Goal: Task Accomplishment & Management: Use online tool/utility

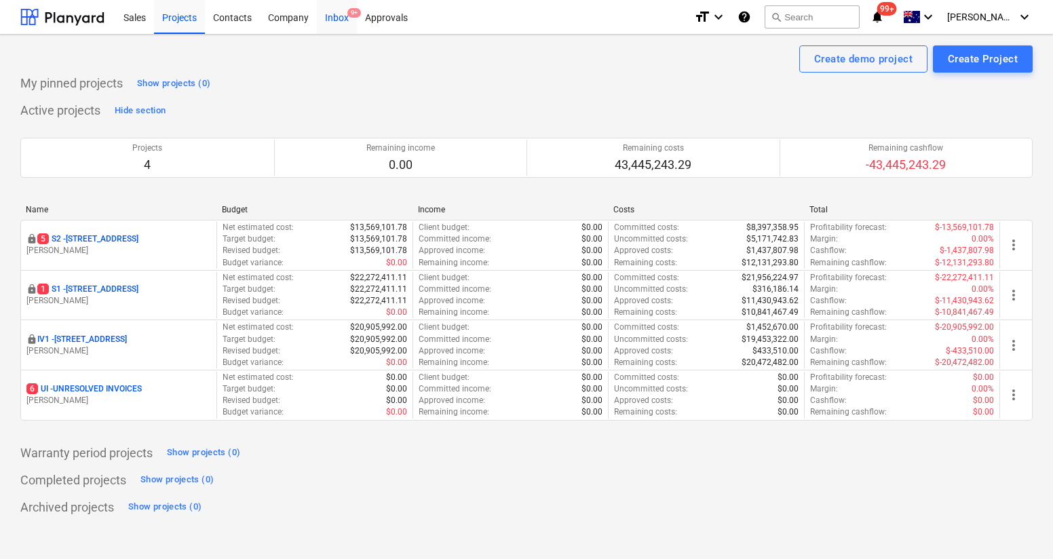
click at [332, 18] on div "Inbox 9+" at bounding box center [337, 16] width 40 height 35
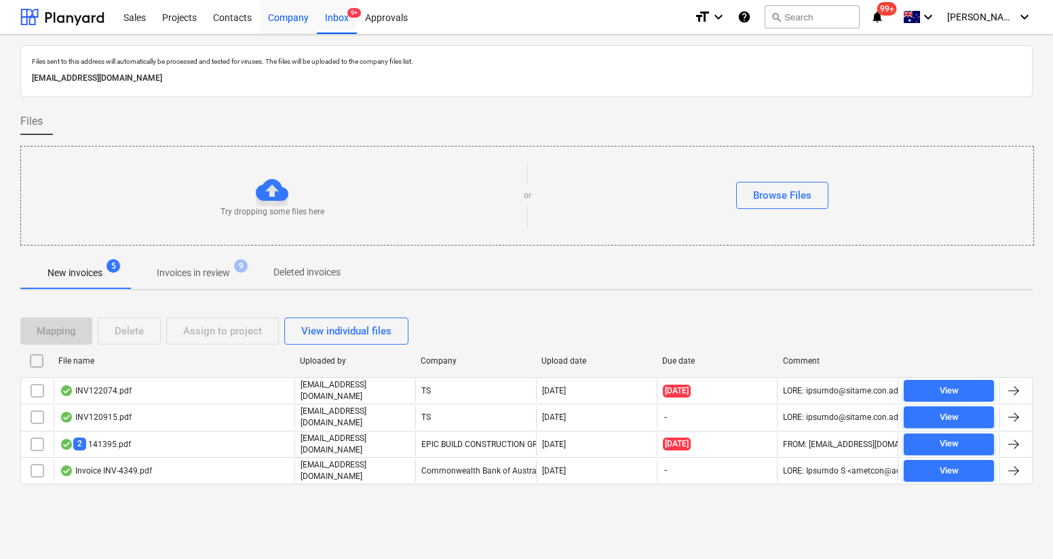
click at [290, 20] on div "Company" at bounding box center [288, 16] width 57 height 35
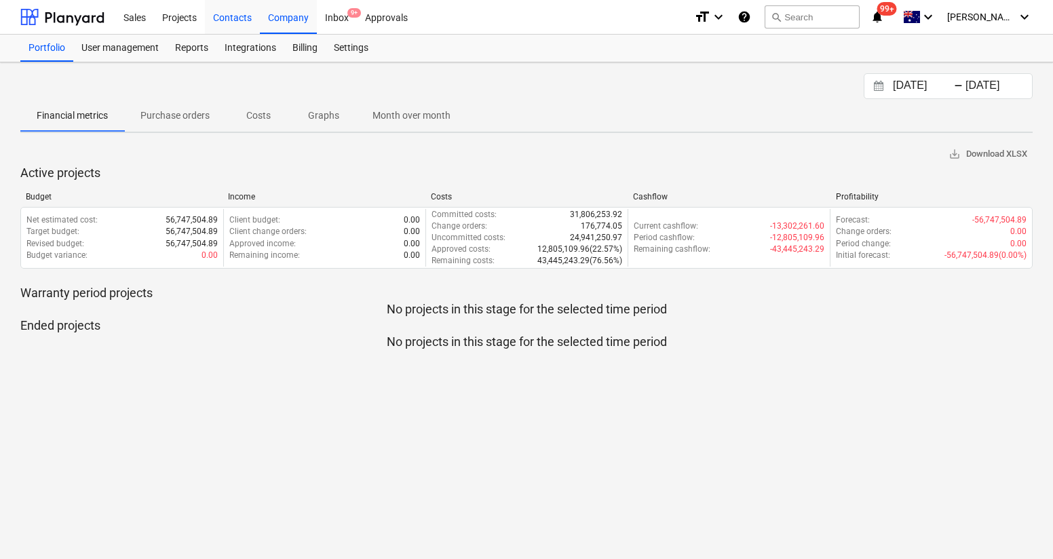
click at [227, 23] on div "Contacts" at bounding box center [232, 16] width 55 height 35
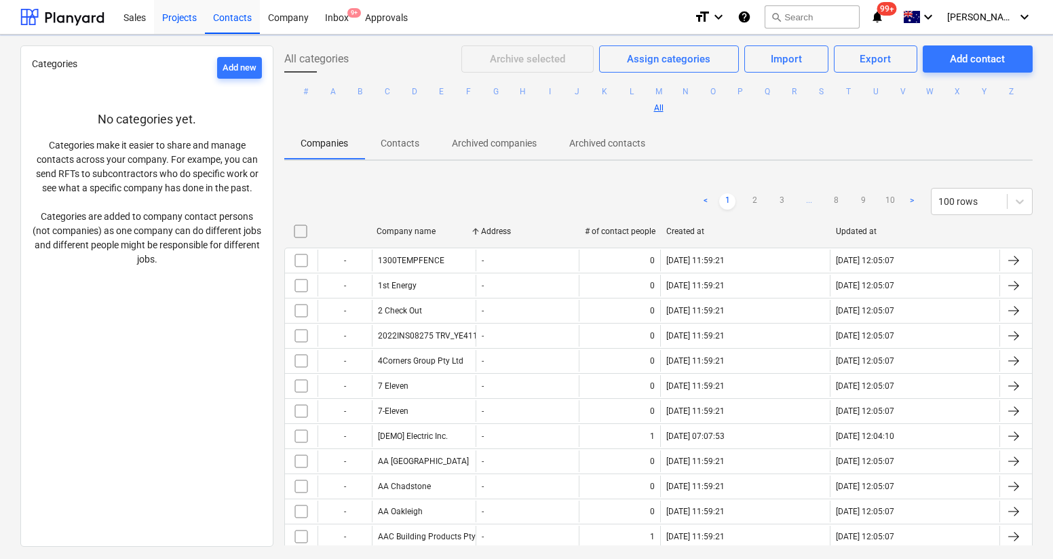
click at [171, 21] on div "Projects" at bounding box center [179, 16] width 51 height 35
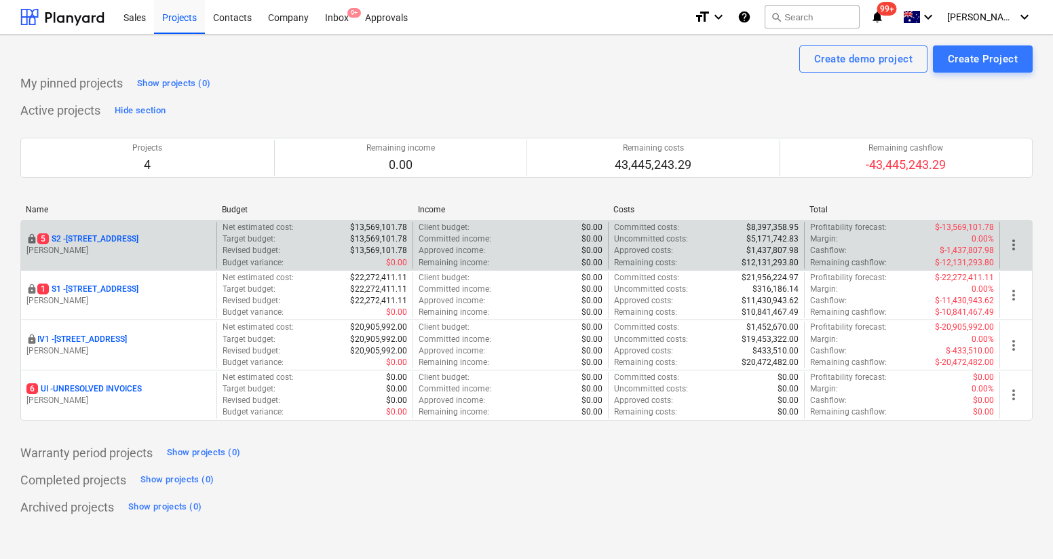
click at [113, 234] on p "[STREET_ADDRESS]" at bounding box center [87, 239] width 101 height 12
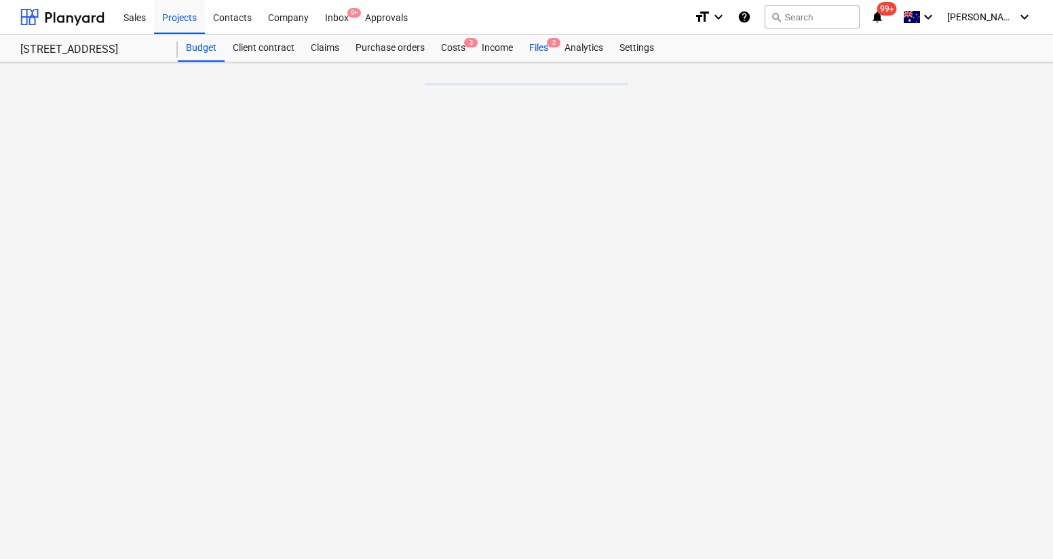
click at [548, 48] on div "Files 2" at bounding box center [538, 48] width 35 height 27
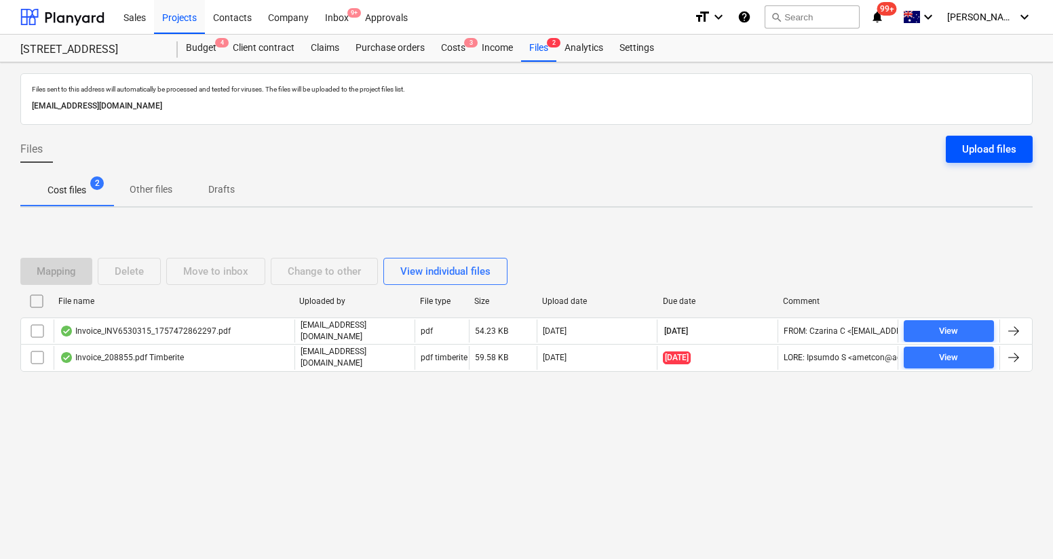
click at [973, 150] on div "Upload files" at bounding box center [989, 149] width 54 height 18
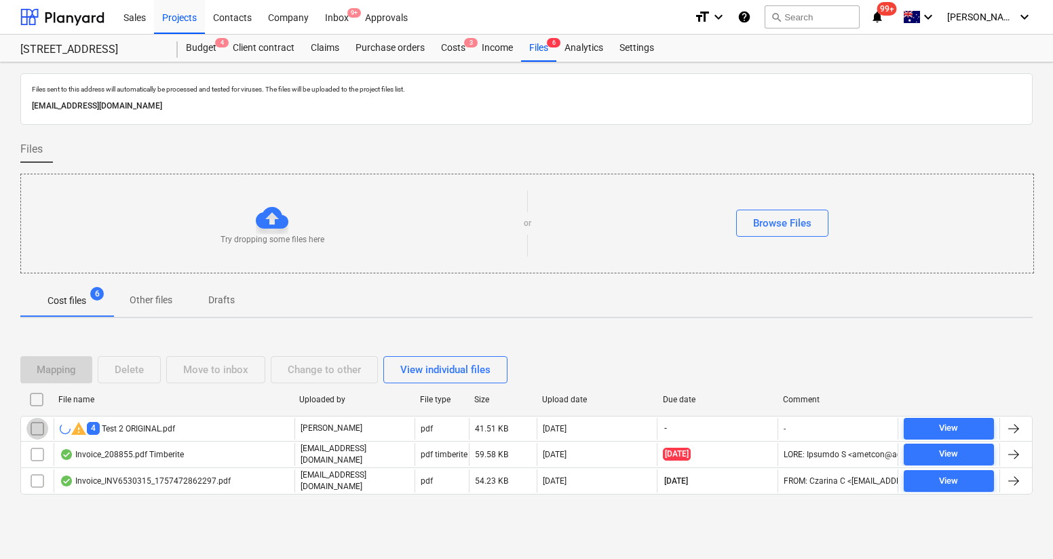
click at [37, 432] on input "checkbox" at bounding box center [37, 429] width 22 height 22
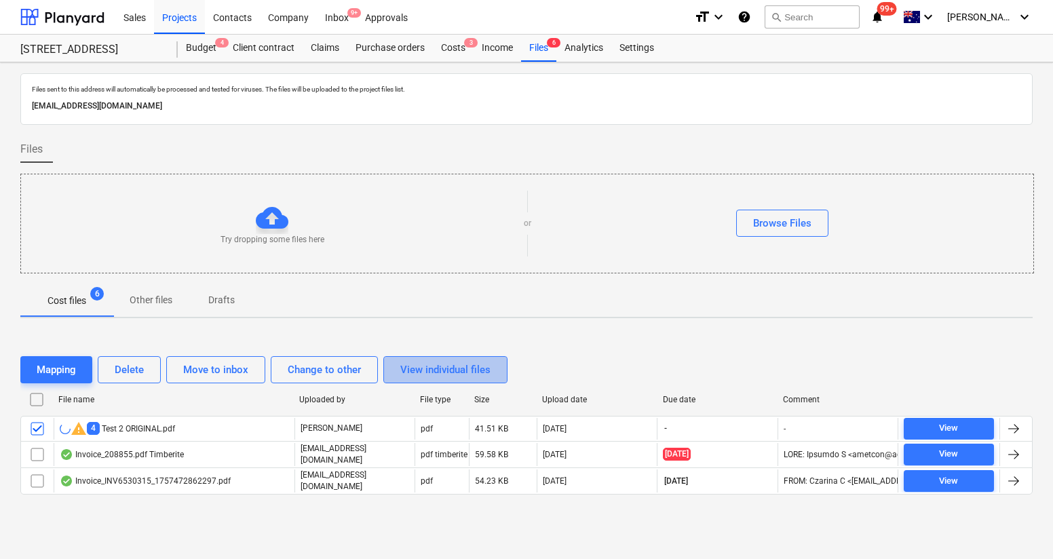
click at [469, 378] on div "View individual files" at bounding box center [445, 370] width 90 height 18
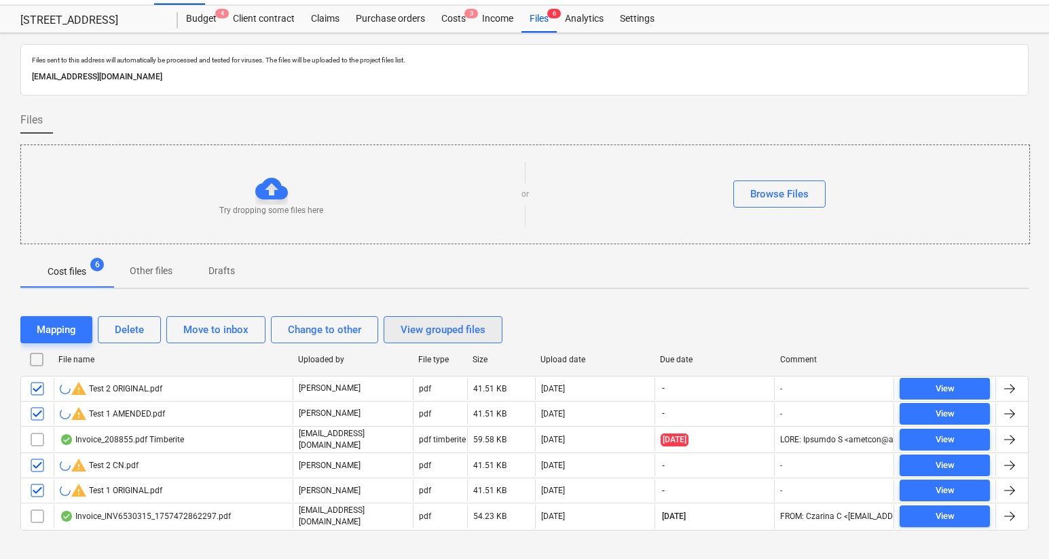
scroll to position [46, 0]
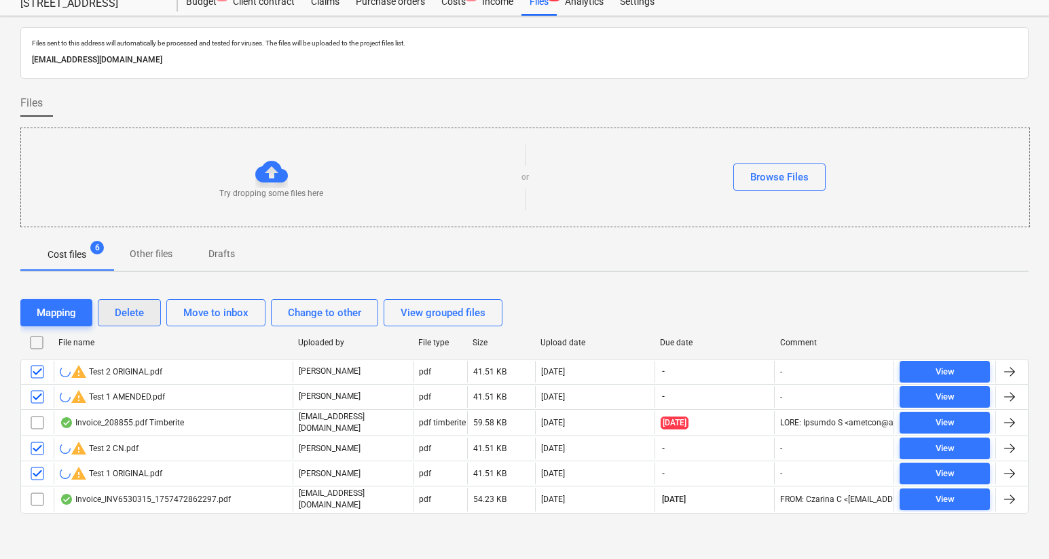
click at [125, 324] on button "Delete" at bounding box center [129, 312] width 63 height 27
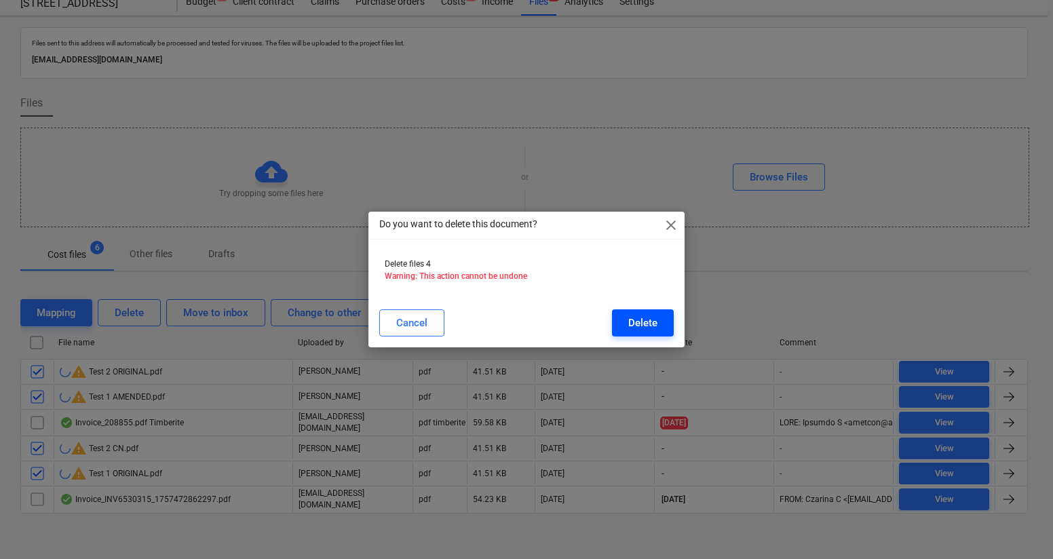
click at [630, 318] on div "Delete" at bounding box center [642, 323] width 29 height 18
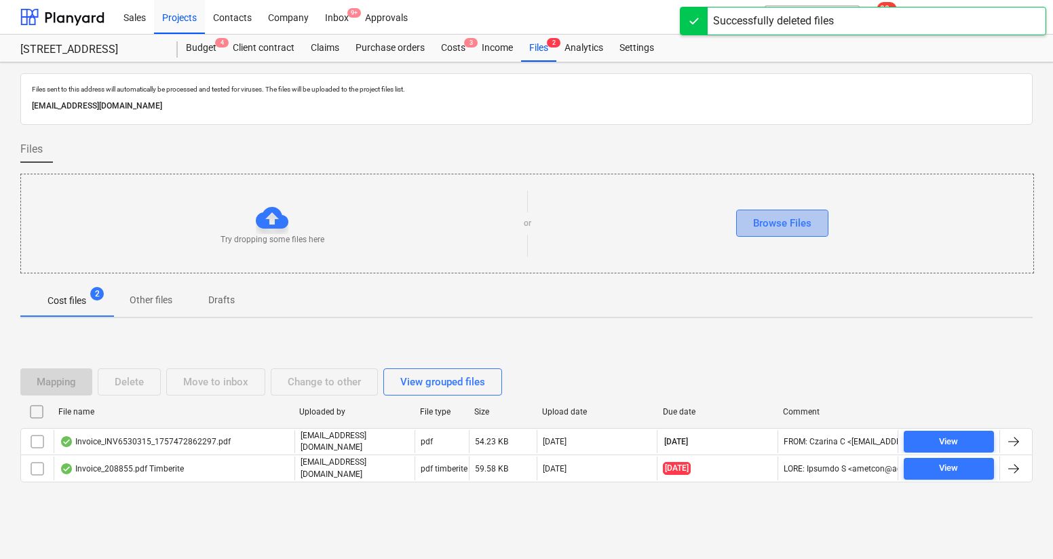
click at [778, 229] on div "Browse Files" at bounding box center [782, 223] width 58 height 18
click at [795, 216] on div "Browse Files" at bounding box center [782, 223] width 58 height 18
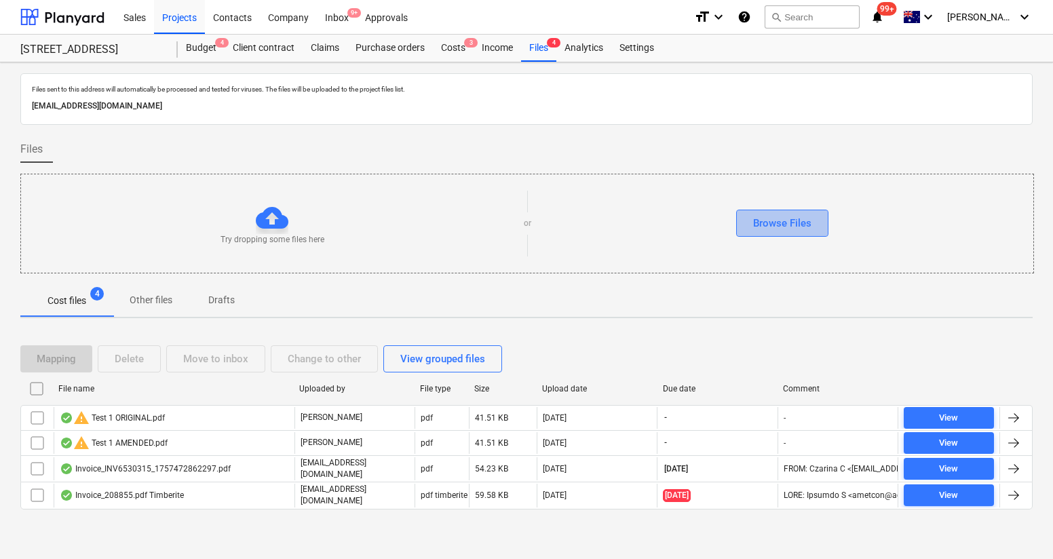
click at [782, 225] on div "Browse Files" at bounding box center [782, 223] width 58 height 18
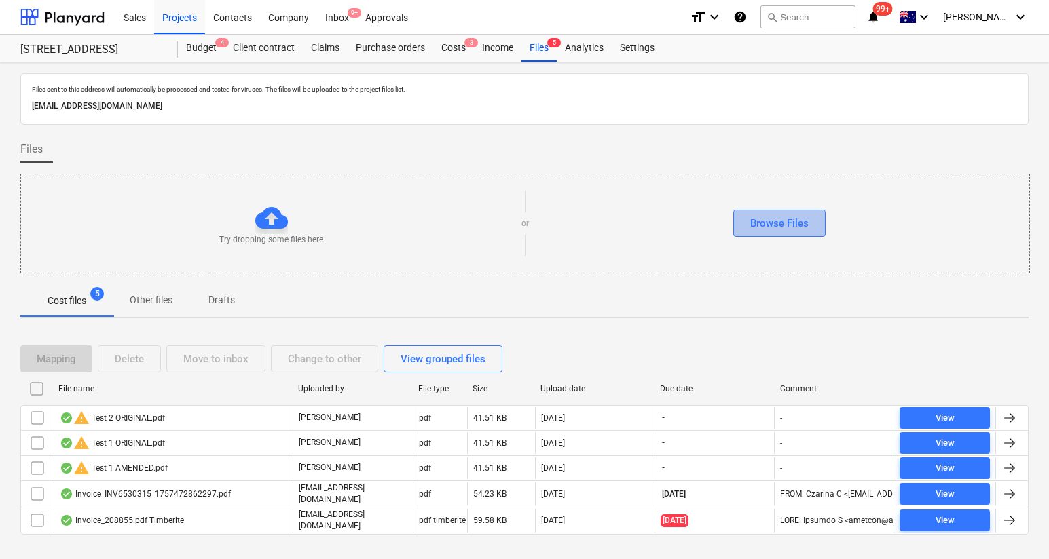
click at [753, 221] on div "Browse Files" at bounding box center [779, 223] width 58 height 18
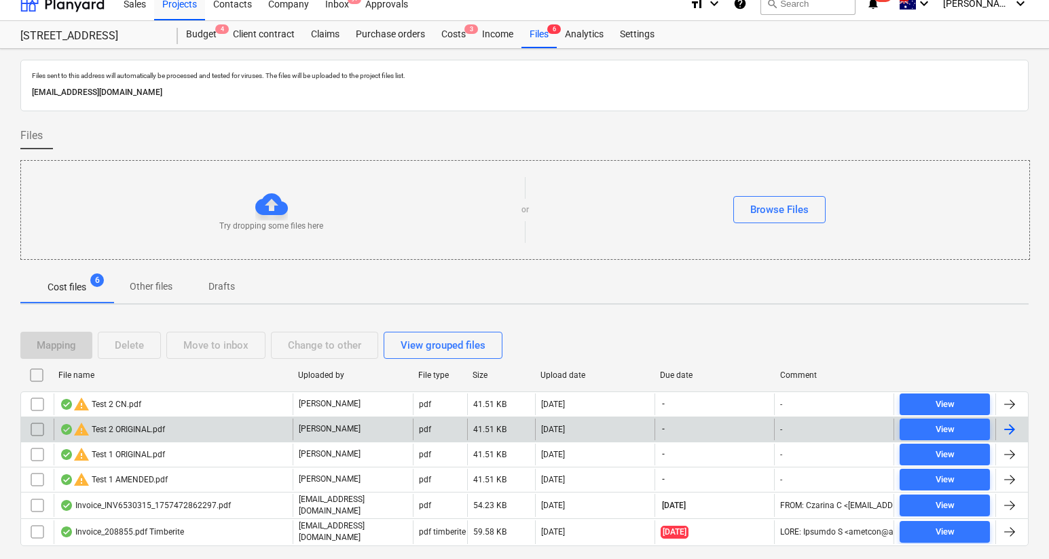
scroll to position [14, 0]
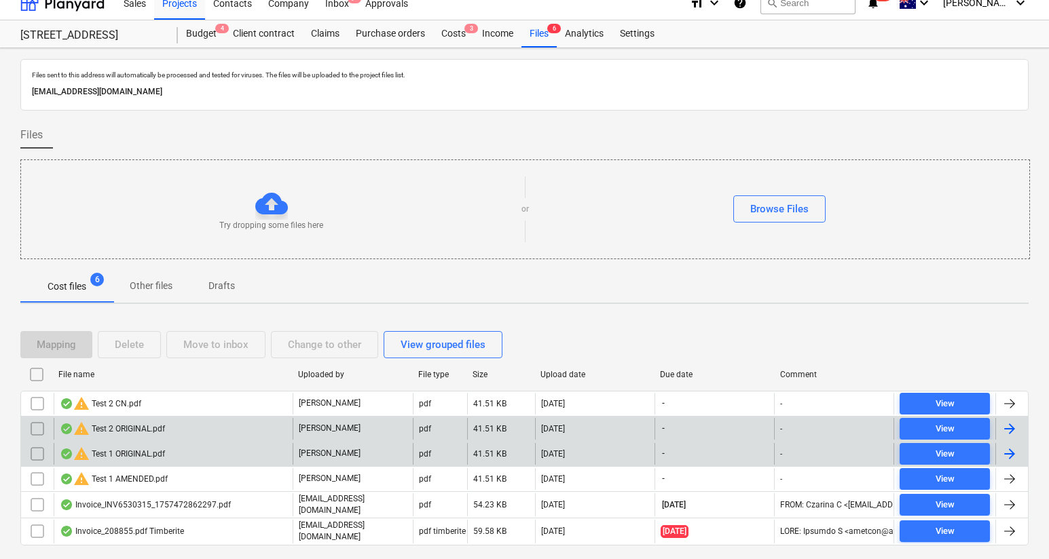
click at [136, 451] on div "warning Test 1 ORIGINAL.pdf" at bounding box center [112, 454] width 105 height 16
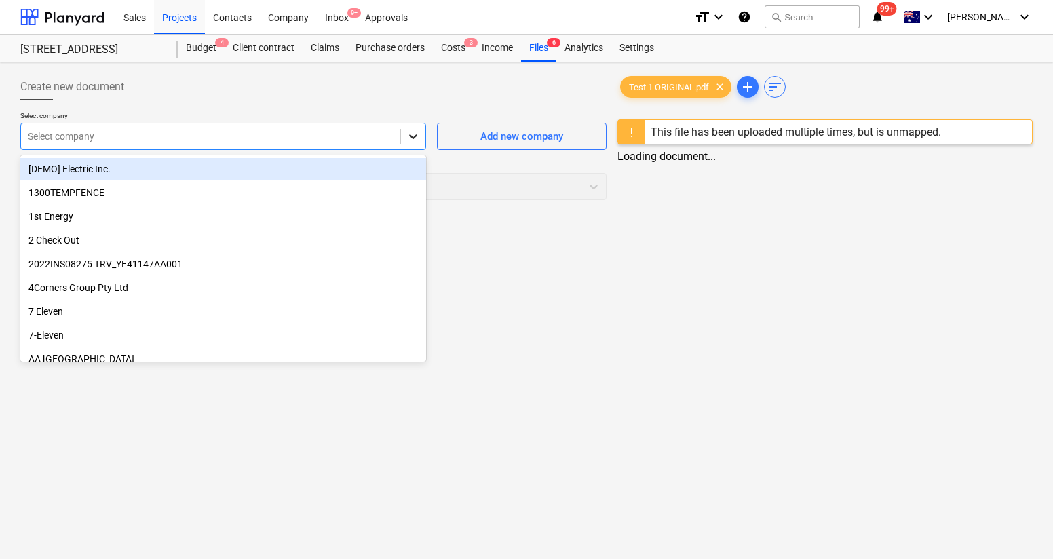
click at [409, 143] on icon at bounding box center [414, 137] width 14 height 14
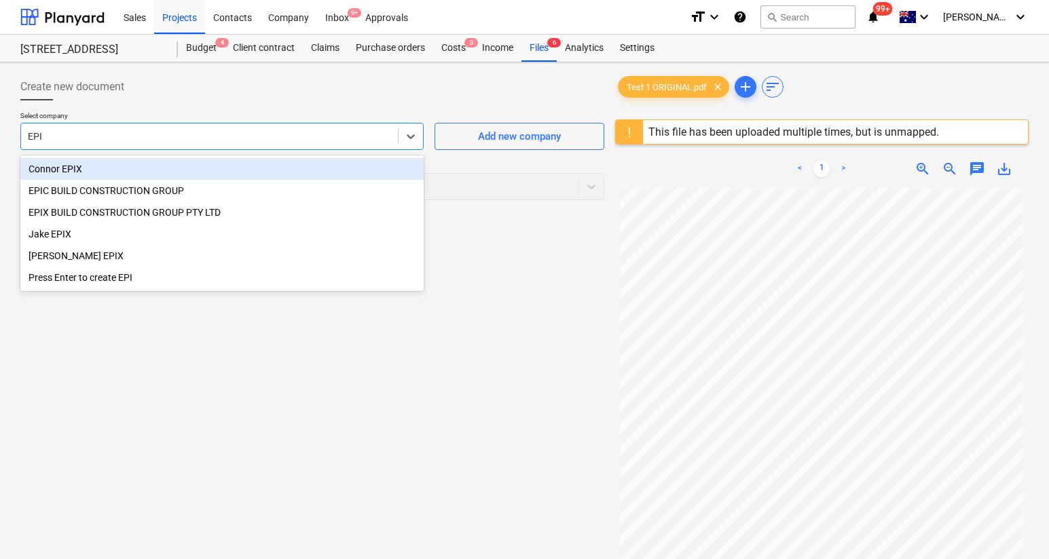
type input "EPIC"
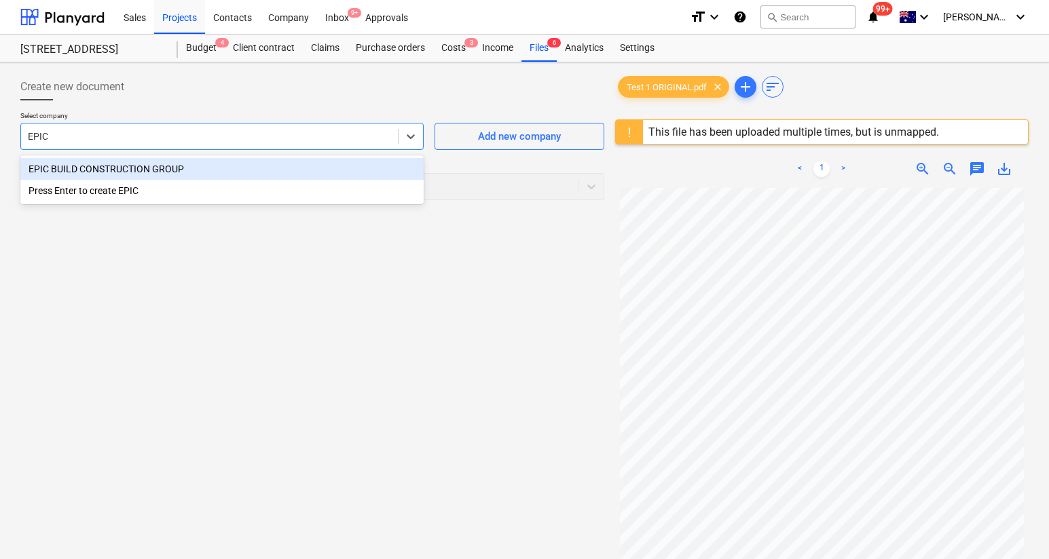
click at [305, 167] on div "EPIC BUILD CONSTRUCTION GROUP" at bounding box center [221, 169] width 403 height 22
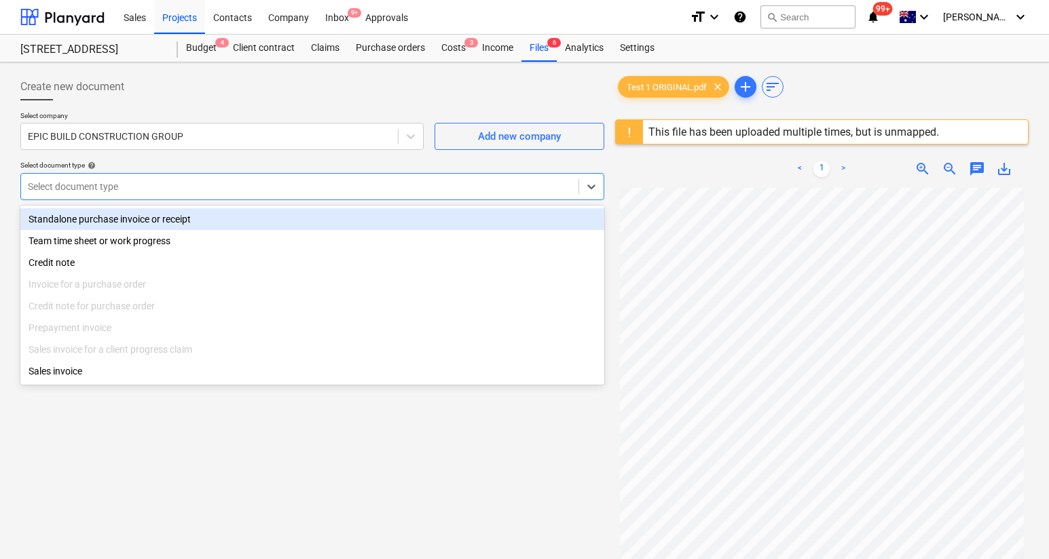
click at [305, 178] on div "Select document type" at bounding box center [299, 186] width 557 height 19
click at [327, 222] on div "Standalone purchase invoice or receipt" at bounding box center [312, 219] width 584 height 22
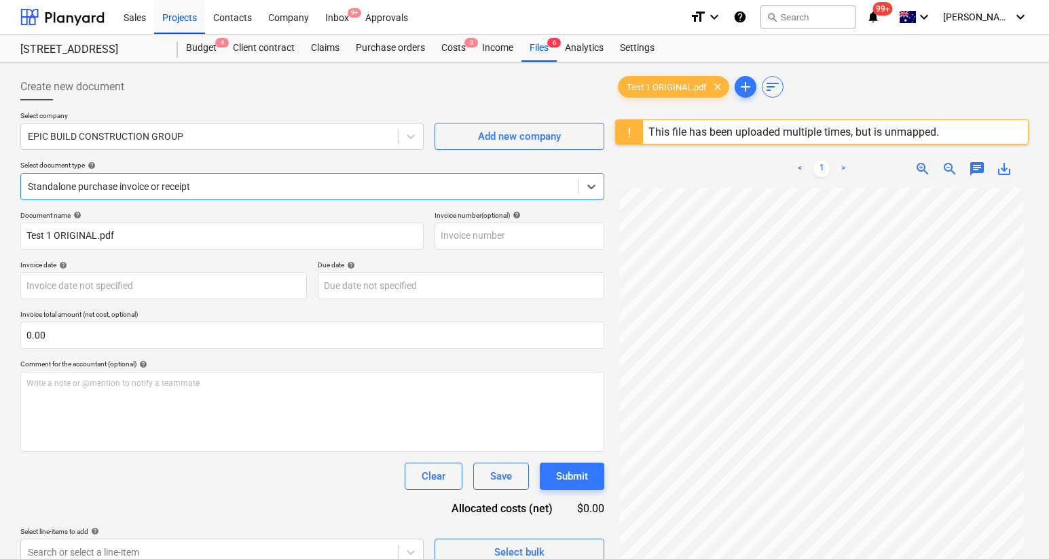
click at [983, 166] on span "chat" at bounding box center [976, 169] width 16 height 16
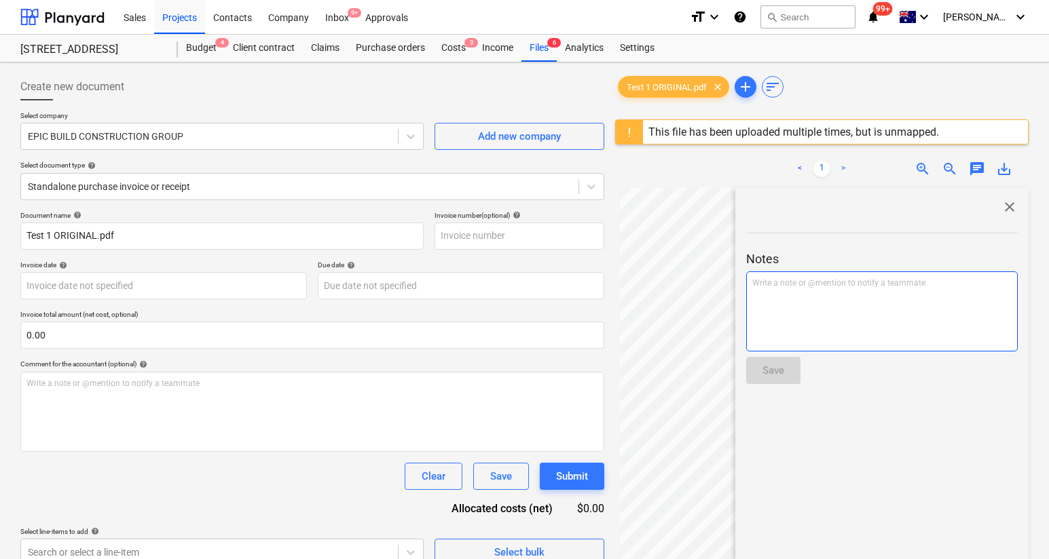
click at [933, 303] on div "Write a note or @mention to notify a teammate [PERSON_NAME]" at bounding box center [881, 311] width 271 height 80
drag, startPoint x: 821, startPoint y: 286, endPoint x: 827, endPoint y: 285, distance: 6.8
click at [821, 286] on span "RATE IS INCORRECT - PLEASE REQUEST AMENDED INVOICE OR CN." at bounding box center [875, 283] width 247 height 10
click at [829, 284] on span "RATE IS INCORRECT - PLEASE REQUEST AMENDED INVOICE OR CN." at bounding box center [875, 283] width 247 height 10
drag, startPoint x: 805, startPoint y: 311, endPoint x: 737, endPoint y: 289, distance: 71.3
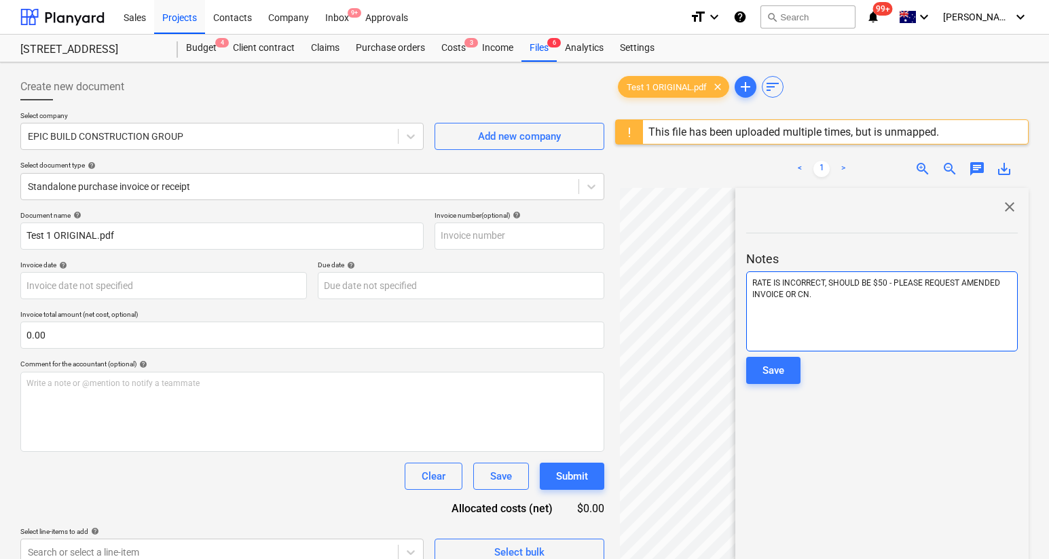
click at [737, 286] on div "close Notes RATE IS INCORRECT, SHOULD BE $50 - PLEASE REQUEST AMENDED INVOICE O…" at bounding box center [881, 459] width 293 height 543
copy span "RATE IS INCORRECT, SHOULD BE $50 - PLEASE REQUEST AMENDED INVOICE OR CN."
click at [784, 375] on button "Save" at bounding box center [773, 370] width 54 height 27
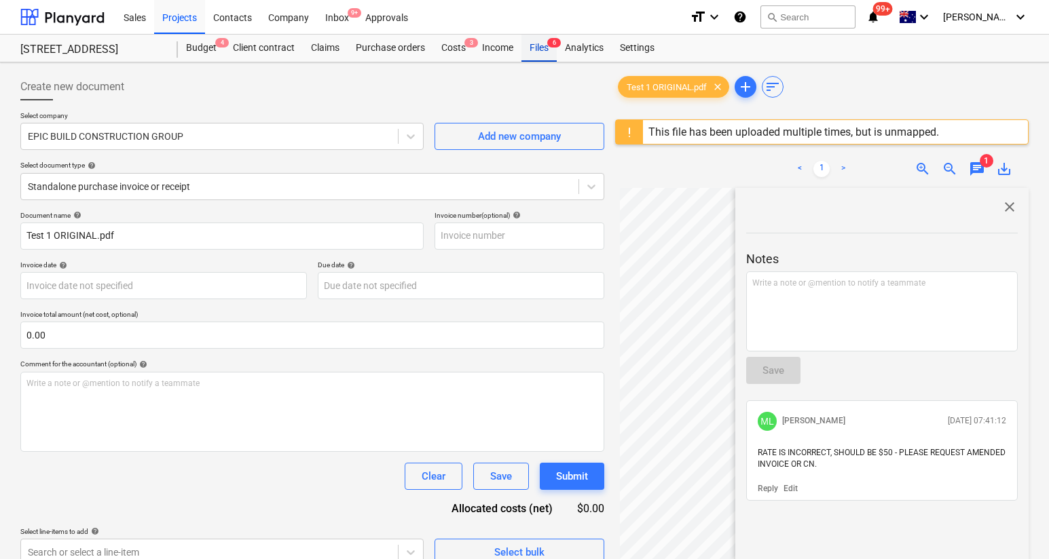
click at [539, 50] on div "Files 6" at bounding box center [538, 48] width 35 height 27
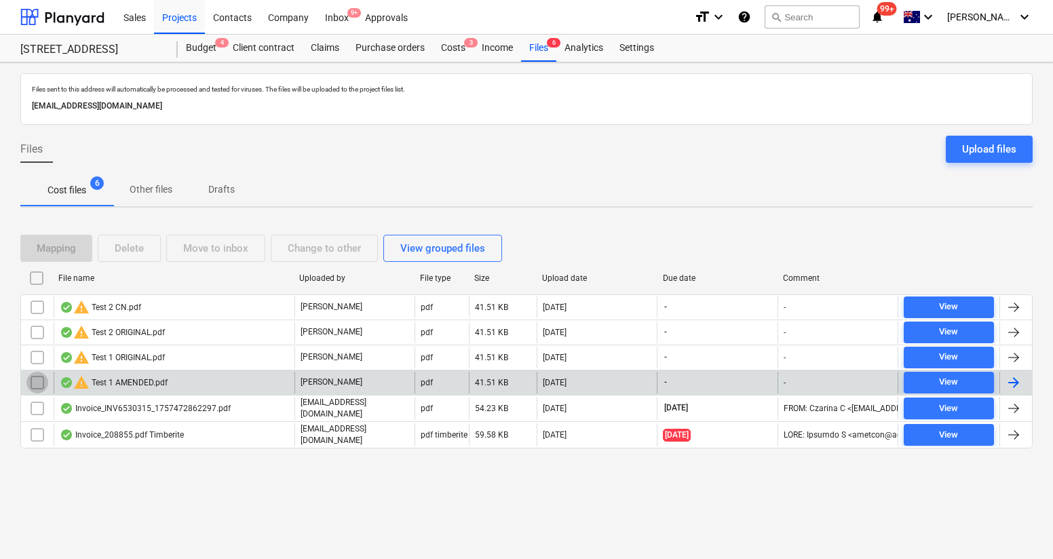
click at [39, 381] on input "checkbox" at bounding box center [37, 383] width 22 height 22
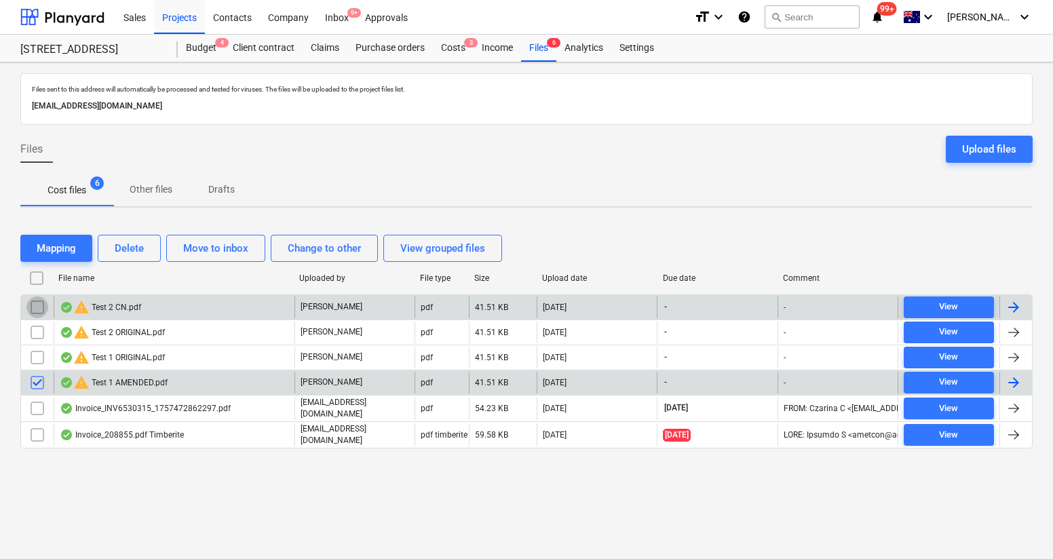
click at [37, 297] on input "checkbox" at bounding box center [37, 308] width 22 height 22
click at [105, 251] on button "Delete" at bounding box center [129, 248] width 63 height 27
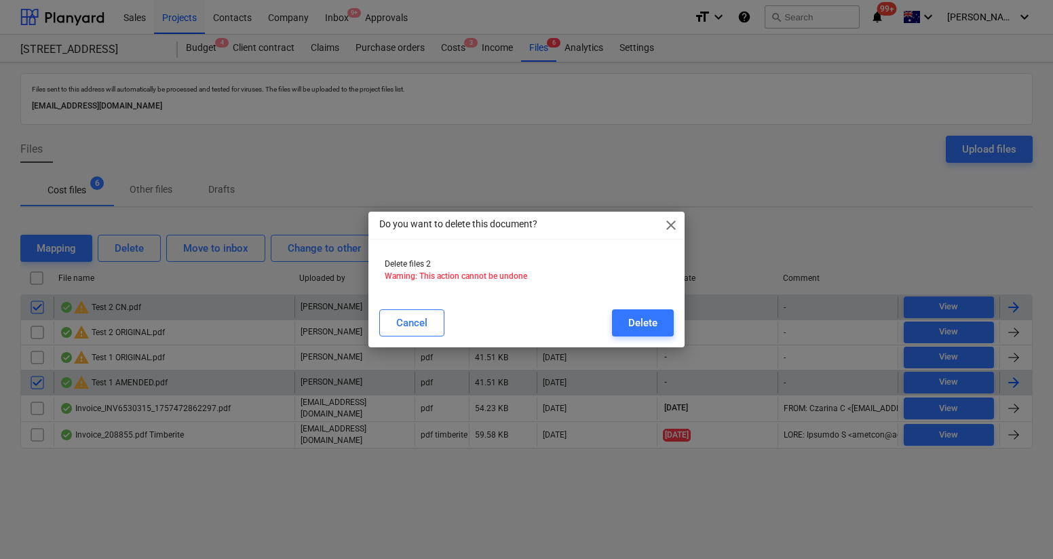
click at [601, 320] on div "Cancel Delete" at bounding box center [526, 322] width 295 height 27
click at [631, 320] on div "Delete" at bounding box center [642, 323] width 29 height 18
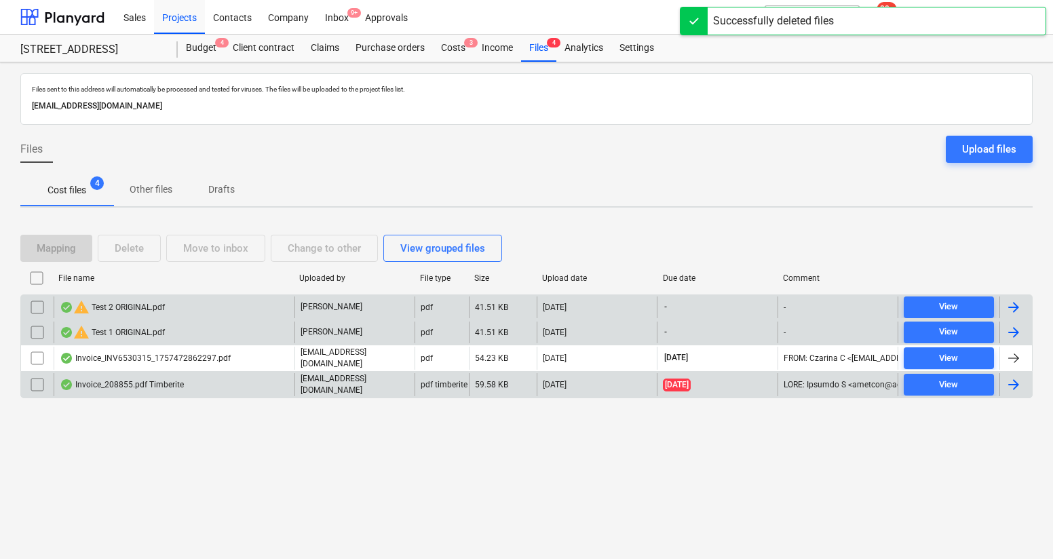
click at [136, 329] on div "warning Test 1 ORIGINAL.pdf" at bounding box center [112, 332] width 105 height 16
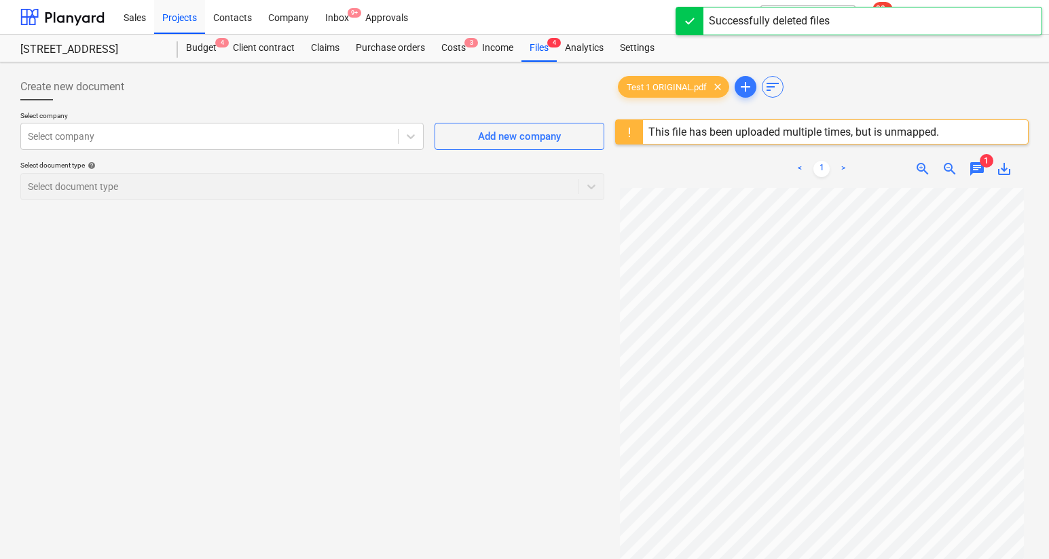
click at [977, 167] on span "chat" at bounding box center [976, 169] width 16 height 16
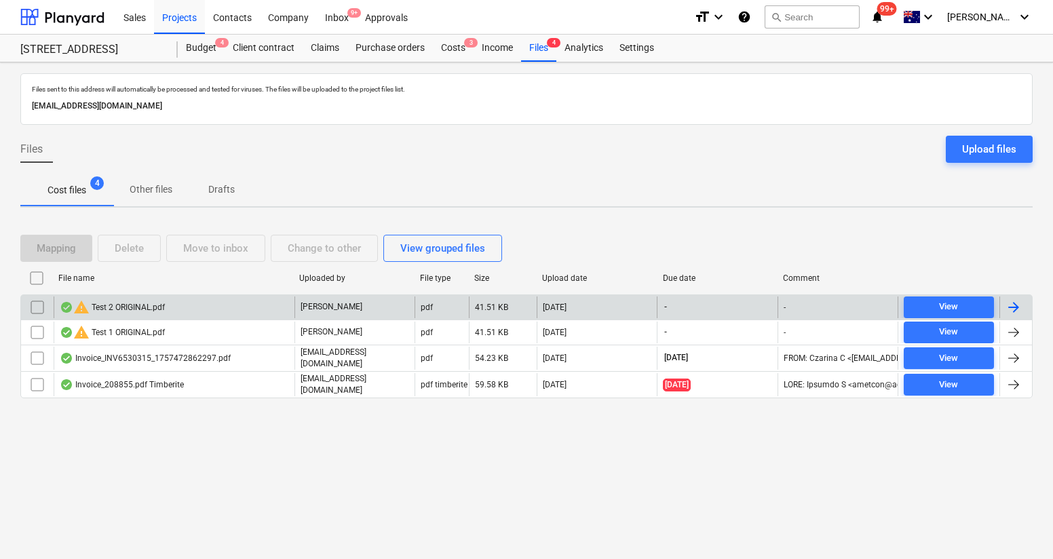
click at [147, 305] on div "warning Test 2 ORIGINAL.pdf" at bounding box center [112, 307] width 105 height 16
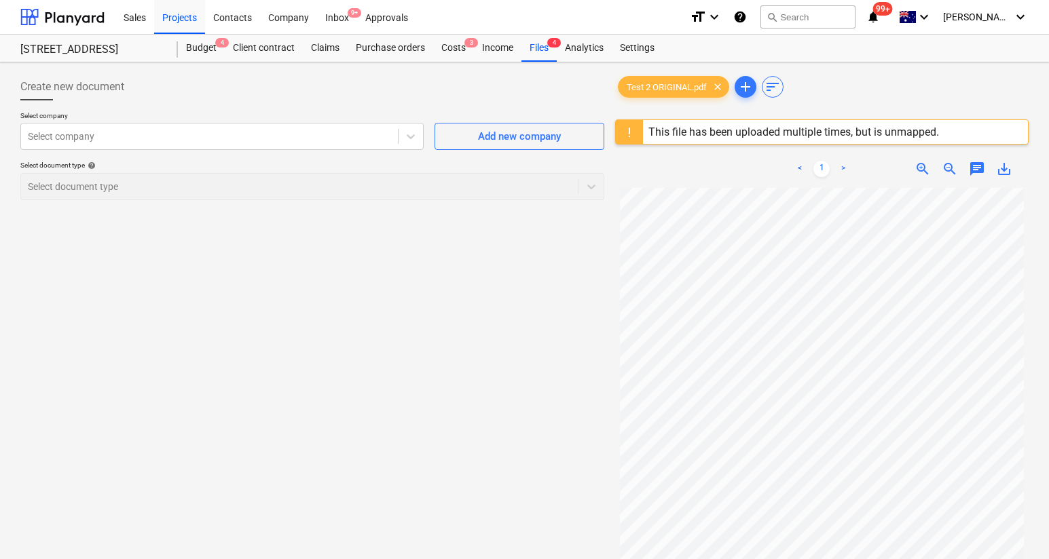
click at [980, 174] on span "chat" at bounding box center [976, 169] width 16 height 16
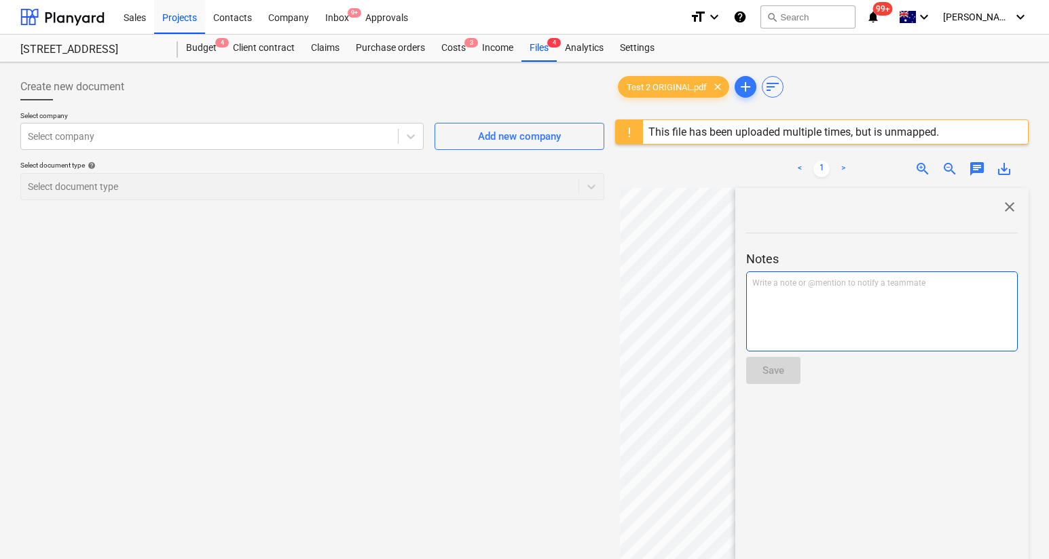
click at [933, 308] on div "Write a note or @mention to notify a teammate [PERSON_NAME]" at bounding box center [881, 311] width 271 height 80
click at [884, 282] on span "RATE IS INCORRECT, SHOULD BE $50 - PLEASE REQUEST AMENDED INVOICE OR CN." at bounding box center [877, 288] width 250 height 21
click at [748, 280] on div "RATE IS INCORRECT, SHOULD BE $50 - PLEASE REQUEST AMENDED INVOICE OR CN." at bounding box center [881, 311] width 271 height 80
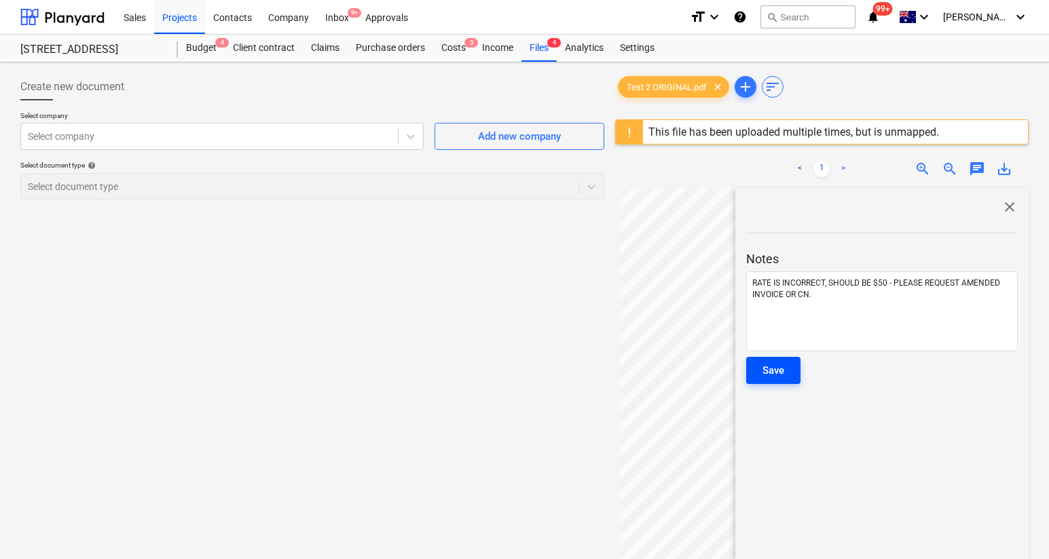
click at [793, 372] on button "Save" at bounding box center [773, 370] width 54 height 27
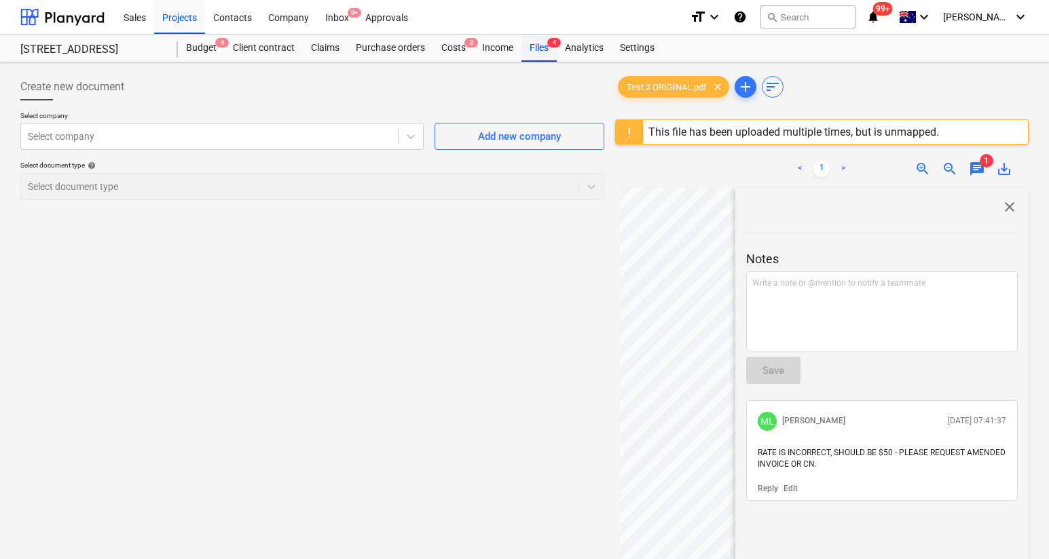
click at [541, 49] on div "Files 4" at bounding box center [538, 48] width 35 height 27
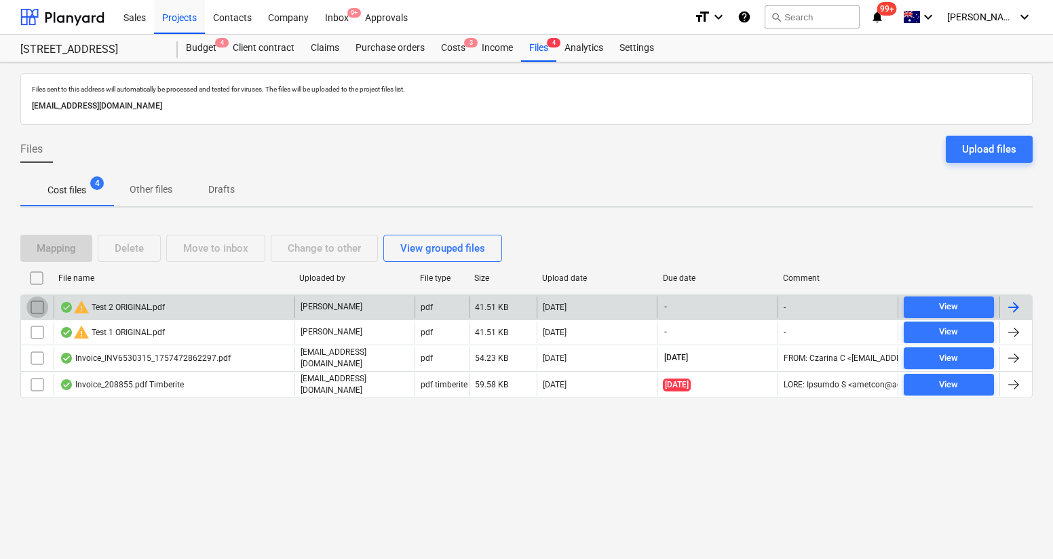
click at [39, 302] on input "checkbox" at bounding box center [37, 308] width 22 height 22
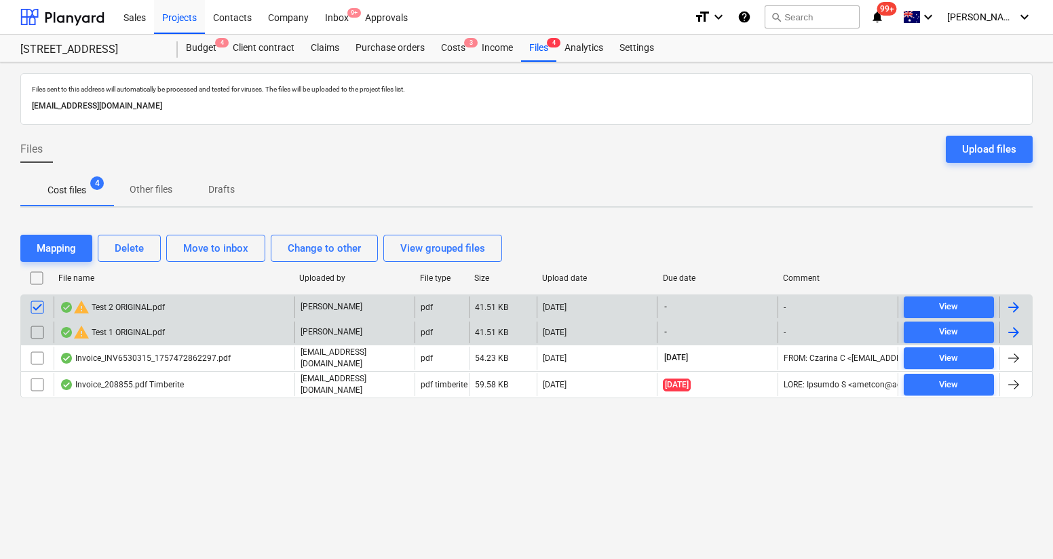
click at [39, 331] on input "checkbox" at bounding box center [37, 333] width 22 height 22
click at [45, 242] on div "Mapping" at bounding box center [56, 249] width 39 height 18
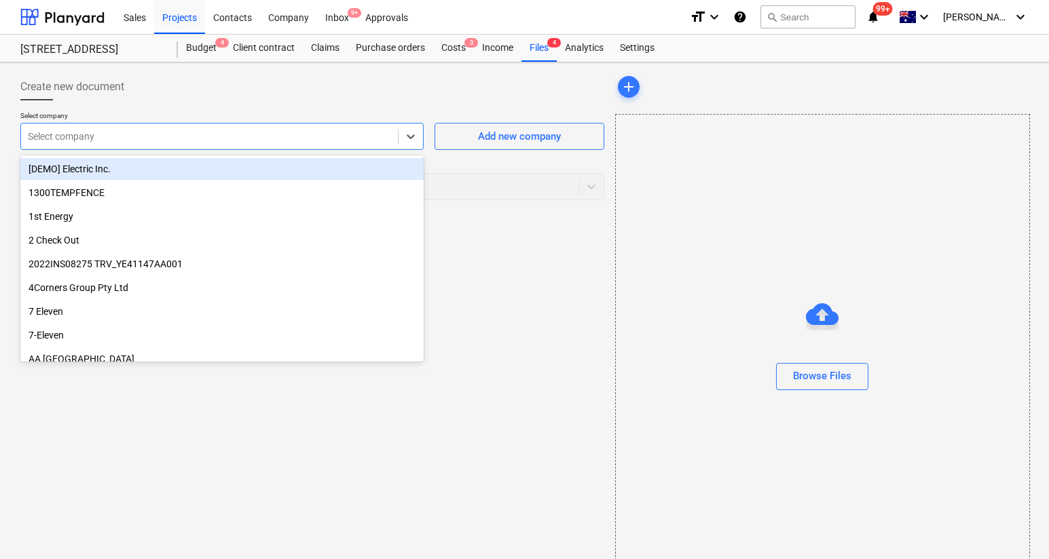
click at [99, 147] on div "Select company" at bounding box center [221, 136] width 403 height 27
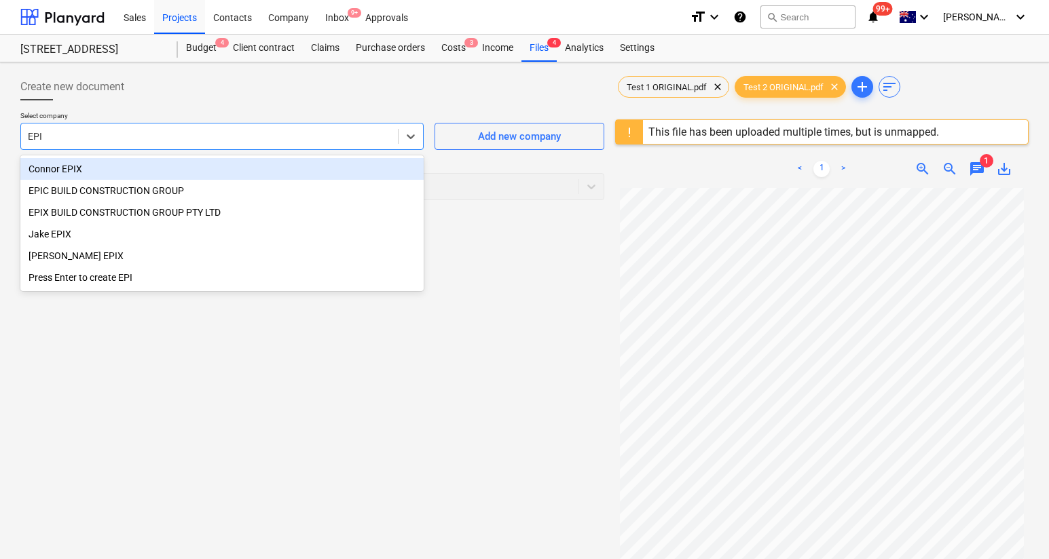
type input "EPIC"
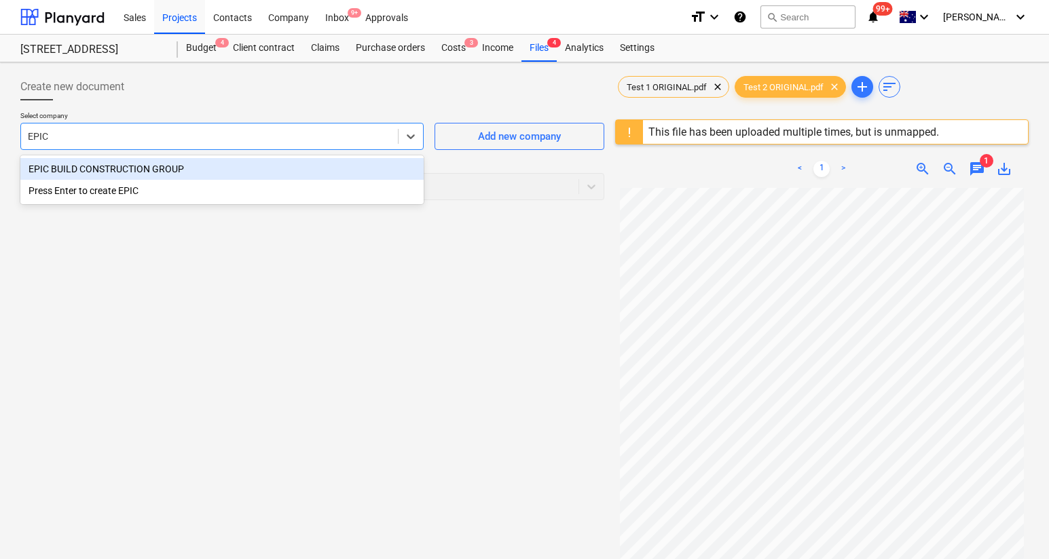
click at [116, 168] on div "EPIC BUILD CONSTRUCTION GROUP" at bounding box center [221, 169] width 403 height 22
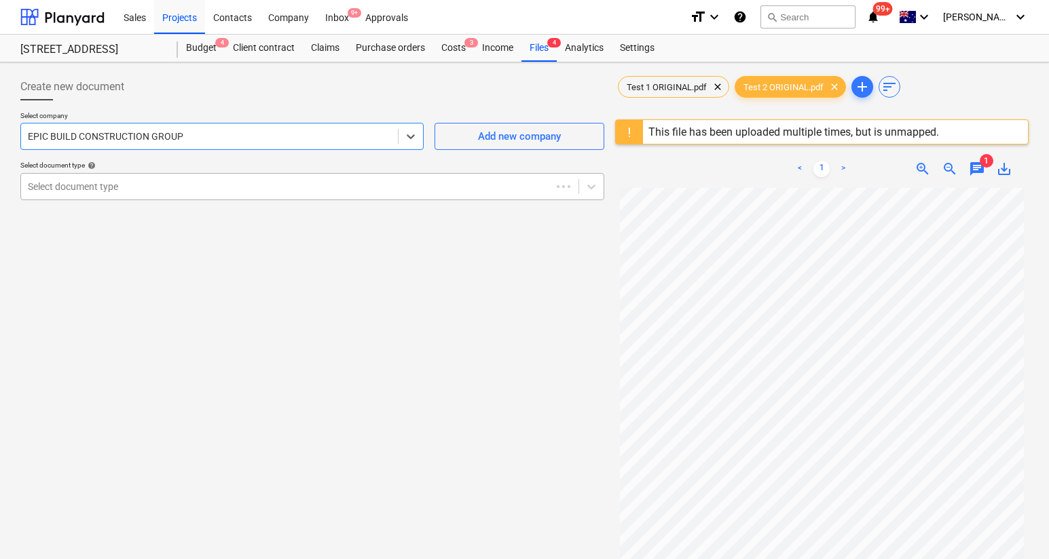
click at [117, 175] on div "Select document type" at bounding box center [312, 186] width 584 height 27
click at [104, 92] on span "Create new document" at bounding box center [72, 87] width 104 height 16
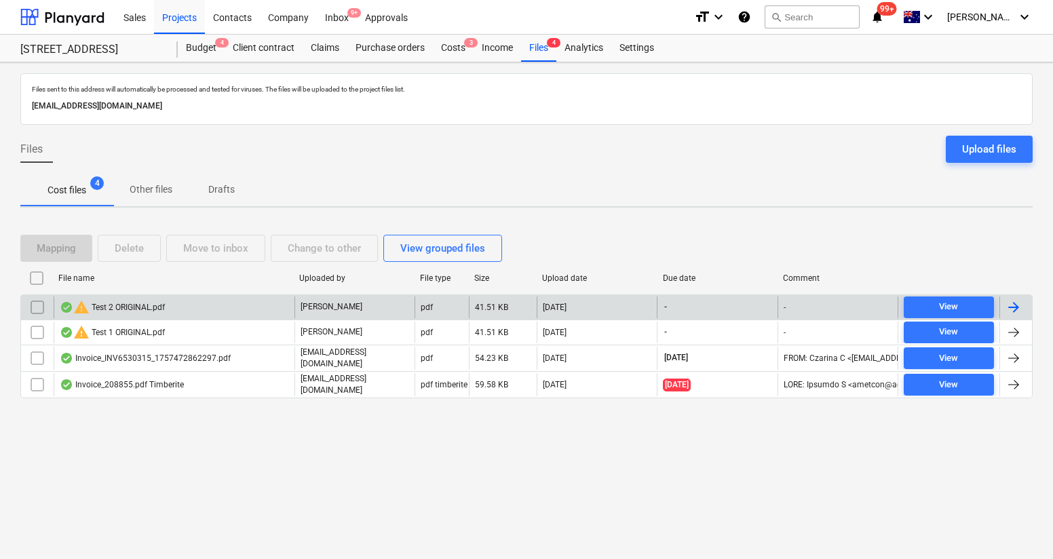
click at [42, 311] on input "checkbox" at bounding box center [37, 308] width 22 height 22
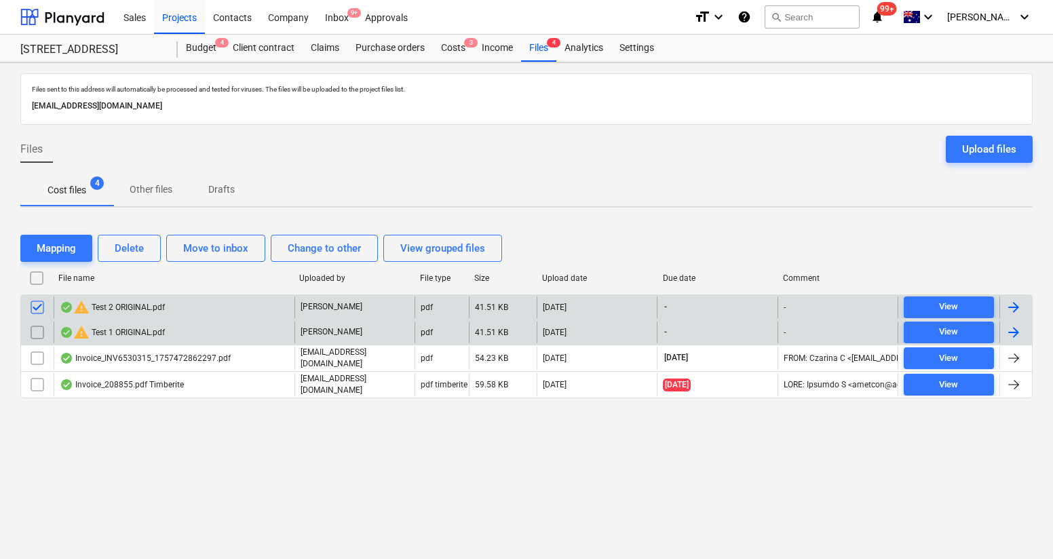
click at [39, 326] on input "checkbox" at bounding box center [37, 333] width 22 height 22
click at [207, 252] on div "Move to inbox" at bounding box center [215, 249] width 65 height 18
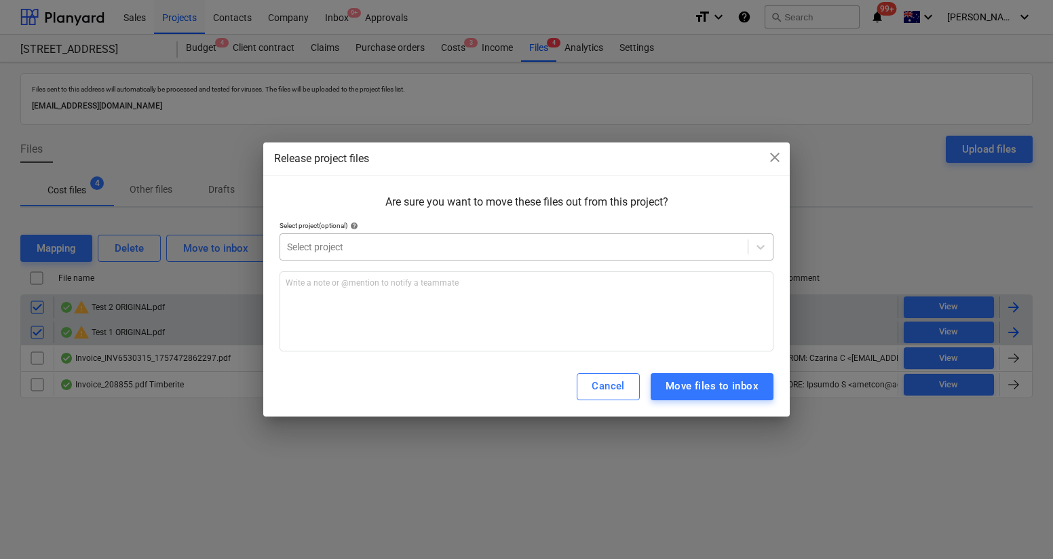
click at [374, 255] on div "Select project" at bounding box center [514, 247] width 468 height 19
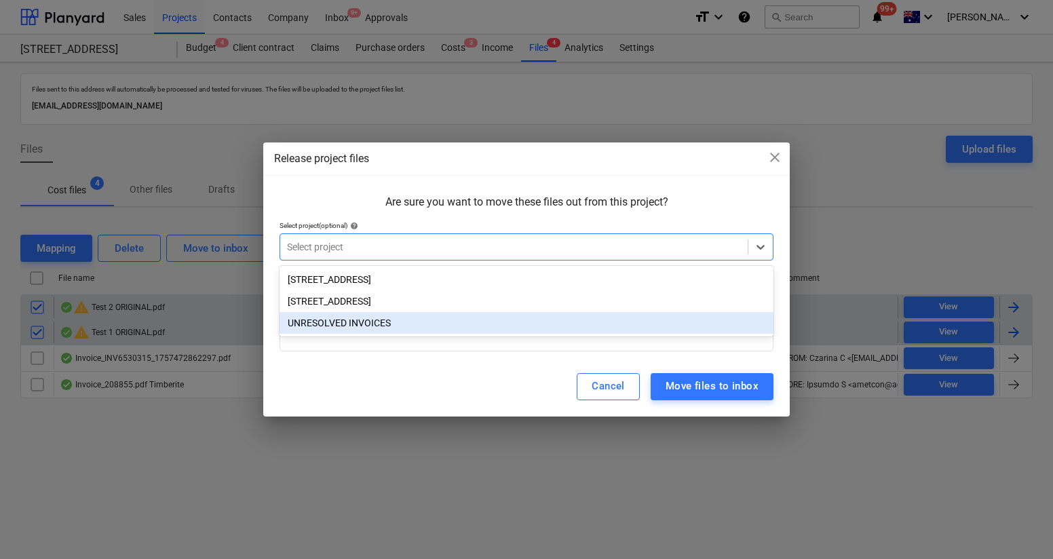
click at [402, 323] on div "UNRESOLVED INVOICES" at bounding box center [527, 323] width 494 height 22
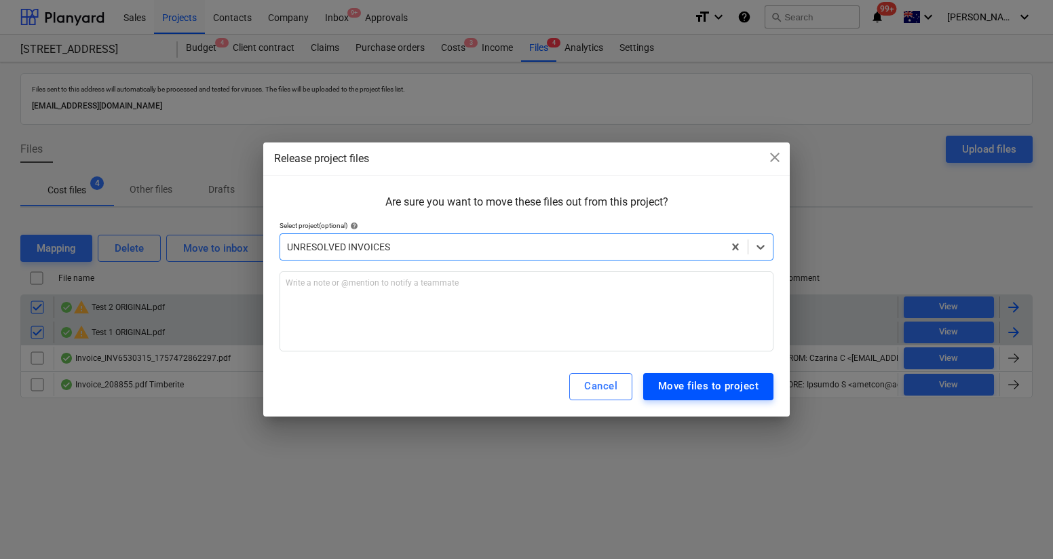
click at [675, 392] on div "Move files to project" at bounding box center [708, 386] width 100 height 18
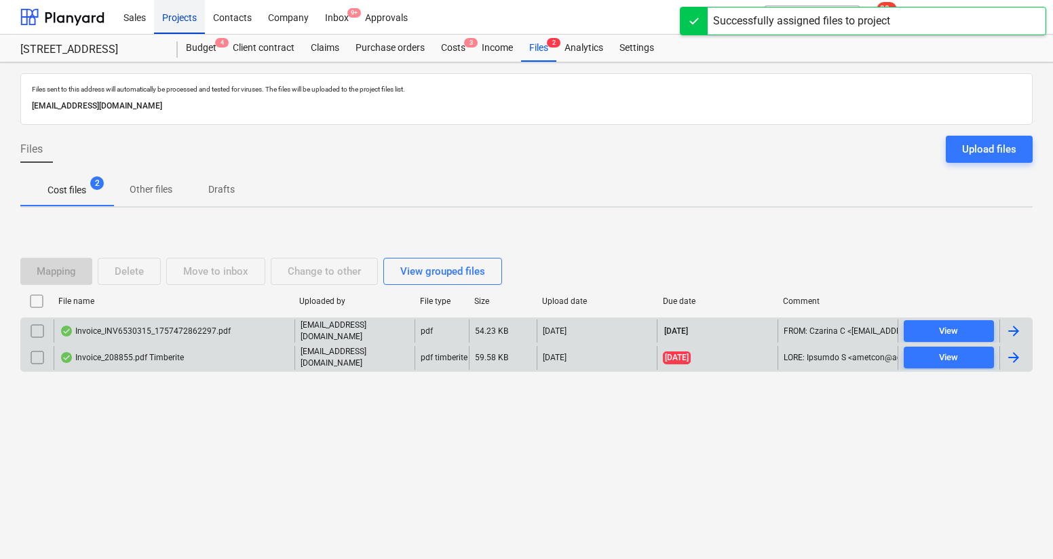
click at [187, 22] on div "Projects" at bounding box center [179, 16] width 51 height 35
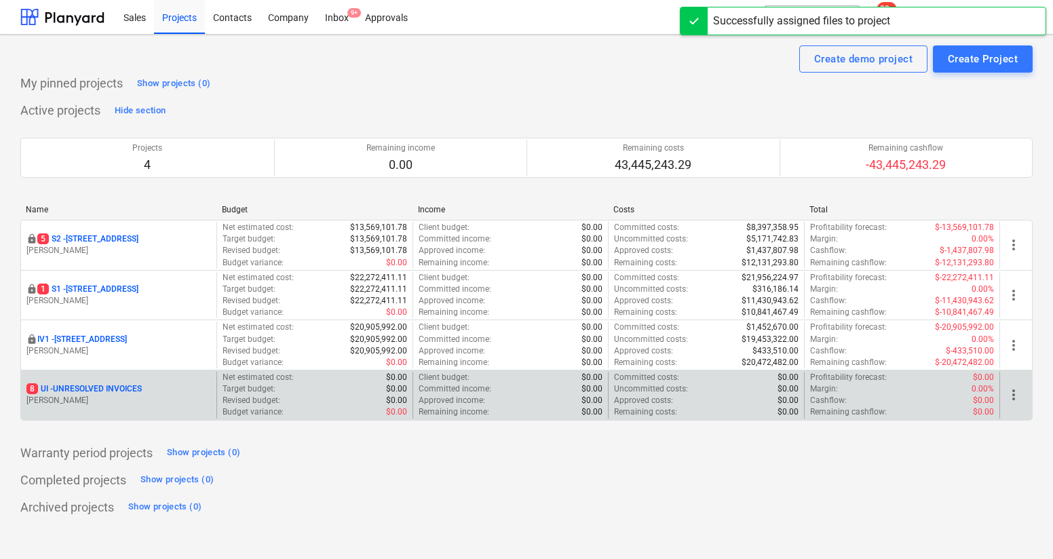
click at [116, 385] on p "8 UI - UNRESOLVED INVOICES" at bounding box center [83, 389] width 115 height 12
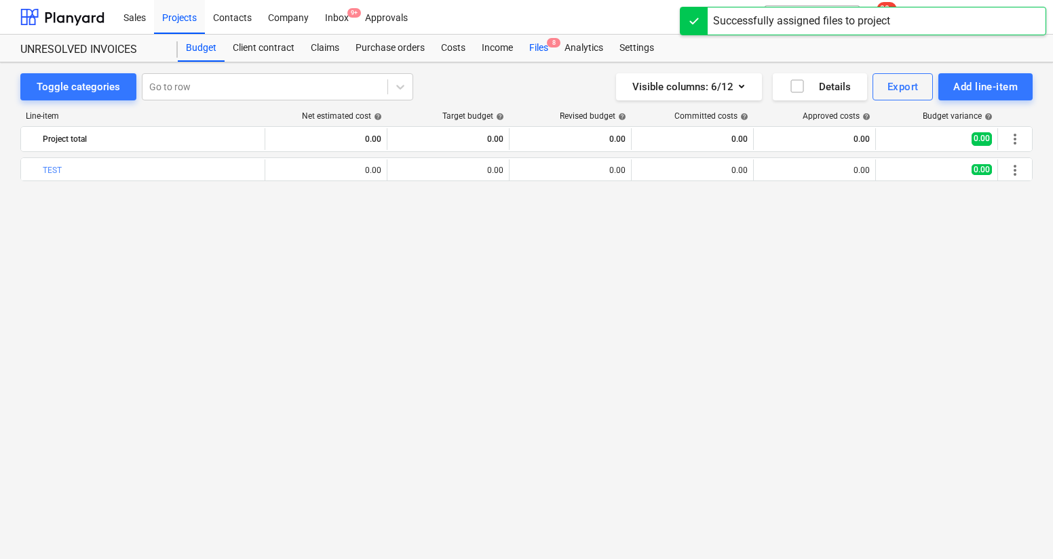
click at [545, 52] on div "Files 8" at bounding box center [538, 48] width 35 height 27
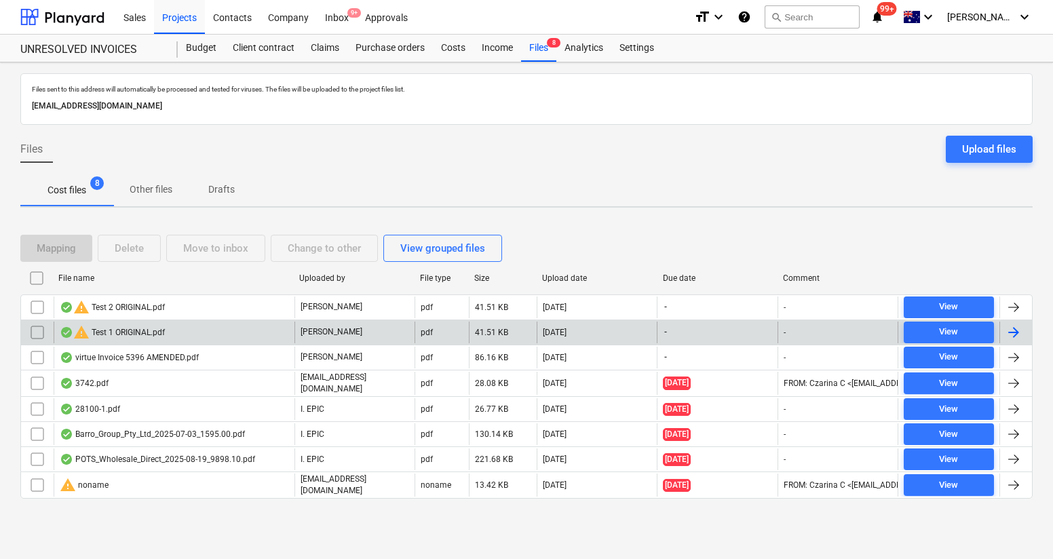
click at [127, 335] on div "warning Test 1 ORIGINAL.pdf" at bounding box center [112, 332] width 105 height 16
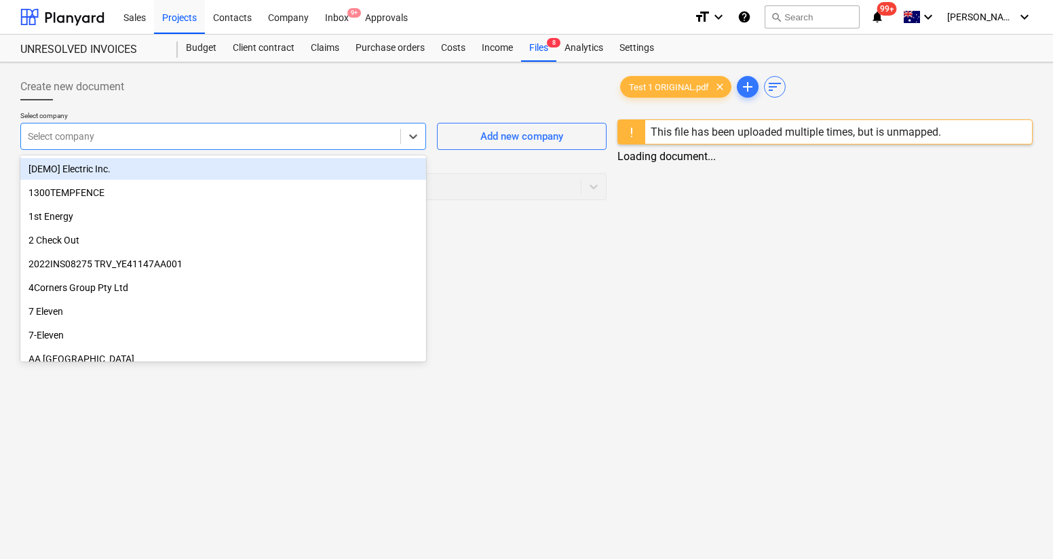
click at [320, 139] on div at bounding box center [211, 137] width 366 height 14
click at [541, 244] on div "Create new document Select company option [DEMO] Electric Inc. focused, 1 of 98…" at bounding box center [526, 310] width 1053 height 497
click at [380, 141] on div at bounding box center [211, 137] width 366 height 14
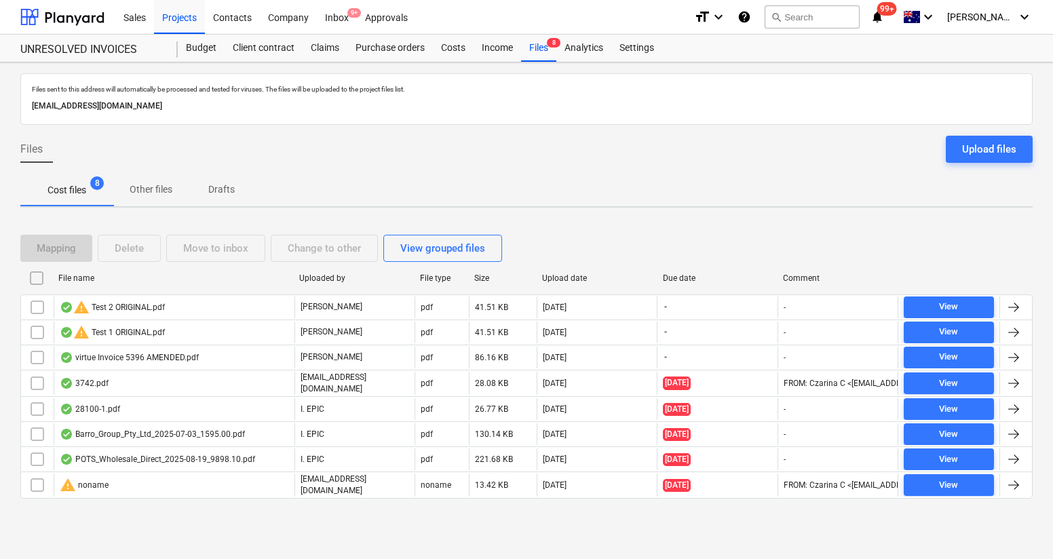
click at [128, 333] on div "warning Test 1 ORIGINAL.pdf" at bounding box center [112, 332] width 105 height 16
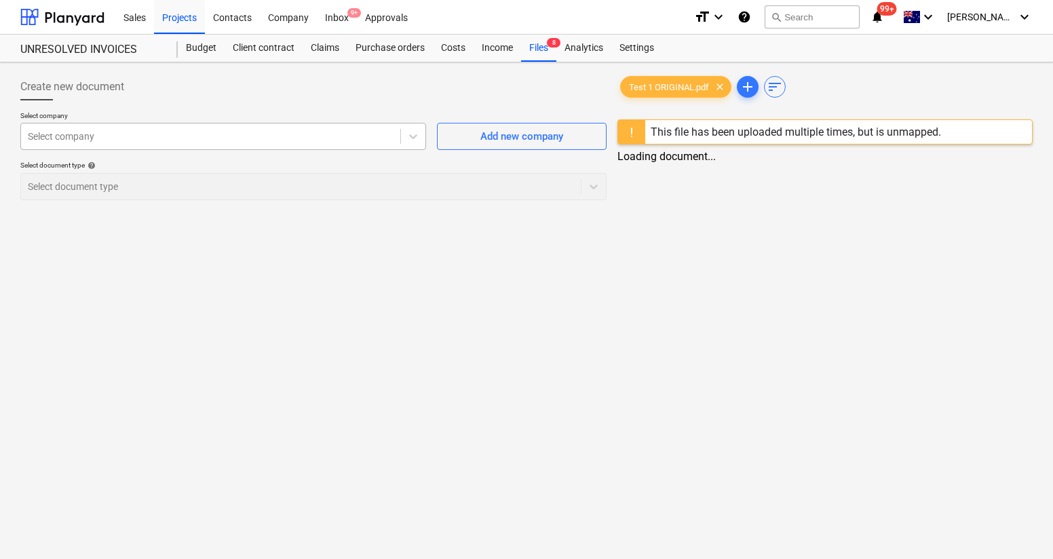
click at [234, 135] on div at bounding box center [211, 137] width 366 height 14
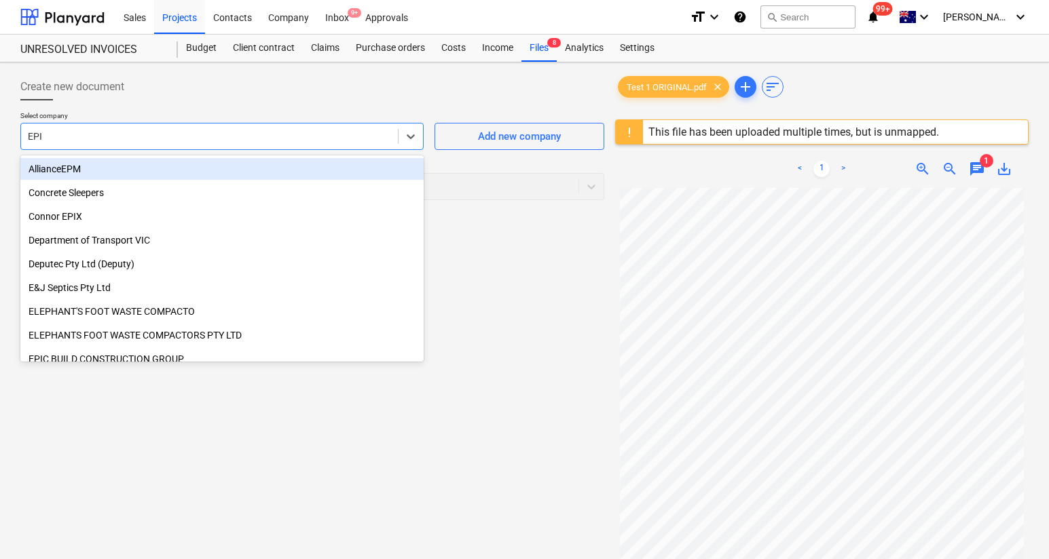
type input "EPIC"
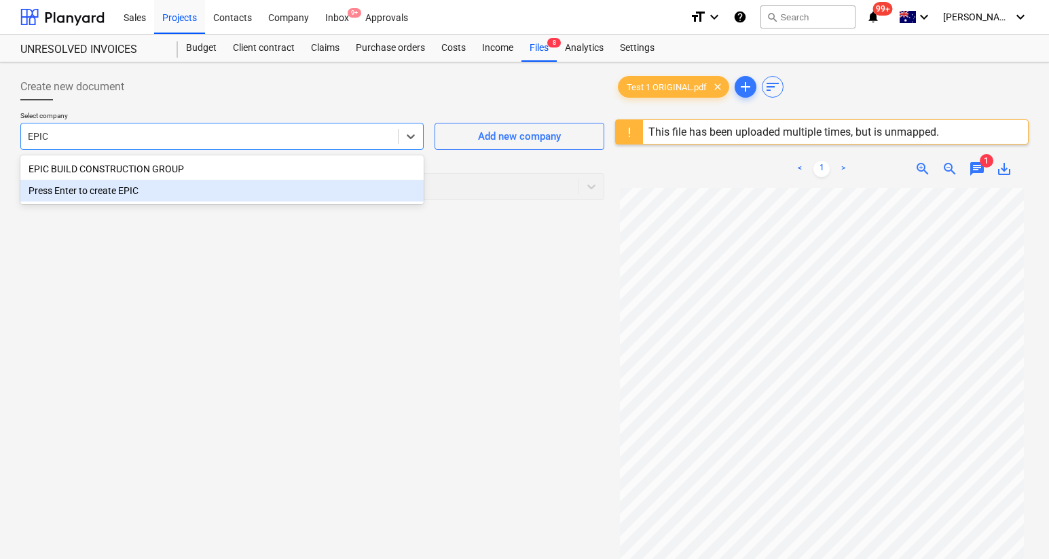
click at [191, 165] on div "EPIC BUILD CONSTRUCTION GROUP" at bounding box center [221, 169] width 403 height 22
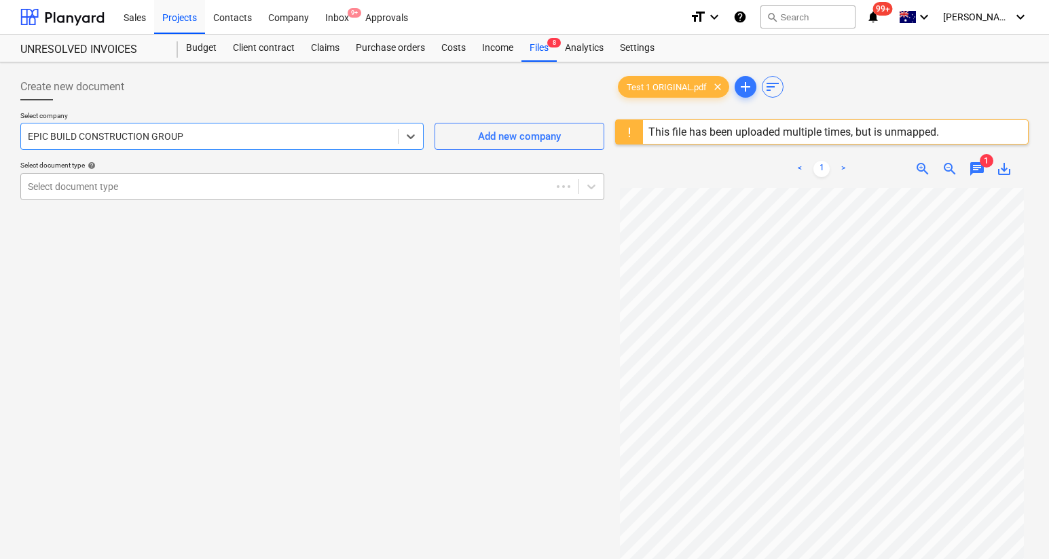
click at [187, 180] on div at bounding box center [286, 187] width 516 height 14
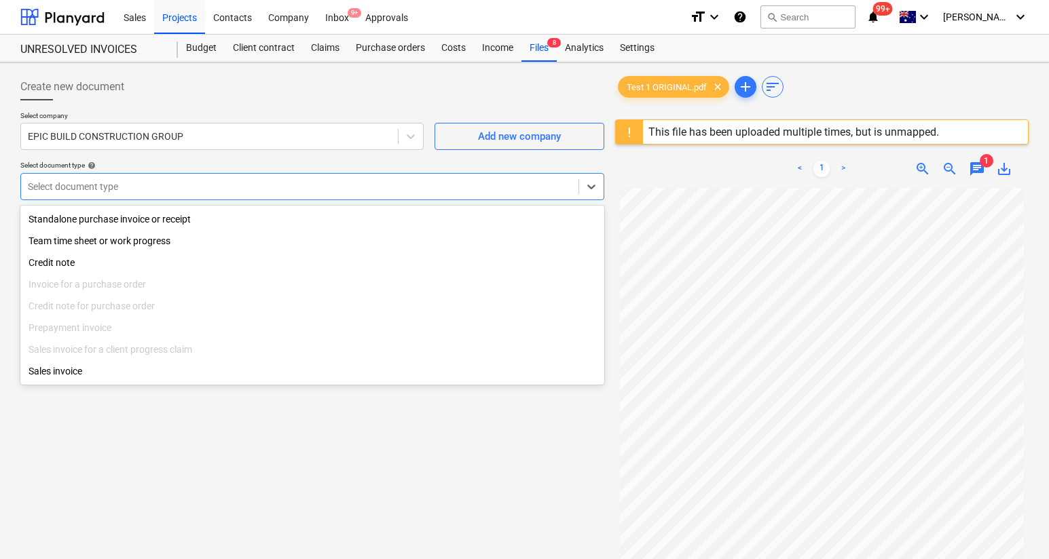
click at [210, 227] on div "Standalone purchase invoice or receipt" at bounding box center [312, 219] width 584 height 22
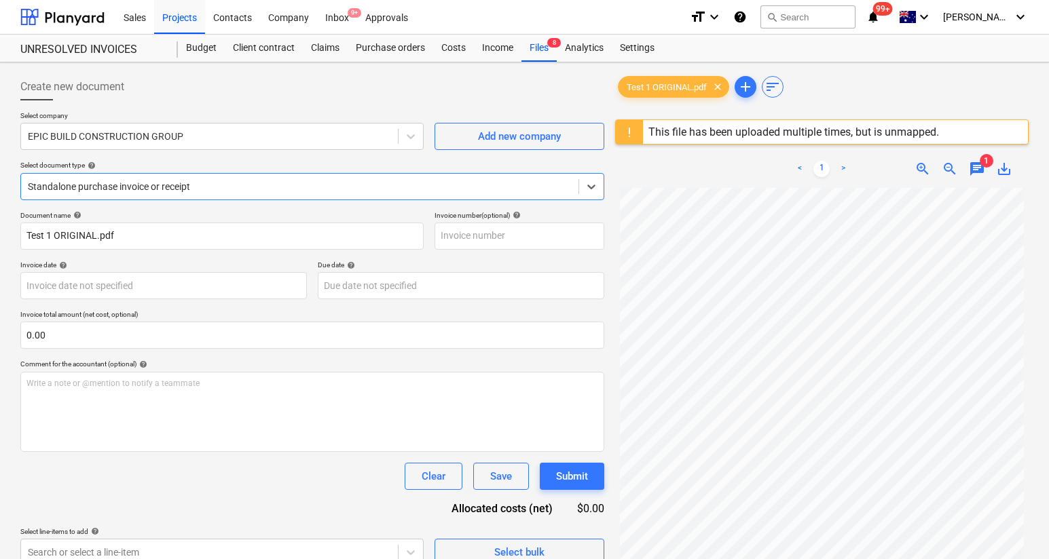
click at [975, 171] on span "chat" at bounding box center [976, 169] width 16 height 16
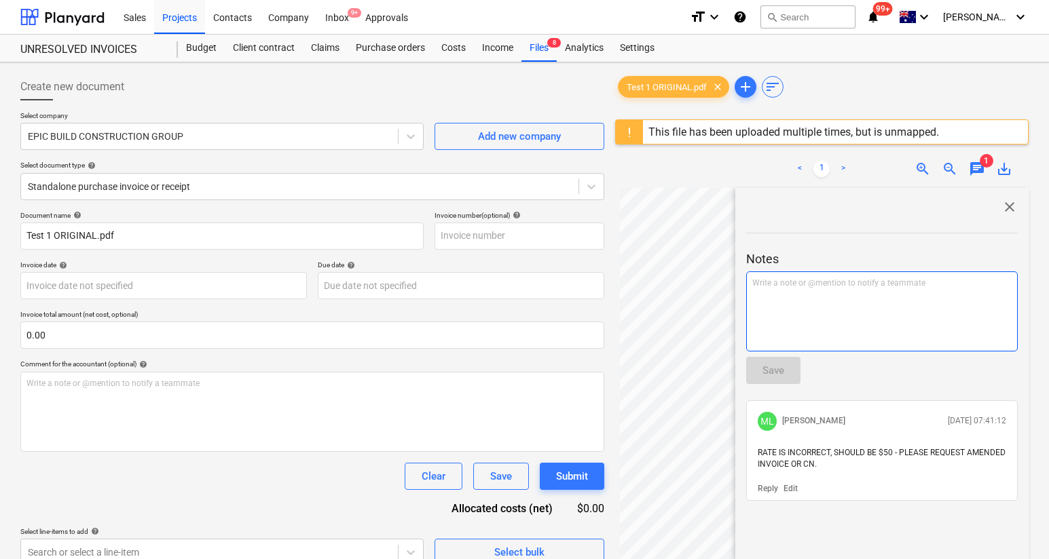
click at [926, 325] on div "Write a note or @mention to notify a teammate [PERSON_NAME]" at bounding box center [881, 311] width 271 height 80
click at [842, 286] on span "AMENDED INVOICE RECIEVED" at bounding box center [807, 283] width 111 height 10
click at [853, 278] on span "AMENDED INVOICE RECEIVED" at bounding box center [807, 283] width 111 height 10
click at [508, 473] on div "Save" at bounding box center [501, 477] width 22 height 18
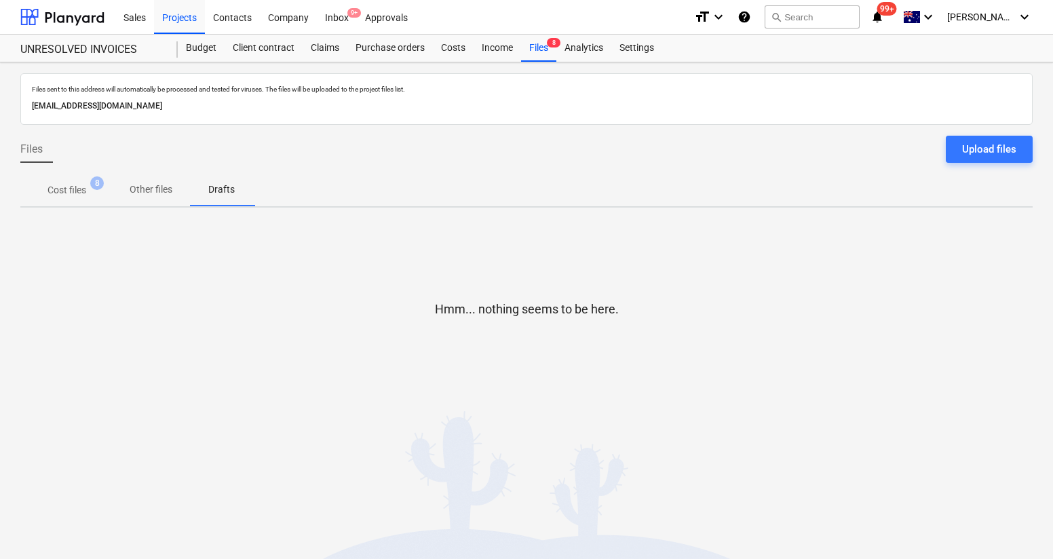
click at [83, 187] on p "Cost files" at bounding box center [67, 190] width 39 height 14
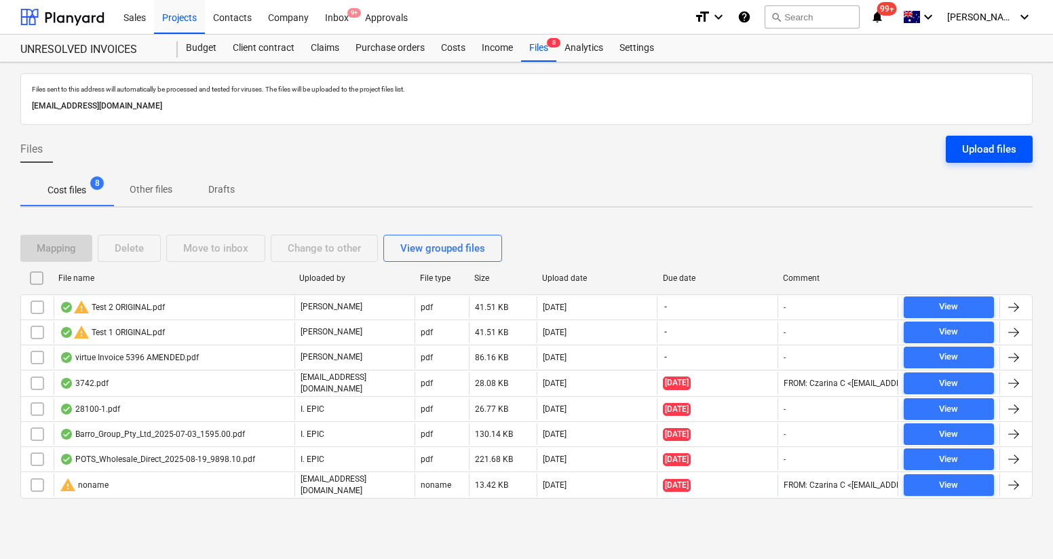
click at [982, 158] on button "Upload files" at bounding box center [989, 149] width 87 height 27
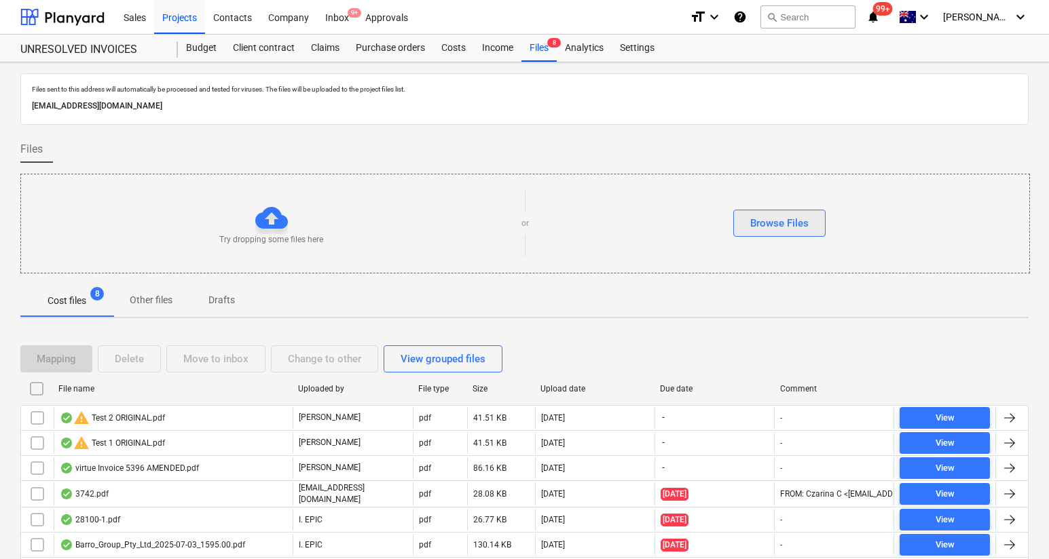
click at [782, 214] on div "Browse Files" at bounding box center [779, 223] width 58 height 18
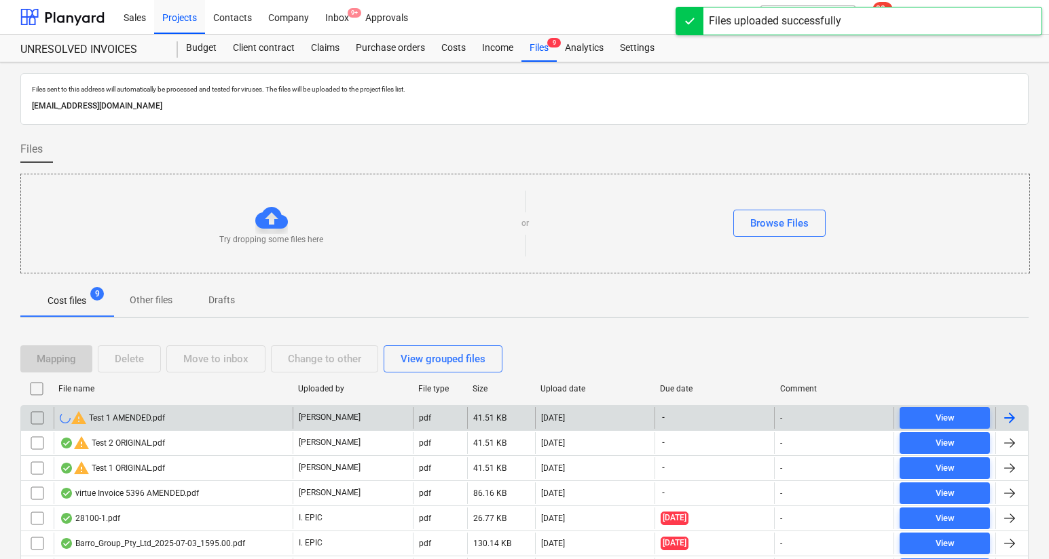
click at [181, 411] on div "warning Test 1 AMENDED.pdf" at bounding box center [173, 418] width 239 height 22
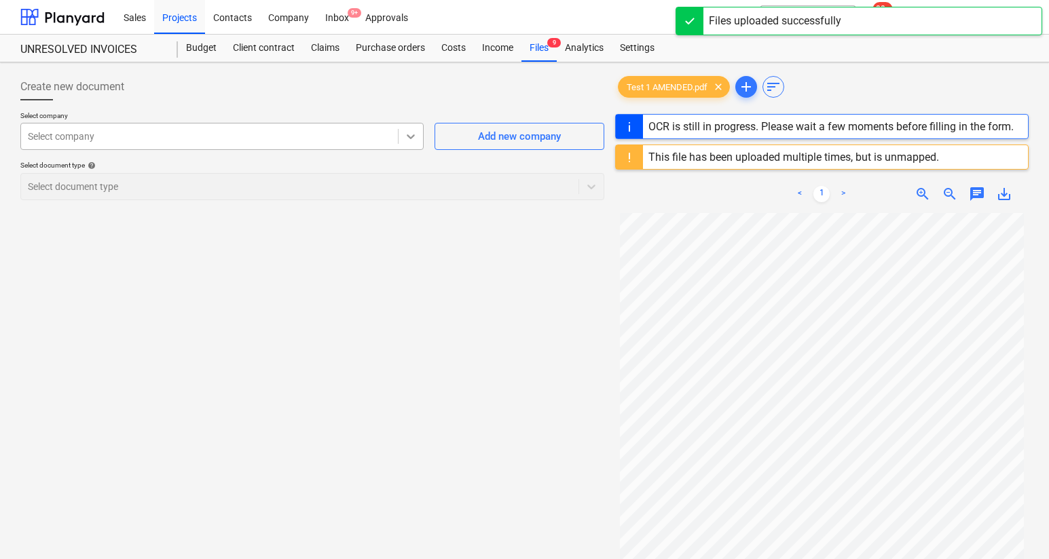
click at [413, 138] on icon at bounding box center [411, 137] width 14 height 14
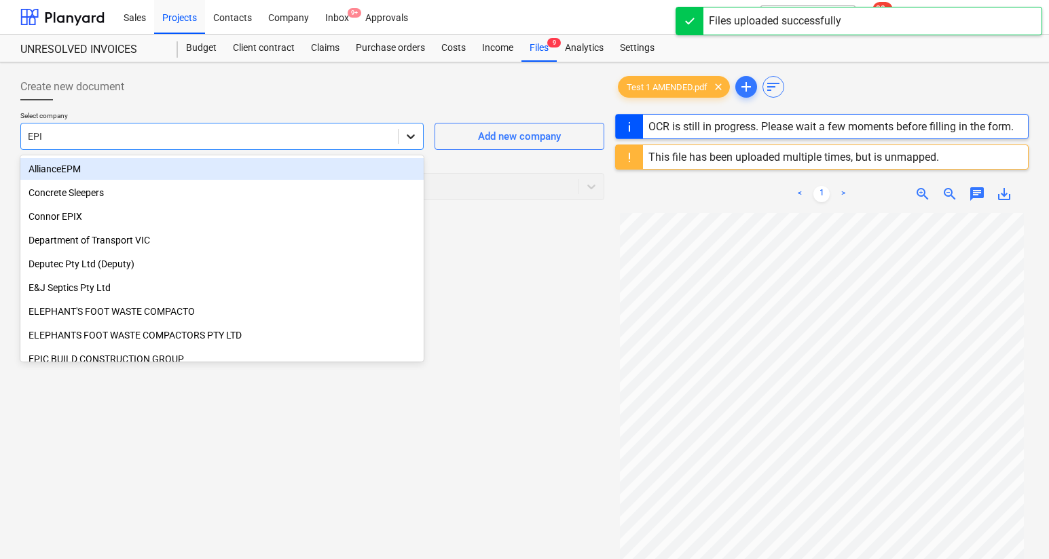
type input "EPIC"
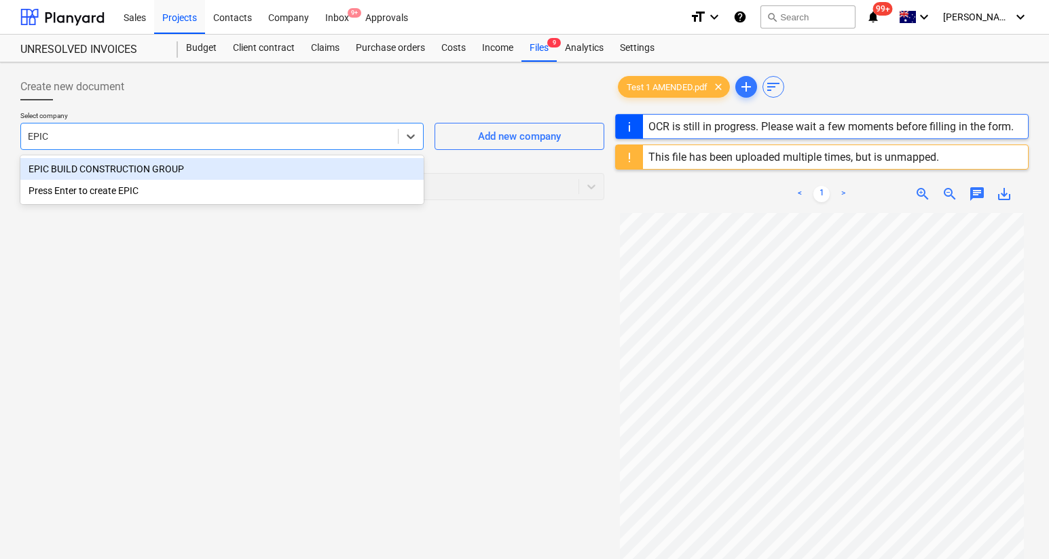
click at [334, 176] on div "EPIC BUILD CONSTRUCTION GROUP" at bounding box center [221, 169] width 403 height 22
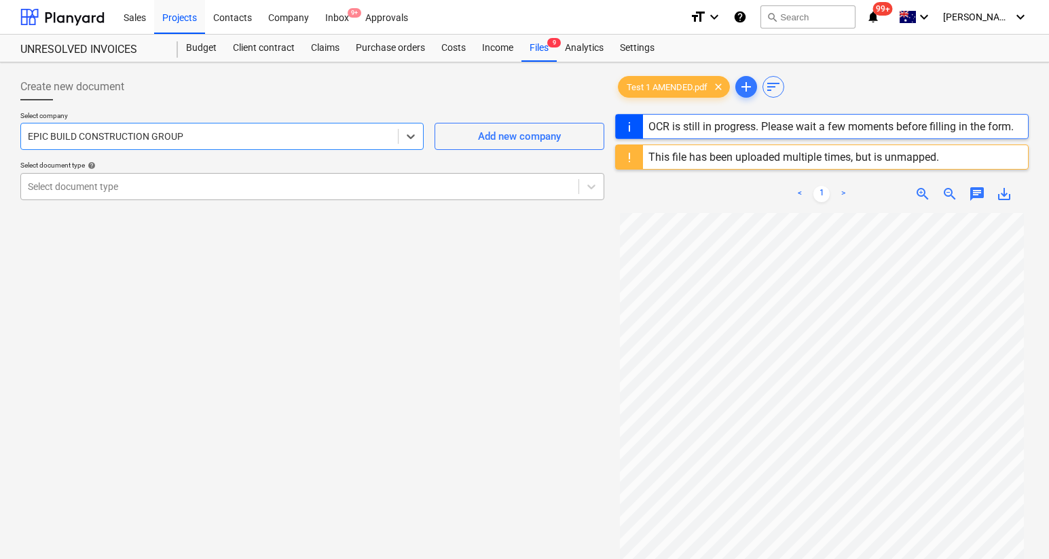
click at [350, 178] on div "Select document type" at bounding box center [299, 186] width 557 height 19
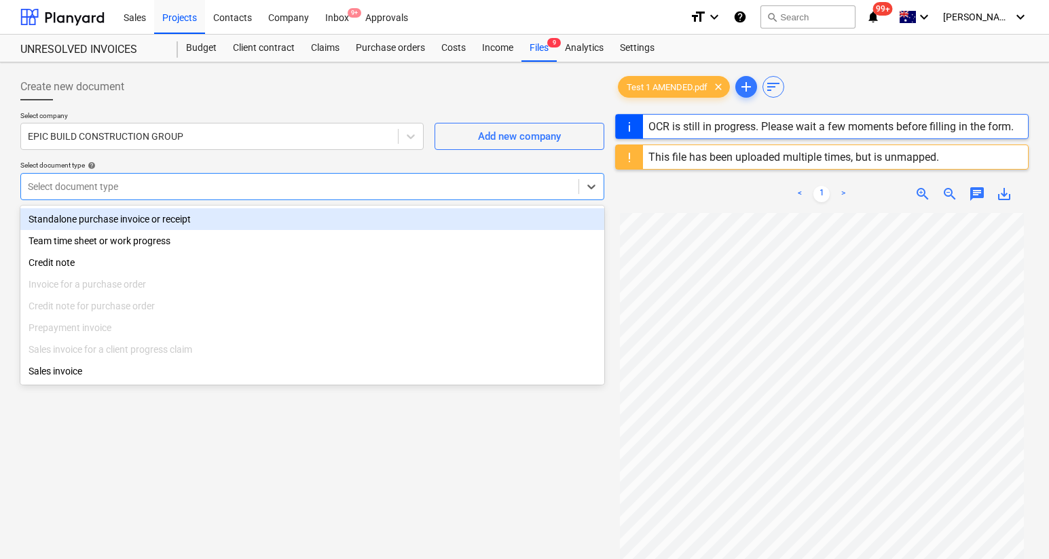
click at [328, 228] on div "Standalone purchase invoice or receipt" at bounding box center [312, 219] width 584 height 22
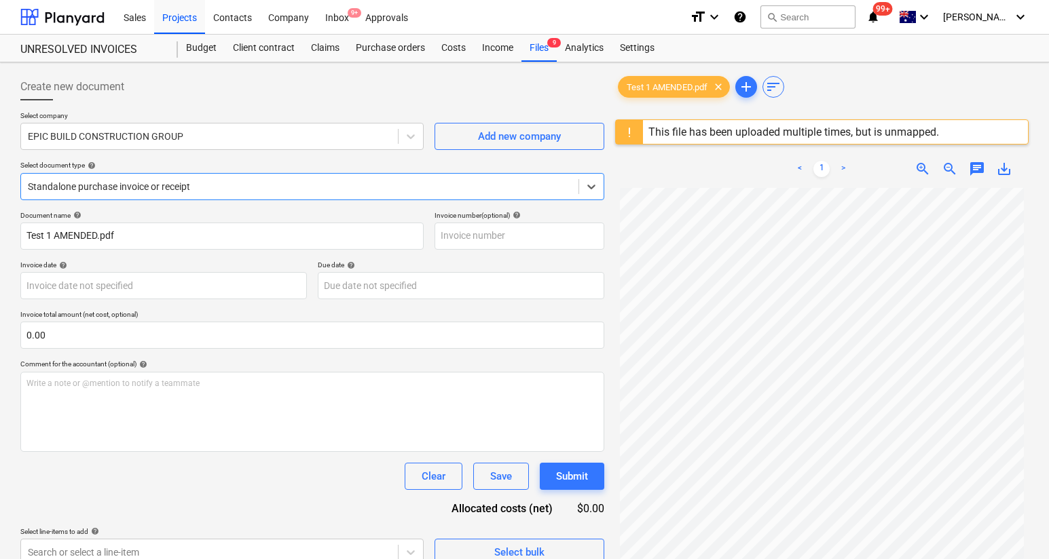
click at [963, 167] on div "chat" at bounding box center [976, 169] width 27 height 16
click at [968, 168] on span "chat" at bounding box center [976, 169] width 16 height 16
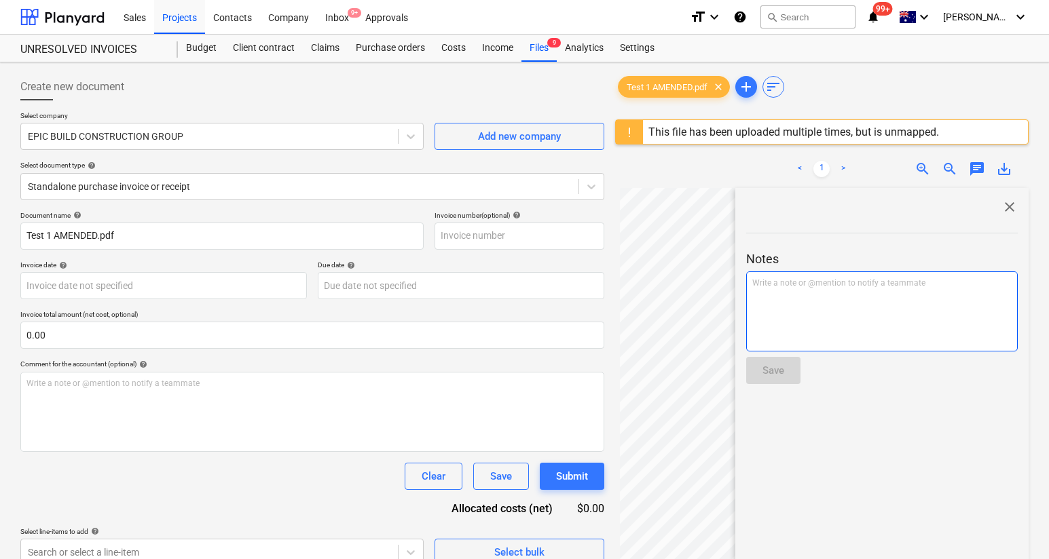
click at [878, 315] on div "Write a note or @mention to notify a teammate [PERSON_NAME]" at bounding box center [881, 311] width 271 height 80
paste div
click at [752, 280] on span "Test 1 ORIGINAL" at bounding box center [781, 283] width 59 height 10
click at [854, 303] on div "AMENDED INVOICE TO SUPERSED Test 1 ORIGINAL" at bounding box center [881, 311] width 271 height 80
click at [855, 284] on span "AMENDED INVOICE TO SUPERSED Test 1 ORIGINAL" at bounding box center [845, 283] width 187 height 10
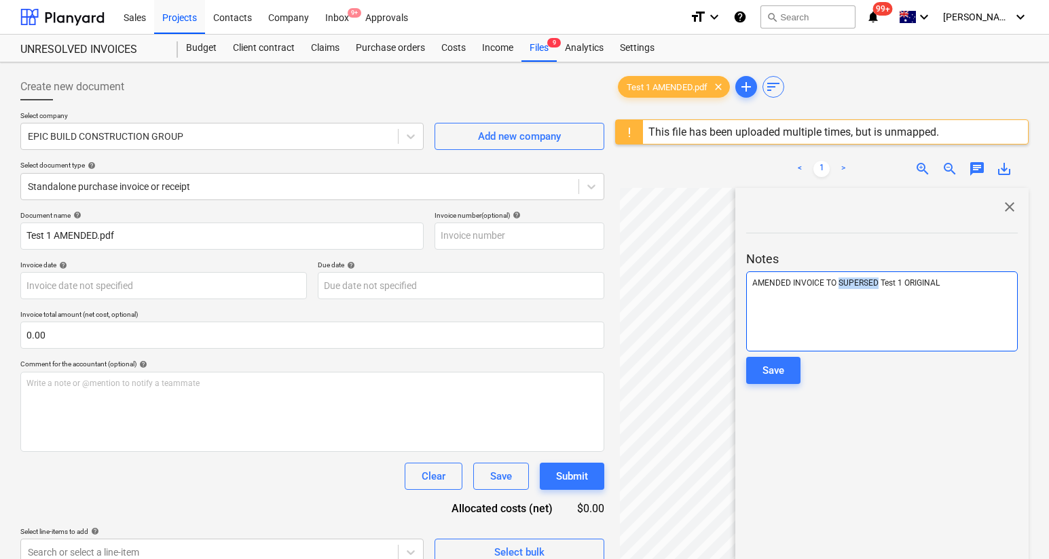
click at [855, 284] on span "AMENDED INVOICE TO SUPERSED Test 1 ORIGINAL" at bounding box center [845, 283] width 187 height 10
copy span "SUPERSED"
click at [779, 368] on div "Save" at bounding box center [773, 371] width 22 height 18
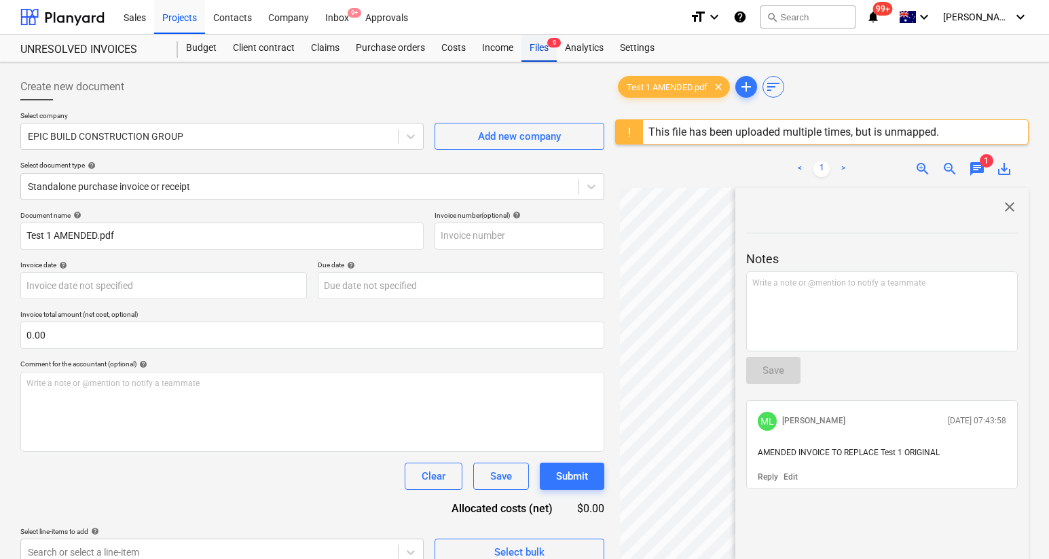
click at [541, 54] on div "Files 9" at bounding box center [538, 48] width 35 height 27
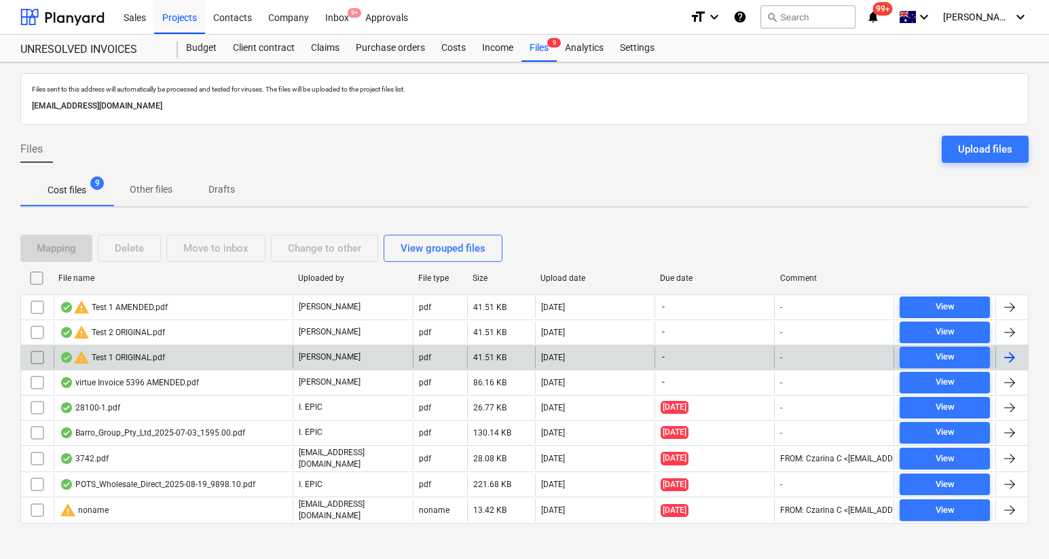
click at [41, 357] on input "checkbox" at bounding box center [37, 358] width 22 height 22
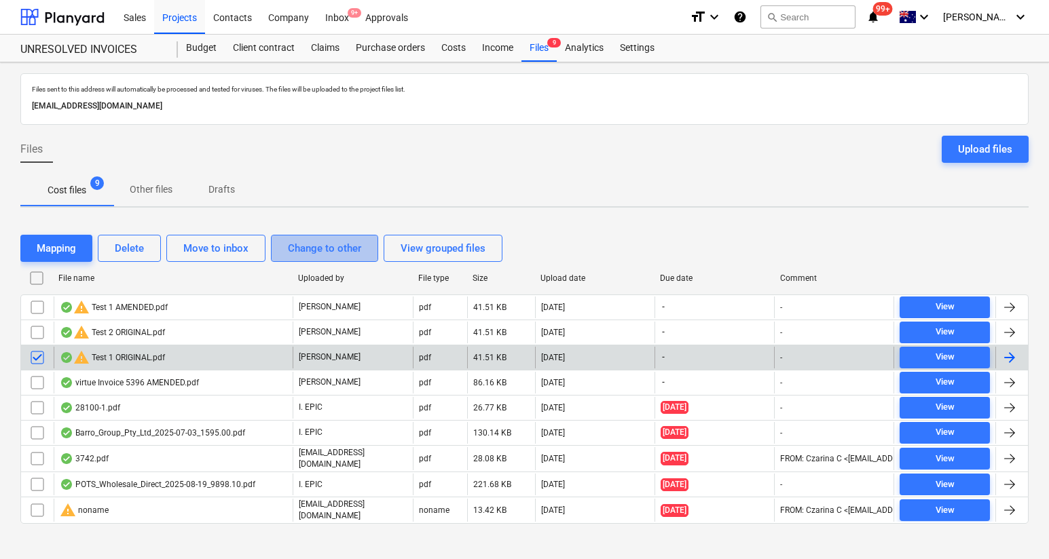
click at [303, 250] on div "Change to other" at bounding box center [324, 249] width 73 height 18
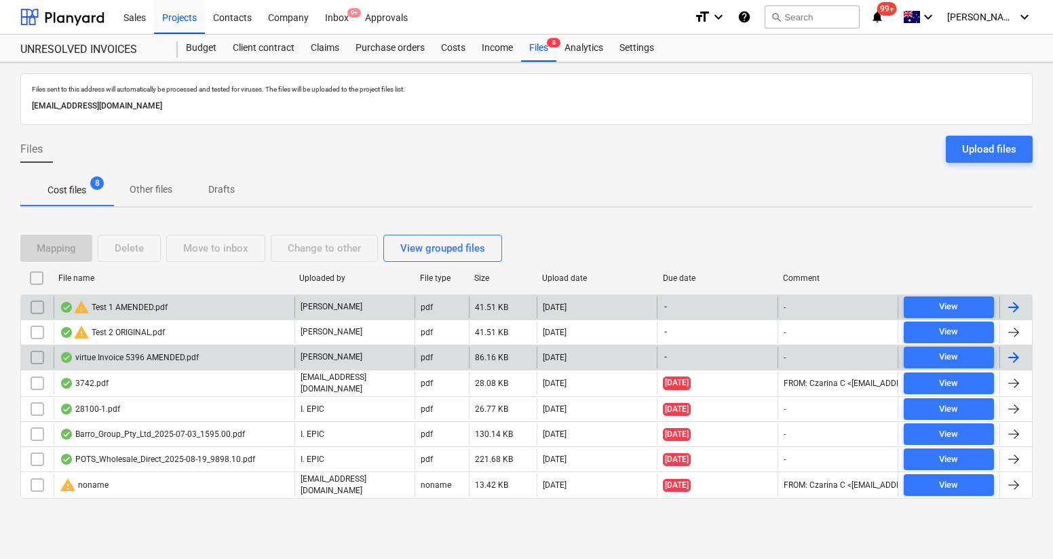
click at [37, 306] on input "checkbox" at bounding box center [37, 308] width 22 height 22
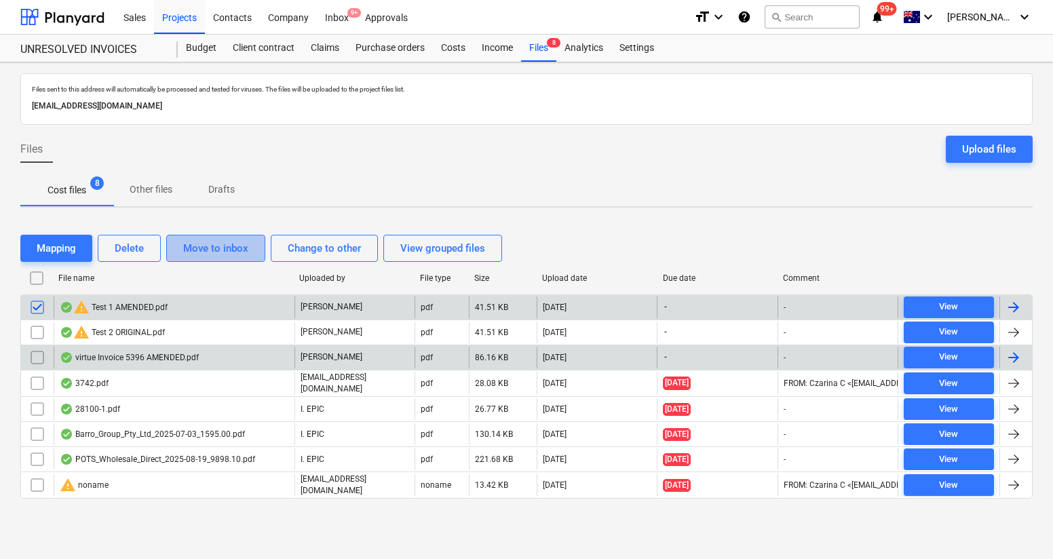
click at [229, 251] on div "Move to inbox" at bounding box center [215, 249] width 65 height 18
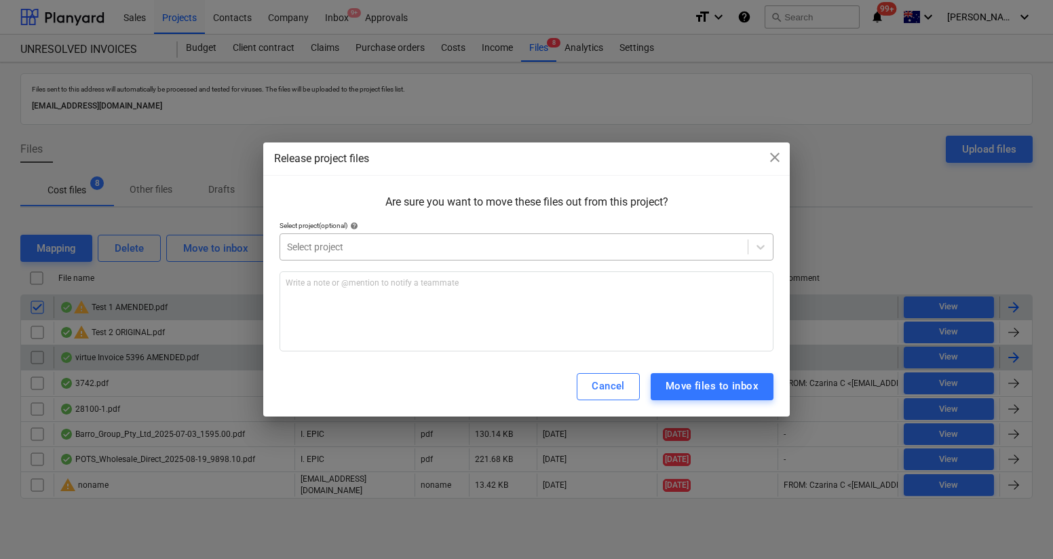
click at [370, 240] on div at bounding box center [514, 247] width 454 height 14
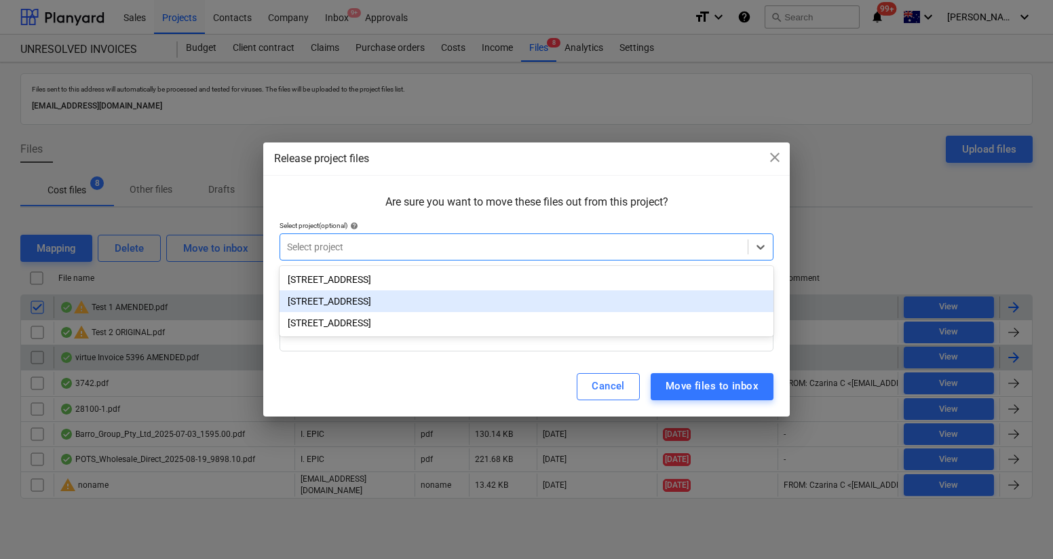
click at [396, 286] on div "[STREET_ADDRESS]" at bounding box center [527, 280] width 494 height 22
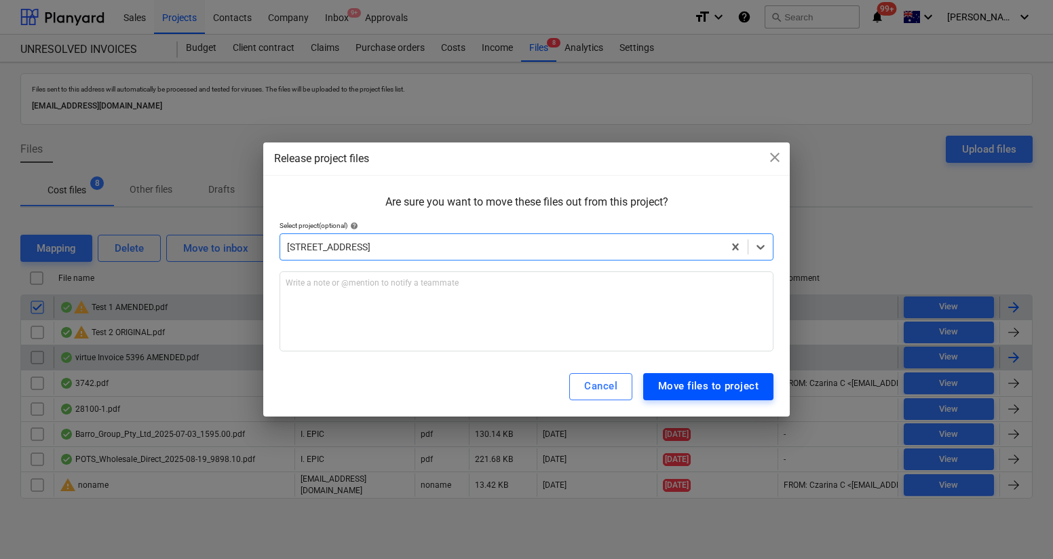
click at [734, 394] on div "Move files to project" at bounding box center [708, 386] width 100 height 18
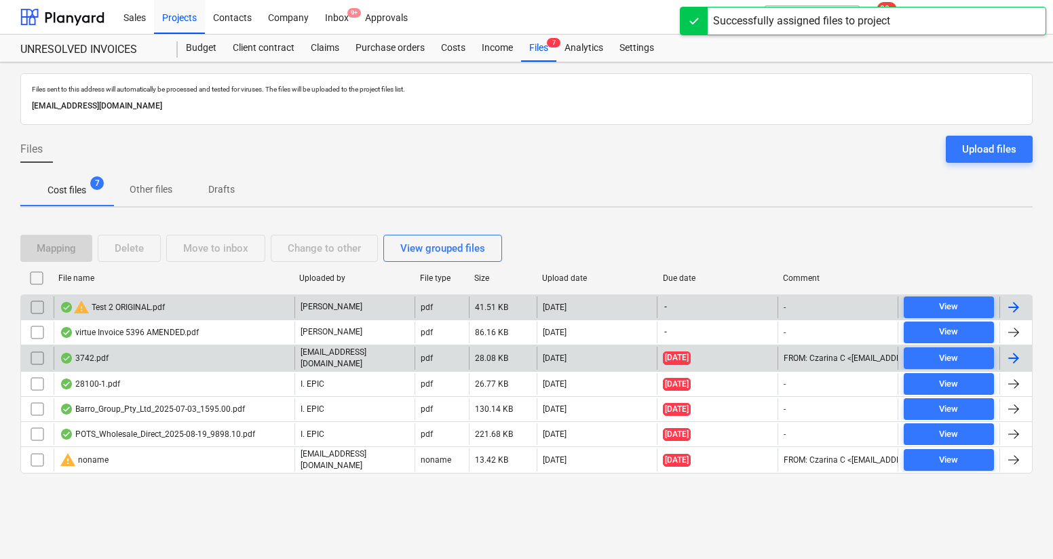
click at [141, 198] on span "Other files" at bounding box center [150, 189] width 75 height 22
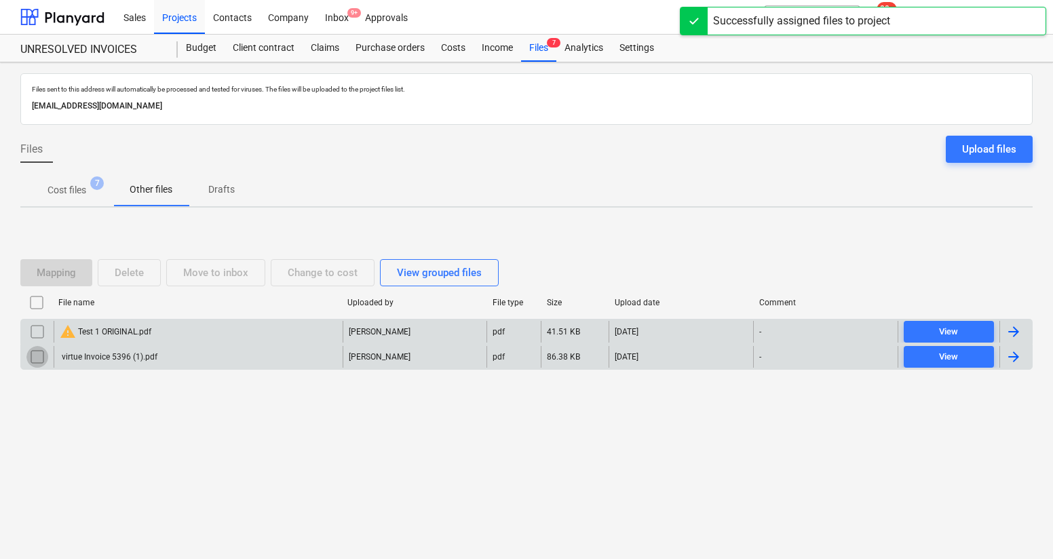
click at [34, 357] on input "checkbox" at bounding box center [37, 357] width 22 height 22
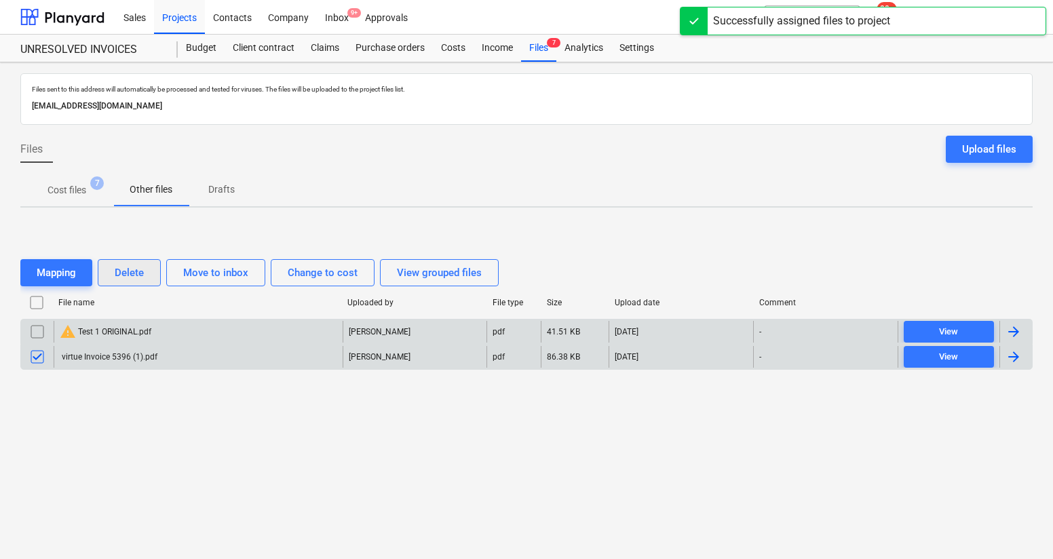
click at [132, 277] on div "Delete" at bounding box center [129, 273] width 29 height 18
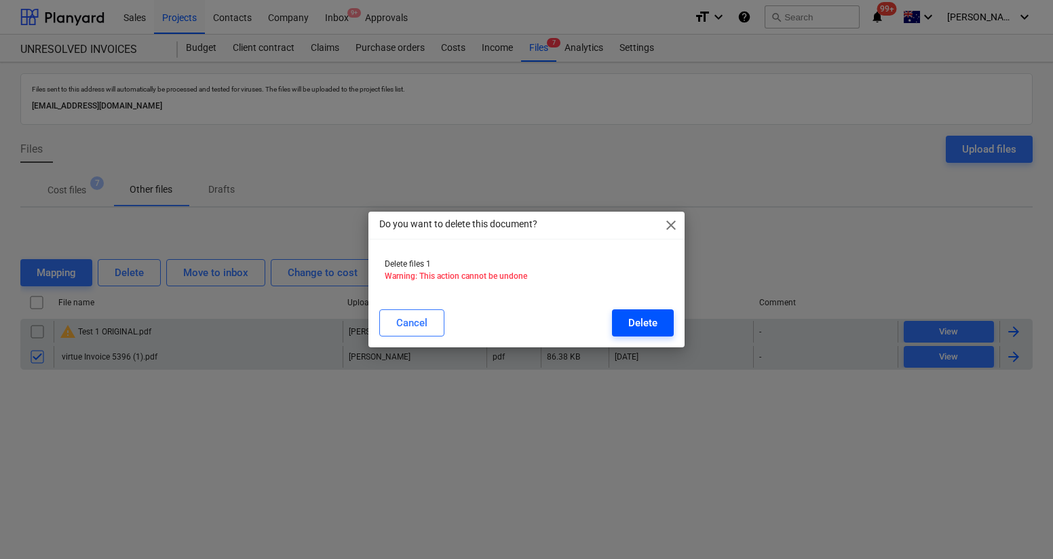
click at [645, 323] on div "Delete" at bounding box center [642, 323] width 29 height 18
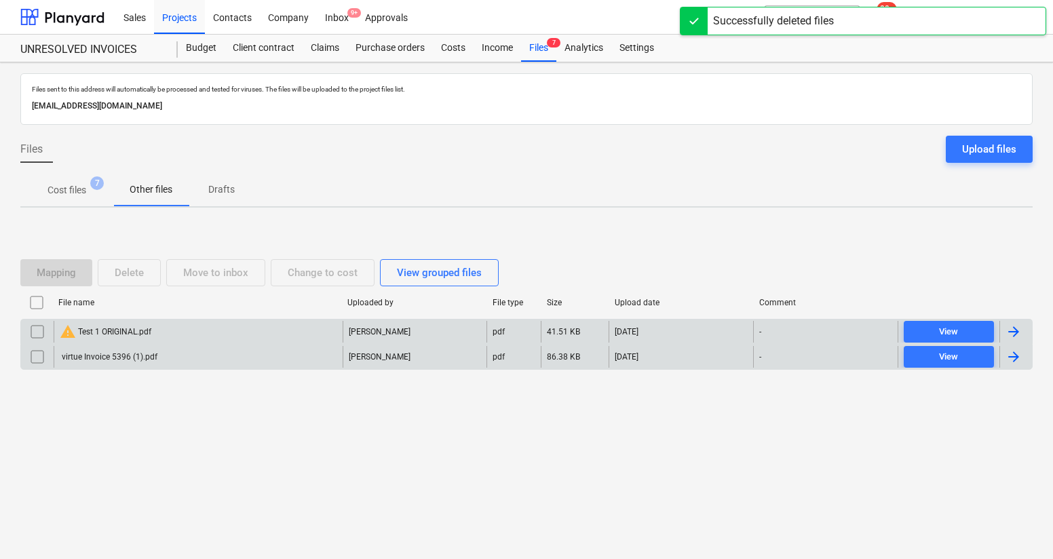
click at [63, 191] on p "Cost files" at bounding box center [67, 190] width 39 height 14
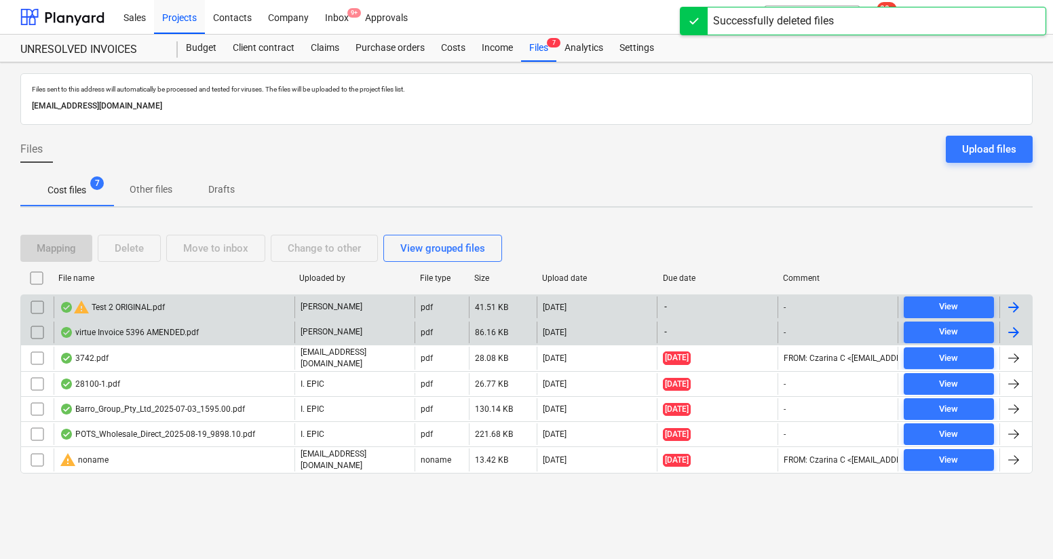
click at [70, 247] on div "Mapping Delete Move to inbox Change to other View grouped files" at bounding box center [263, 248] width 487 height 27
click at [67, 197] on span "Cost files 7" at bounding box center [66, 190] width 93 height 24
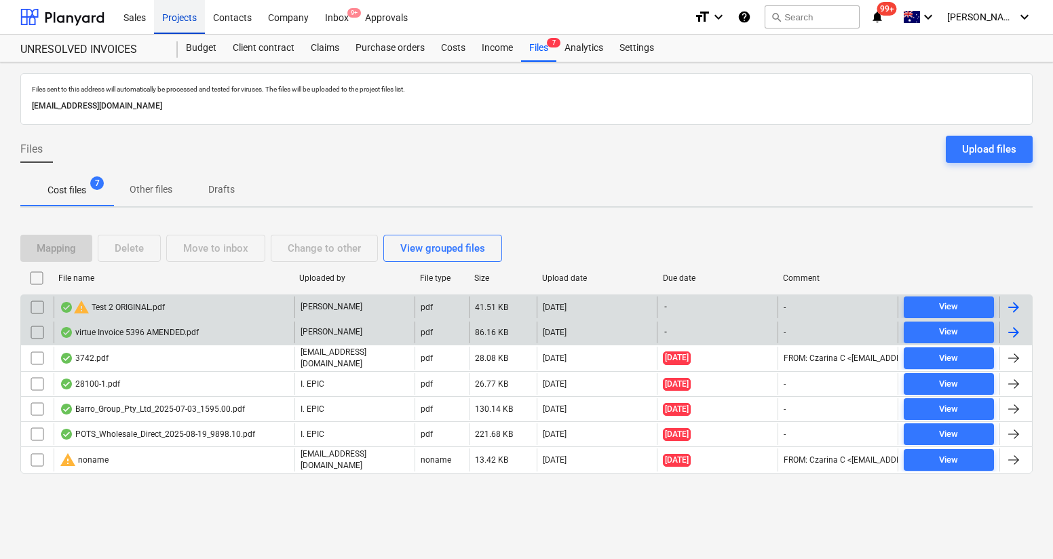
drag, startPoint x: 188, startPoint y: 21, endPoint x: 183, endPoint y: 32, distance: 12.1
click at [188, 21] on div "Projects" at bounding box center [179, 16] width 51 height 35
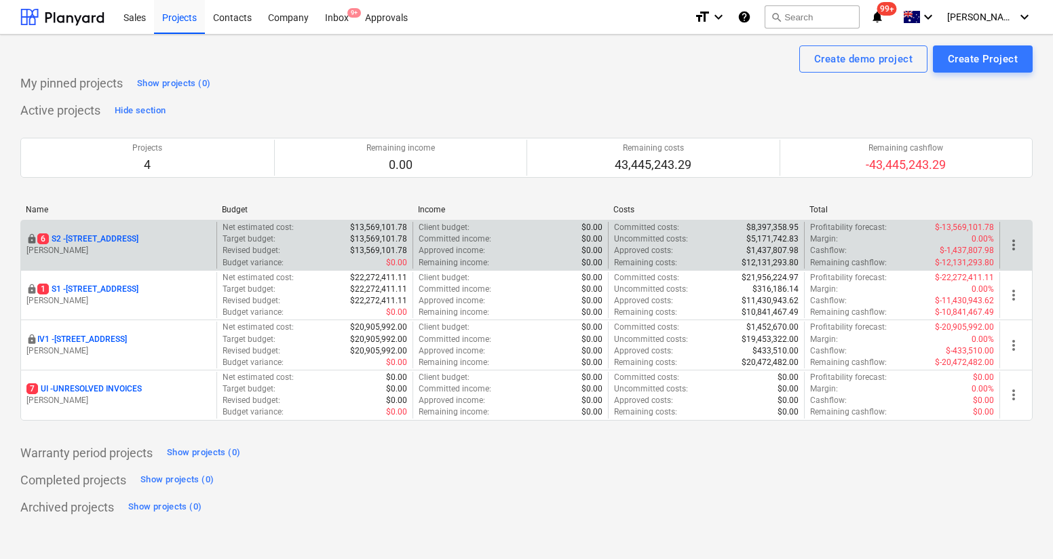
click at [96, 233] on p "[STREET_ADDRESS]" at bounding box center [87, 239] width 101 height 12
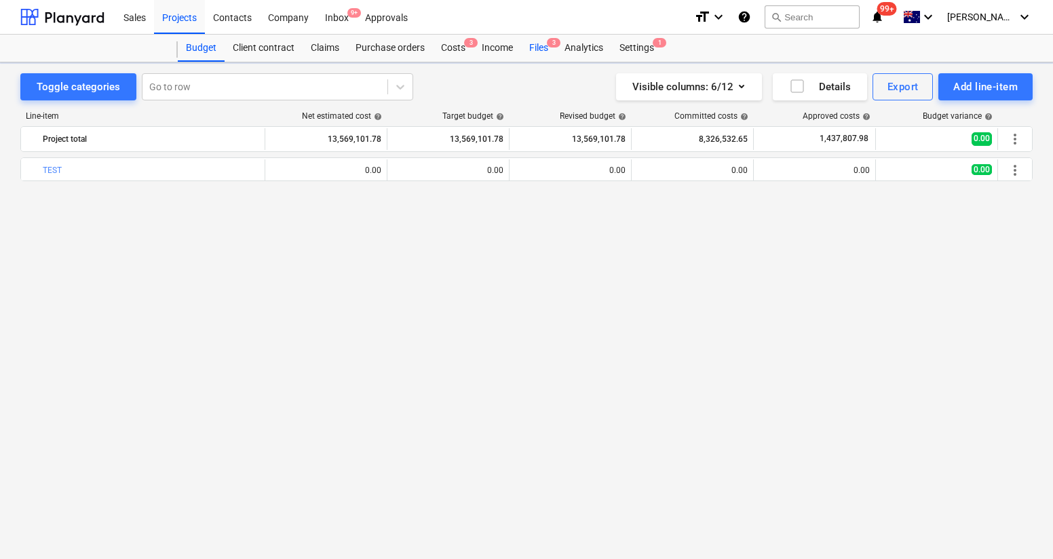
click at [546, 48] on div "Files 3" at bounding box center [538, 48] width 35 height 27
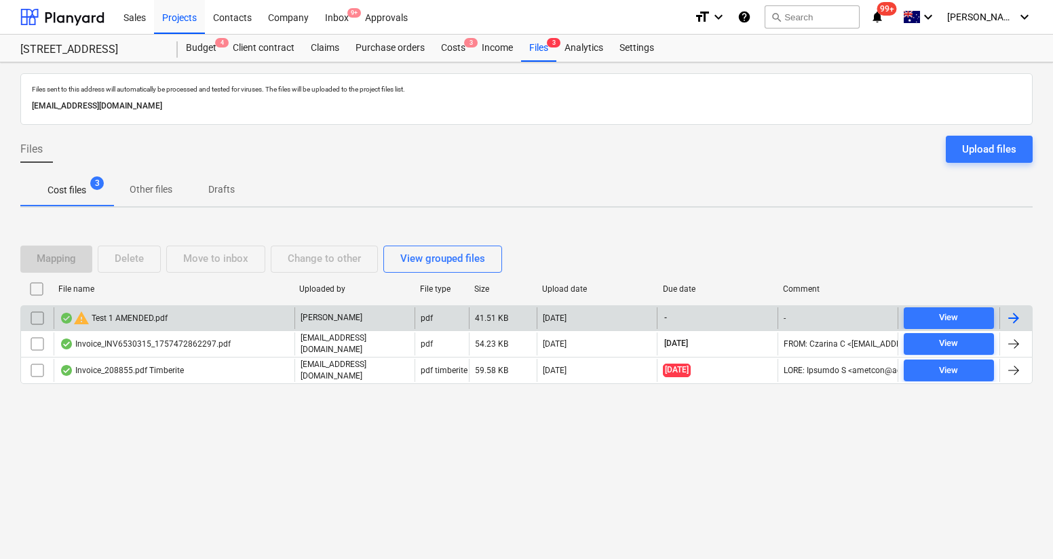
click at [217, 320] on div "warning Test 1 AMENDED.pdf" at bounding box center [174, 318] width 241 height 22
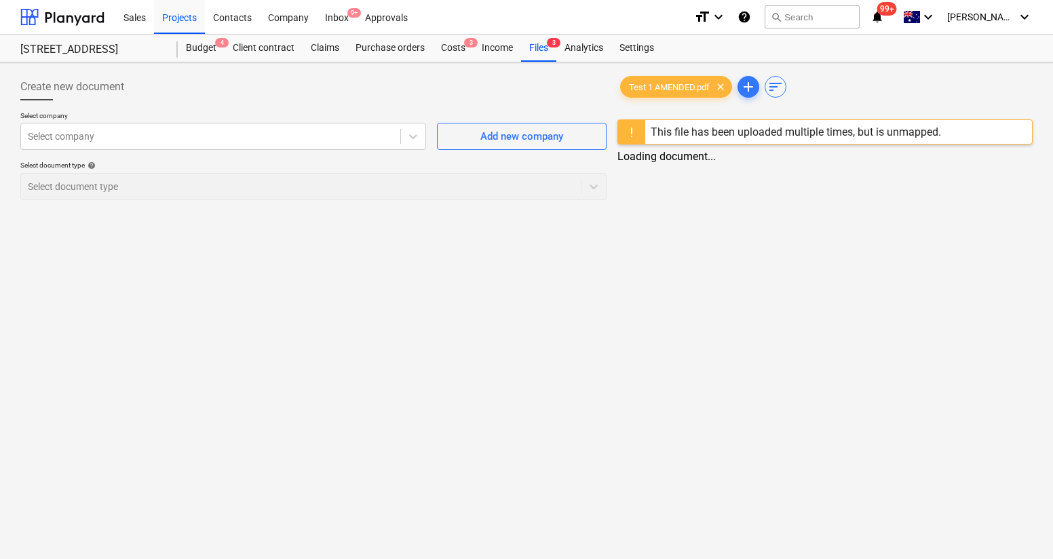
click at [654, 172] on div "Test 1 AMENDED.pdf clear add sort This file has been uploaded multiple times, b…" at bounding box center [825, 142] width 426 height 149
click at [398, 145] on div "Select company" at bounding box center [210, 136] width 379 height 19
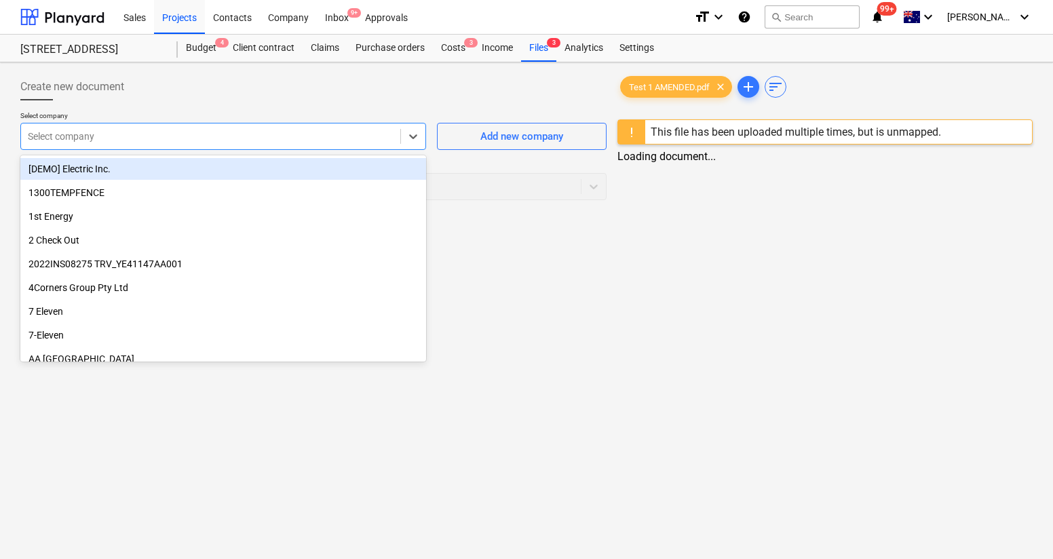
click at [348, 143] on div "Select company" at bounding box center [210, 136] width 379 height 19
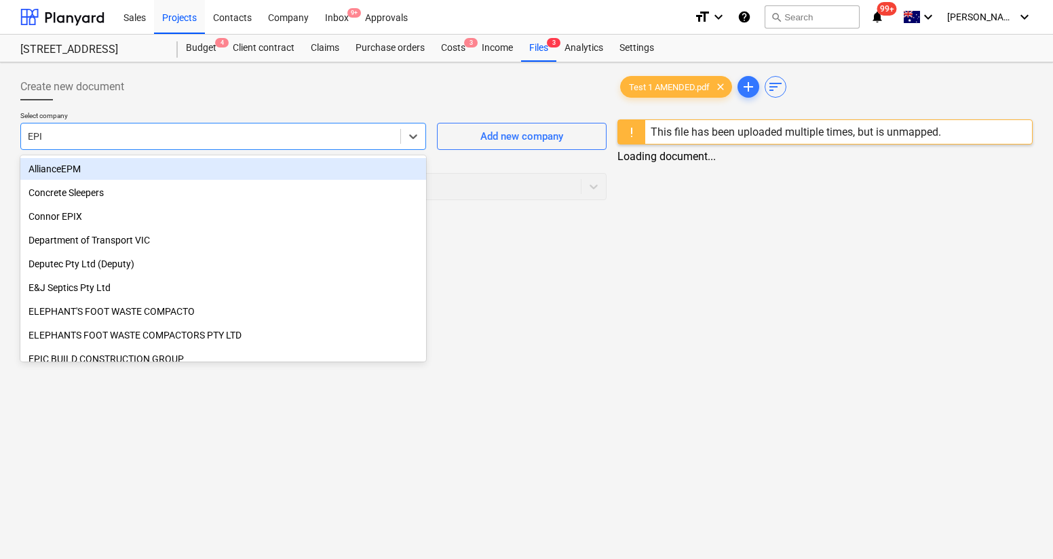
type input "EPIC"
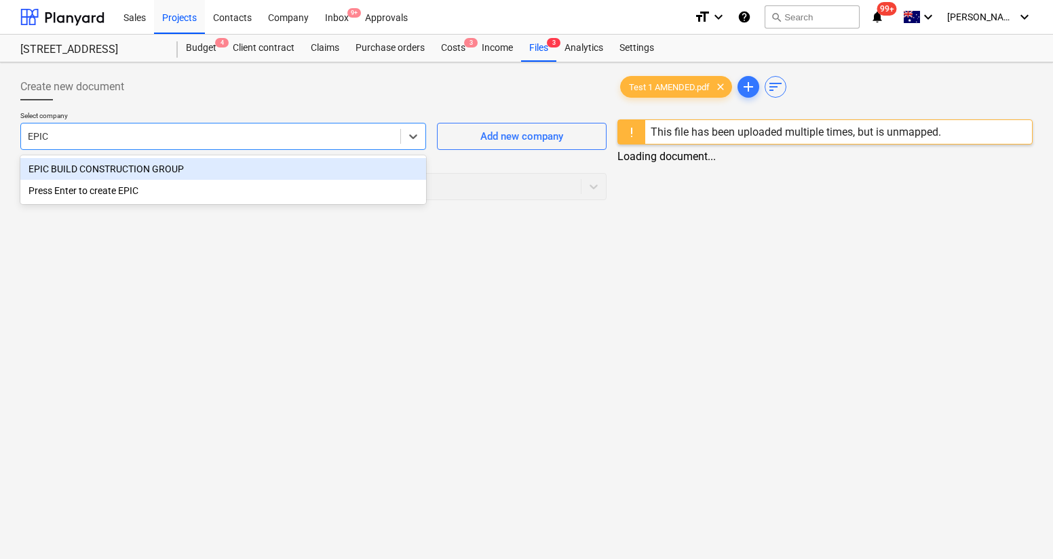
click at [331, 166] on div "EPIC BUILD CONSTRUCTION GROUP" at bounding box center [223, 169] width 406 height 22
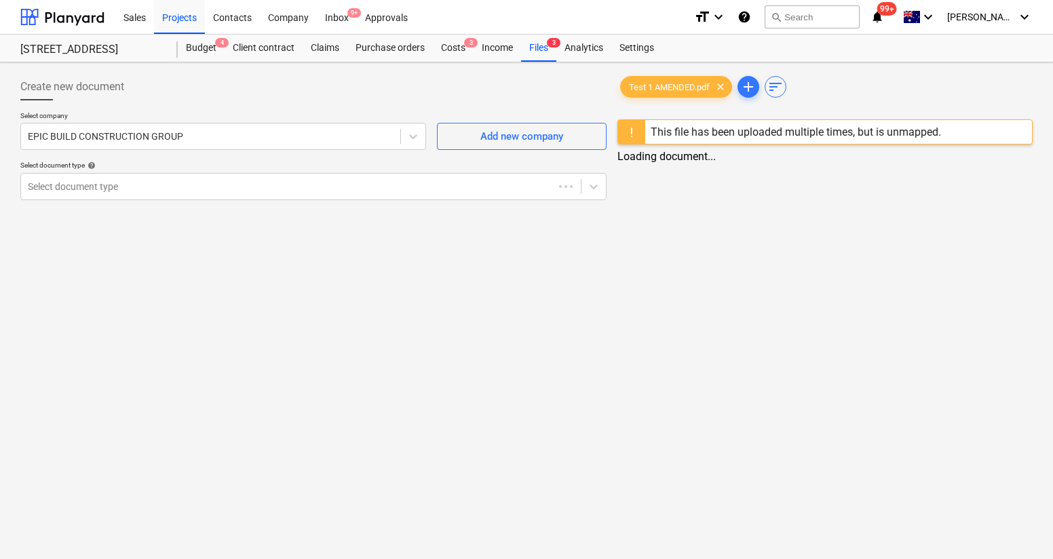
click at [343, 114] on p "Select company" at bounding box center [223, 117] width 406 height 12
click at [377, 183] on div at bounding box center [301, 187] width 546 height 14
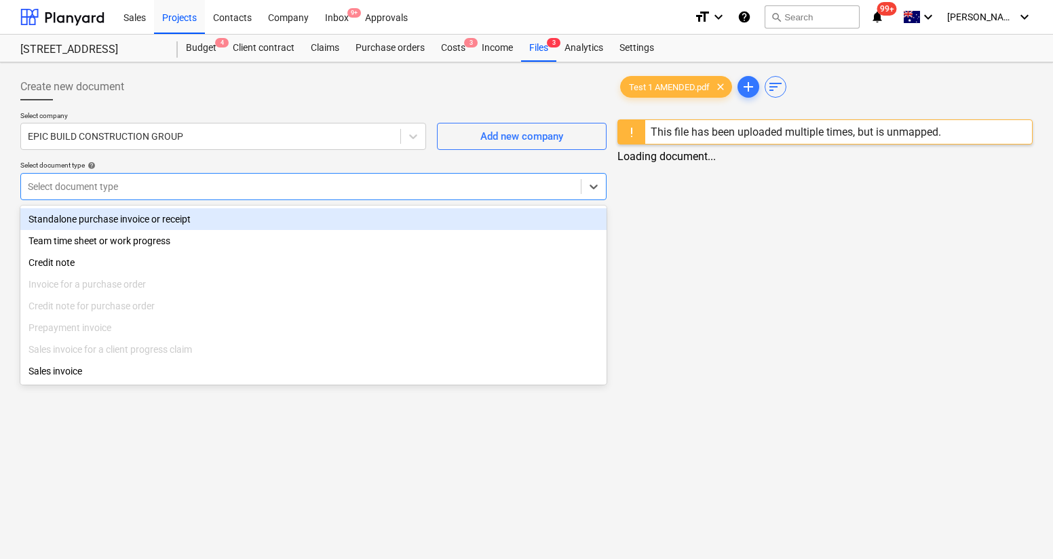
click at [375, 214] on div "Standalone purchase invoice or receipt" at bounding box center [313, 219] width 586 height 22
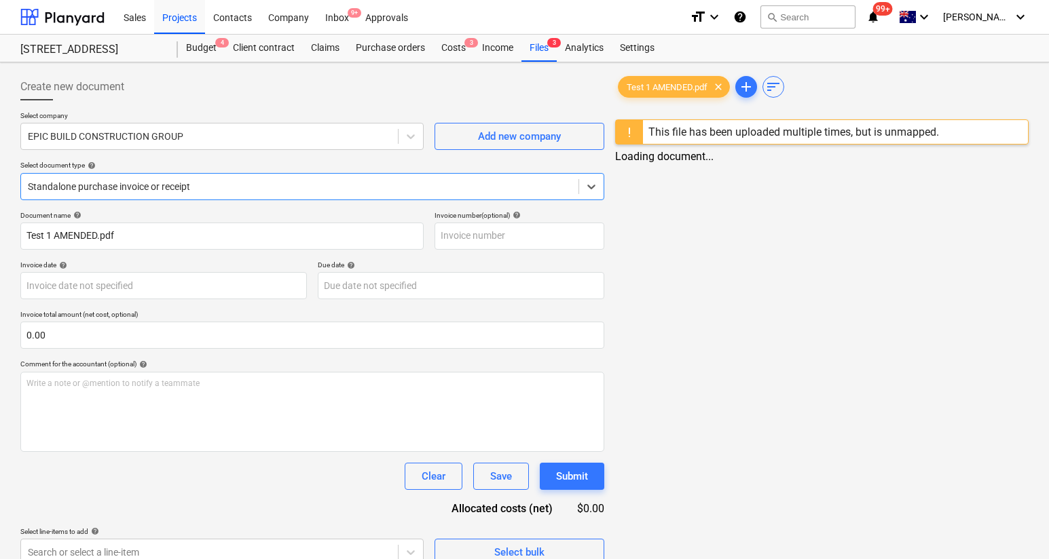
click at [702, 230] on div "Test 1 AMENDED.pdf clear add sort This file has been uploaded multiple times, b…" at bounding box center [821, 320] width 424 height 504
click at [774, 93] on span "sort" at bounding box center [773, 87] width 16 height 16
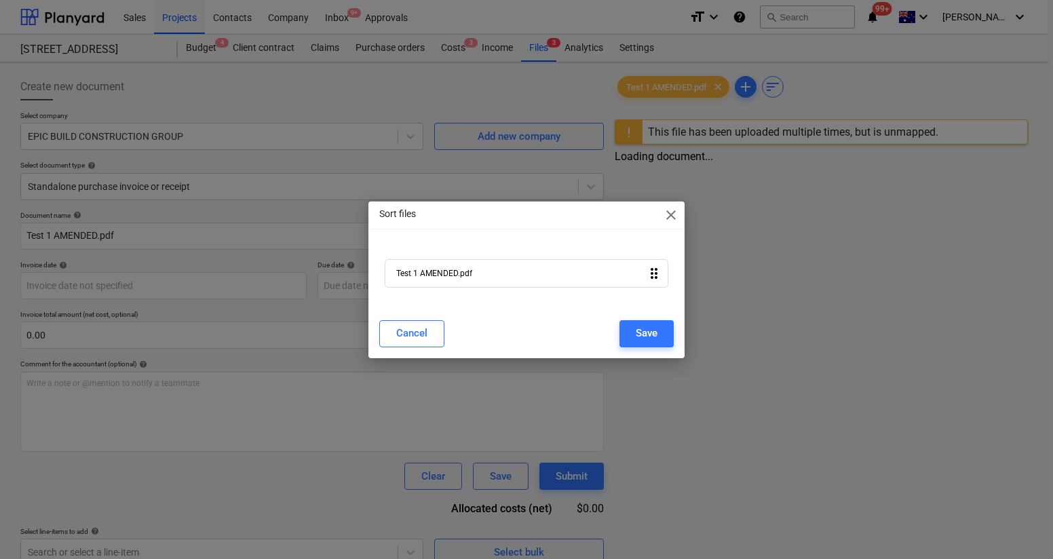
click at [671, 217] on span "close" at bounding box center [671, 215] width 16 height 16
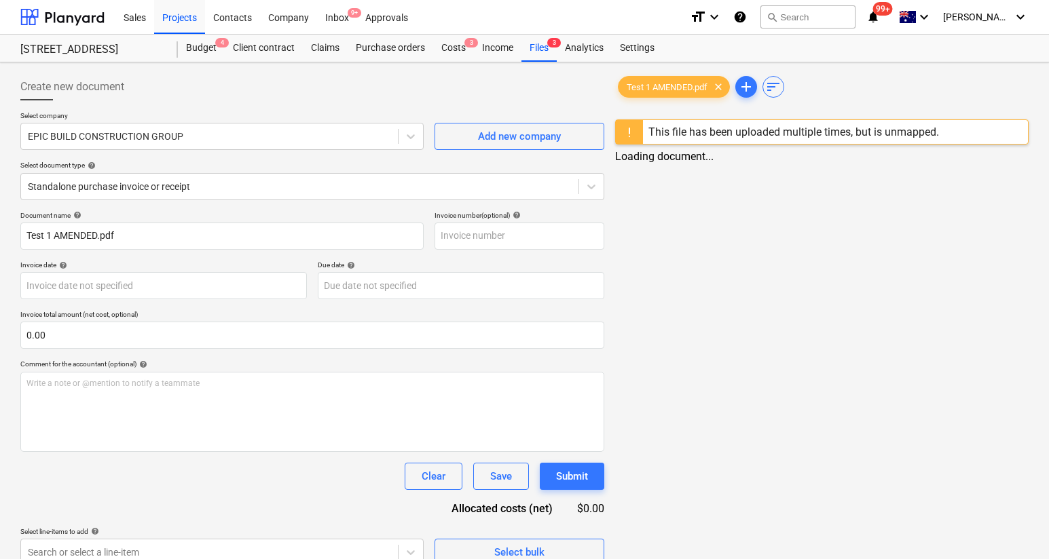
click at [697, 145] on div at bounding box center [821, 147] width 413 height 5
click at [691, 117] on div at bounding box center [821, 116] width 413 height 5
click at [692, 120] on div "This file has been uploaded multiple times, but is unmapped." at bounding box center [793, 132] width 301 height 24
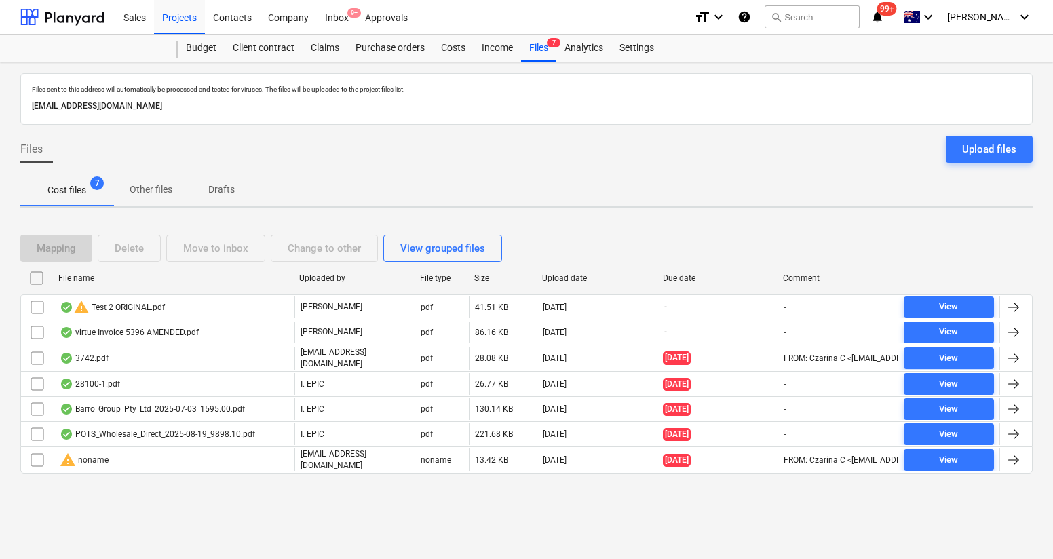
click at [692, 127] on div at bounding box center [526, 130] width 1013 height 11
click at [202, 18] on div "Projects" at bounding box center [179, 16] width 51 height 35
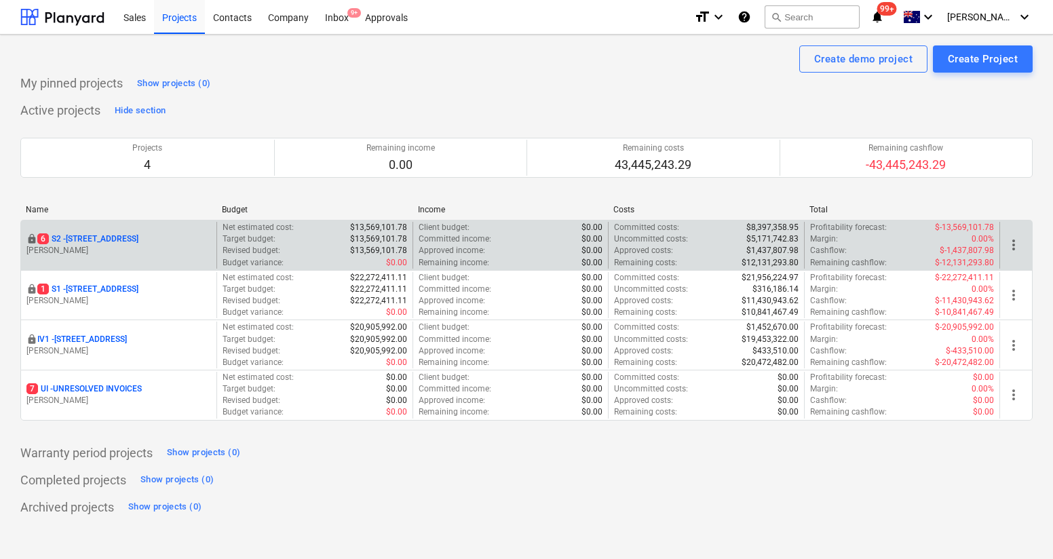
click at [136, 238] on p "[STREET_ADDRESS]" at bounding box center [87, 239] width 101 height 12
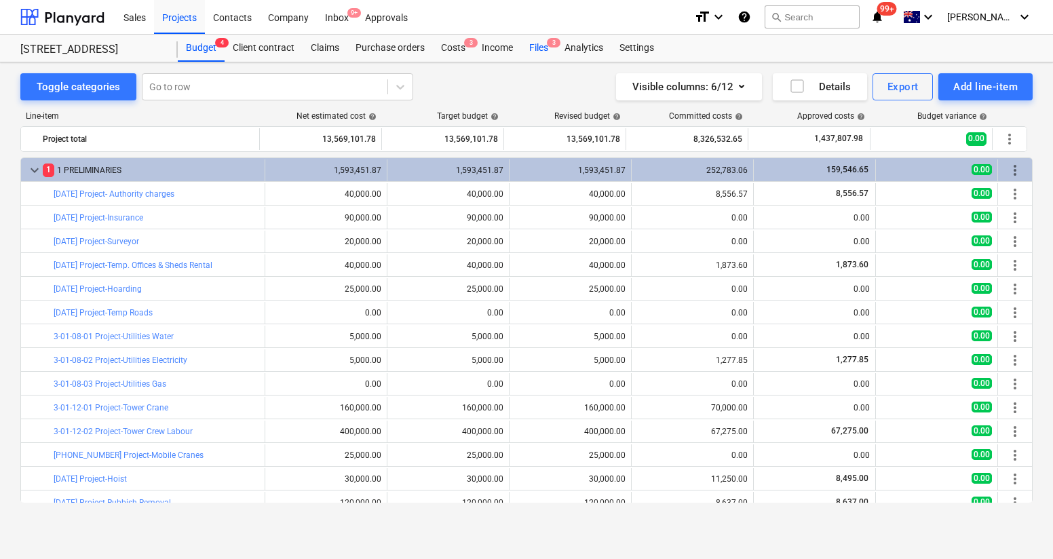
scroll to position [146, 0]
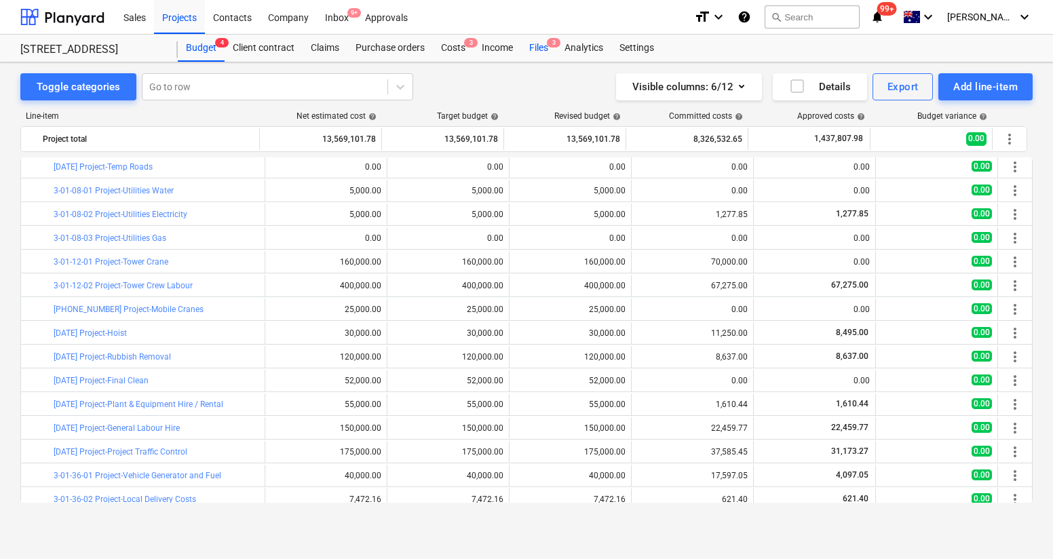
click at [544, 46] on div "Files 3" at bounding box center [538, 48] width 35 height 27
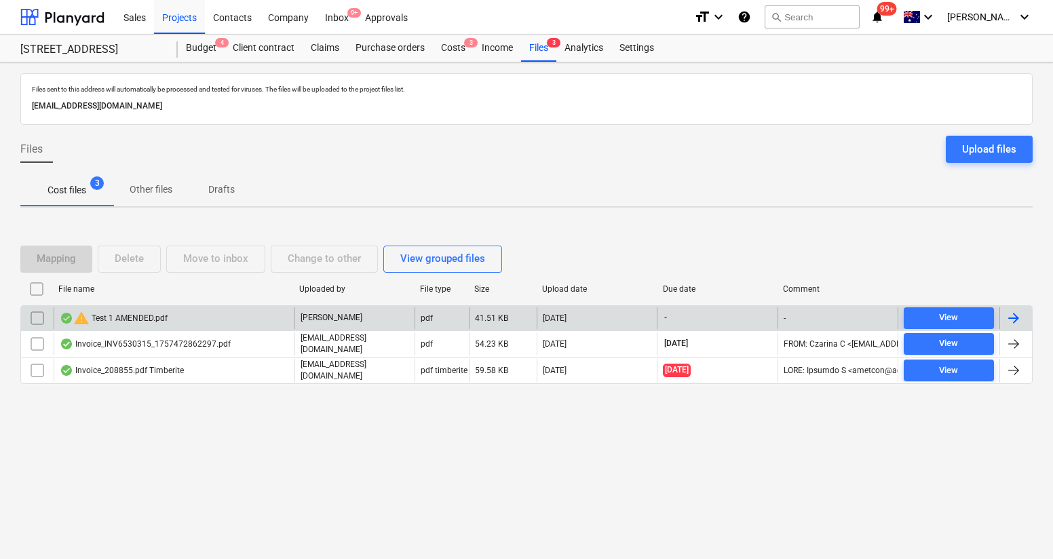
click at [206, 320] on div "warning Test 1 AMENDED.pdf" at bounding box center [174, 318] width 241 height 22
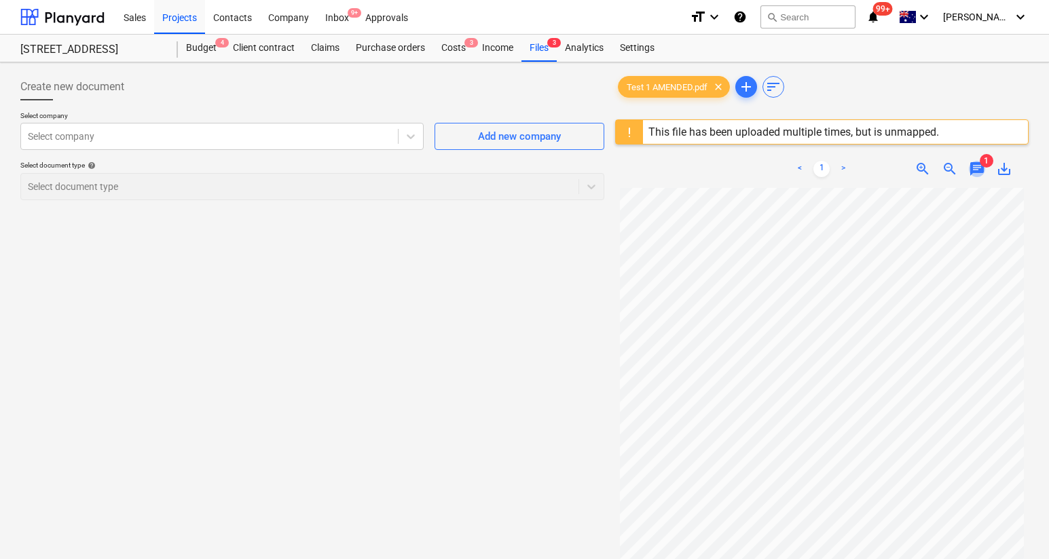
click at [975, 168] on span "chat" at bounding box center [976, 169] width 16 height 16
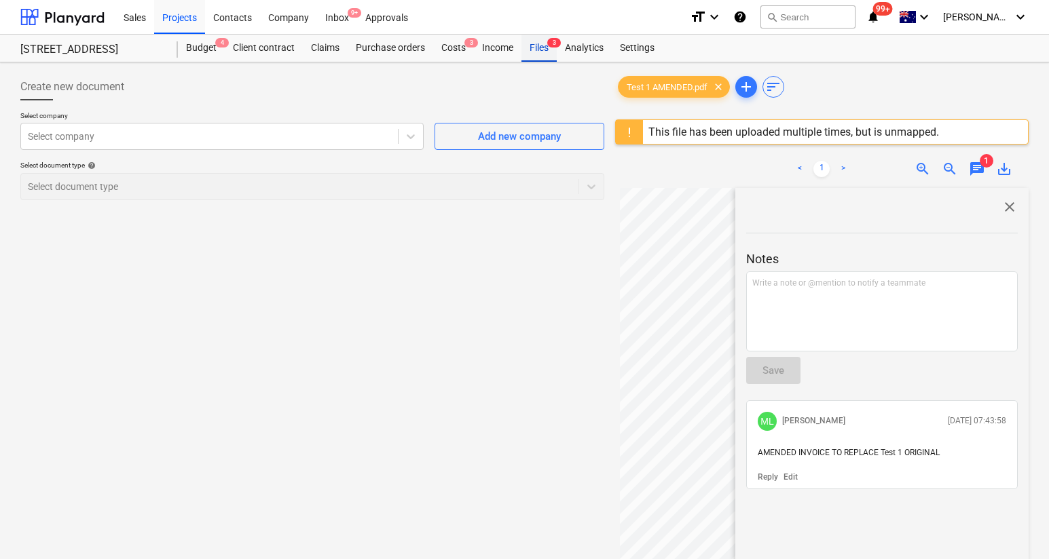
click at [540, 45] on div "Files 3" at bounding box center [538, 48] width 35 height 27
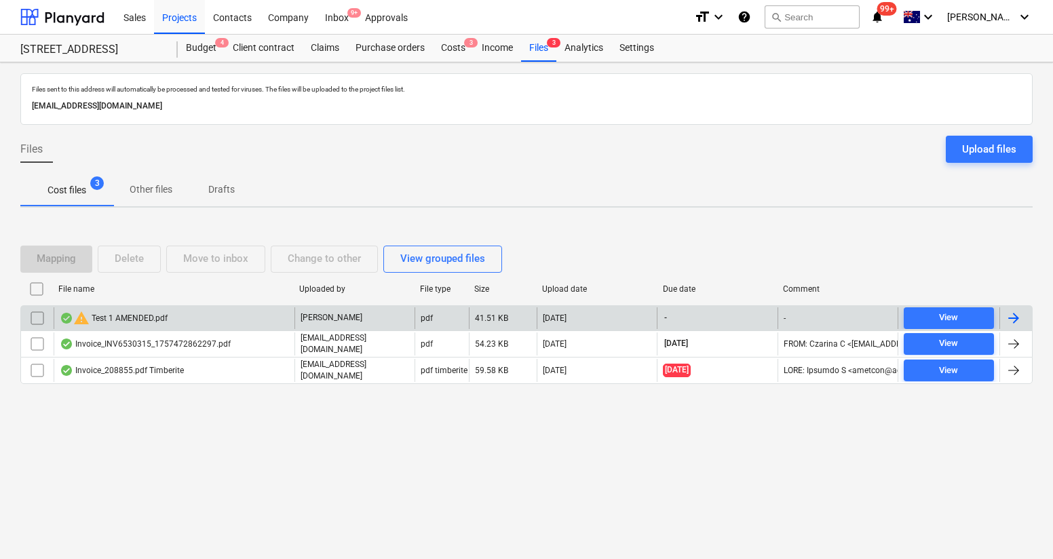
click at [48, 317] on div at bounding box center [37, 318] width 33 height 22
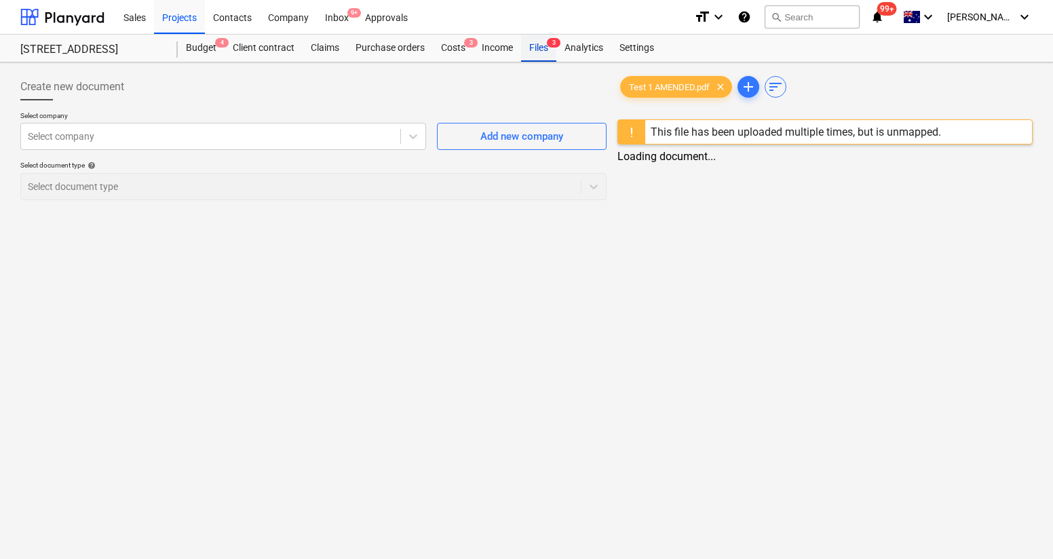
click at [535, 45] on div "Files 3" at bounding box center [538, 48] width 35 height 27
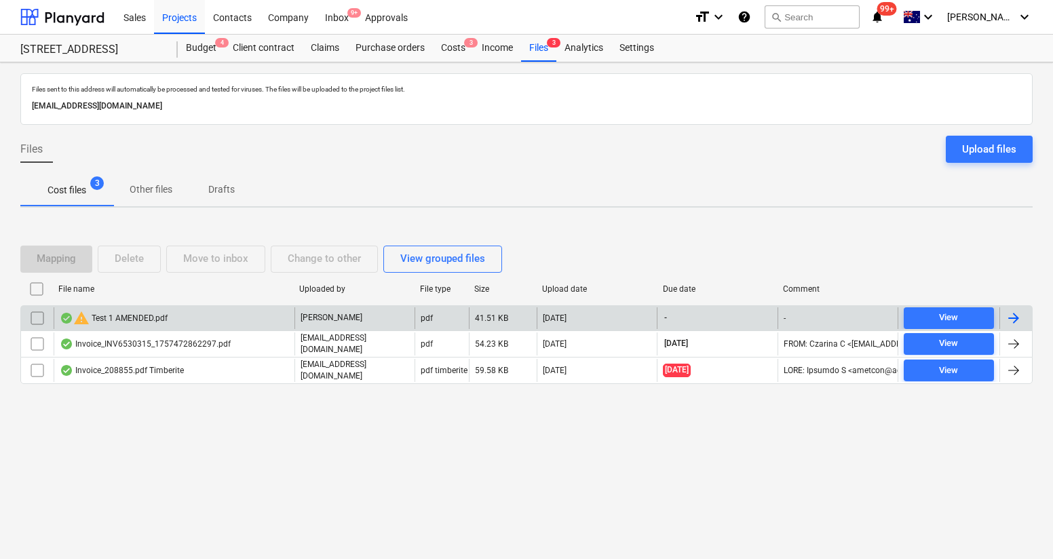
click at [38, 324] on input "checkbox" at bounding box center [37, 318] width 22 height 22
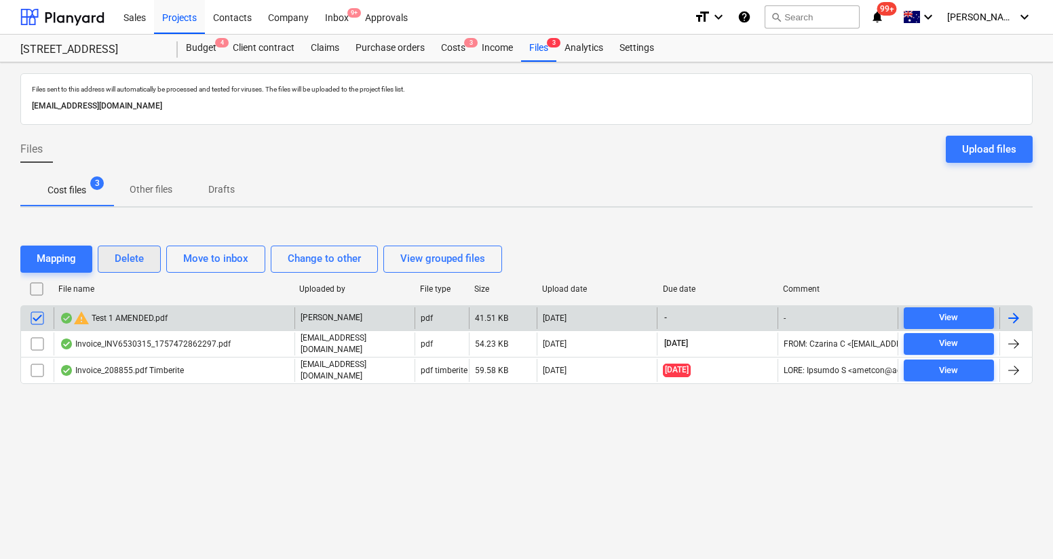
click at [147, 266] on button "Delete" at bounding box center [129, 259] width 63 height 27
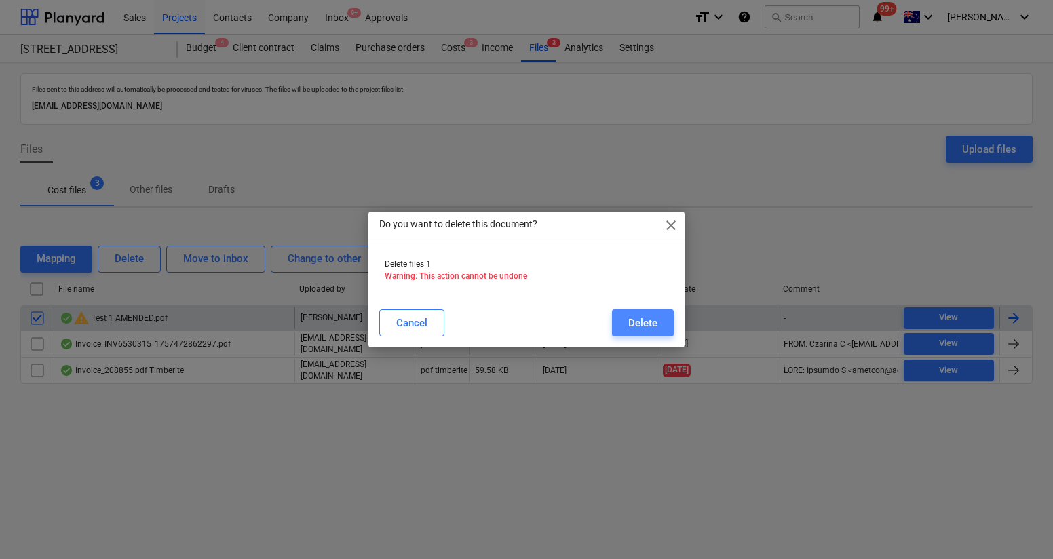
click at [630, 329] on div "Delete" at bounding box center [642, 323] width 29 height 18
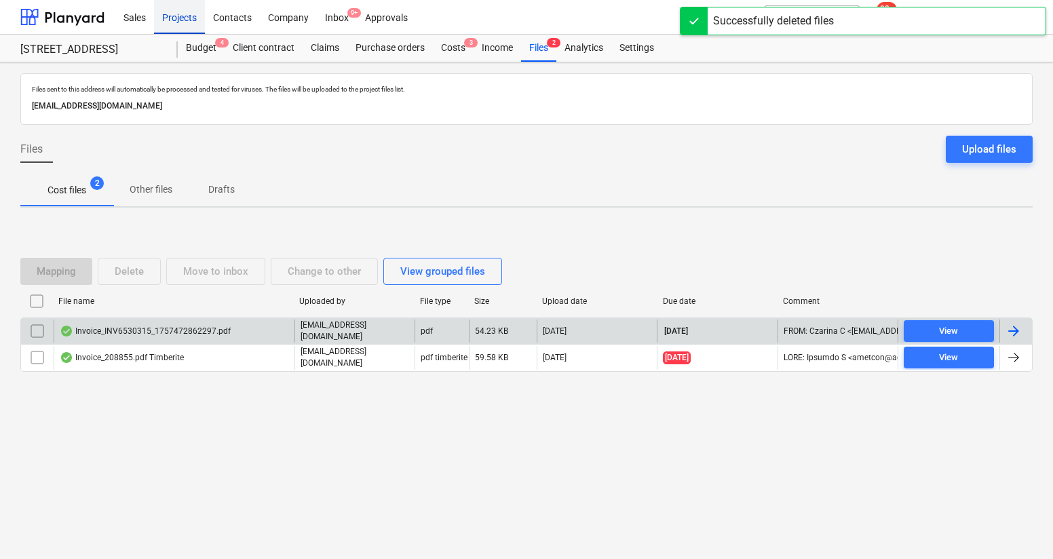
click at [176, 16] on div "Projects" at bounding box center [179, 16] width 51 height 35
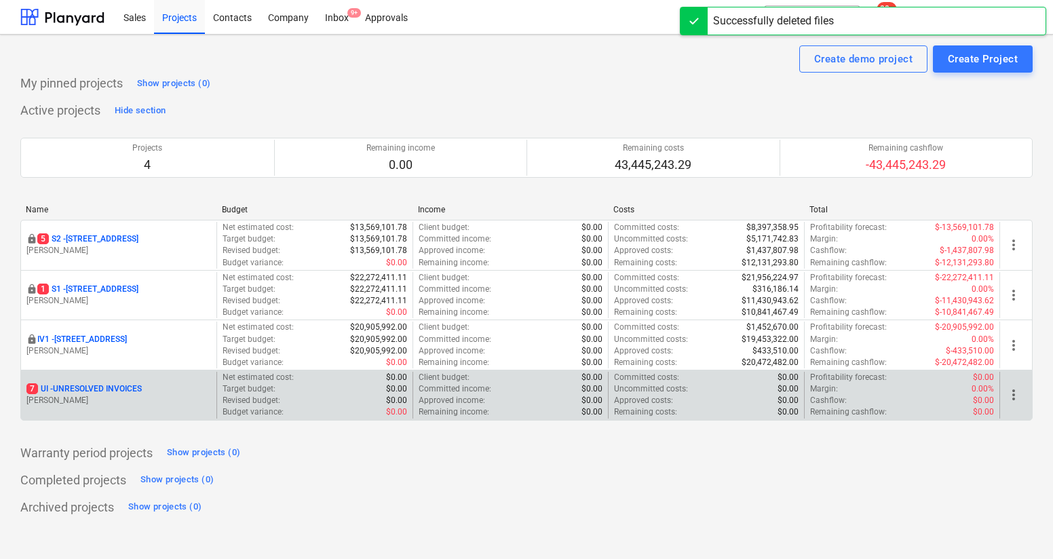
click at [103, 383] on p "7 UI - UNRESOLVED INVOICES" at bounding box center [83, 389] width 115 height 12
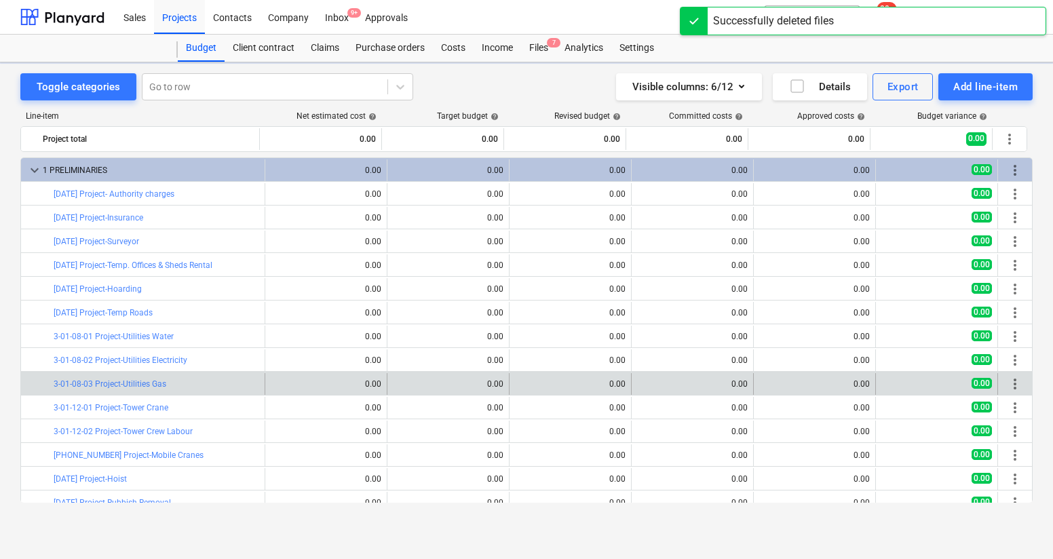
scroll to position [146, 0]
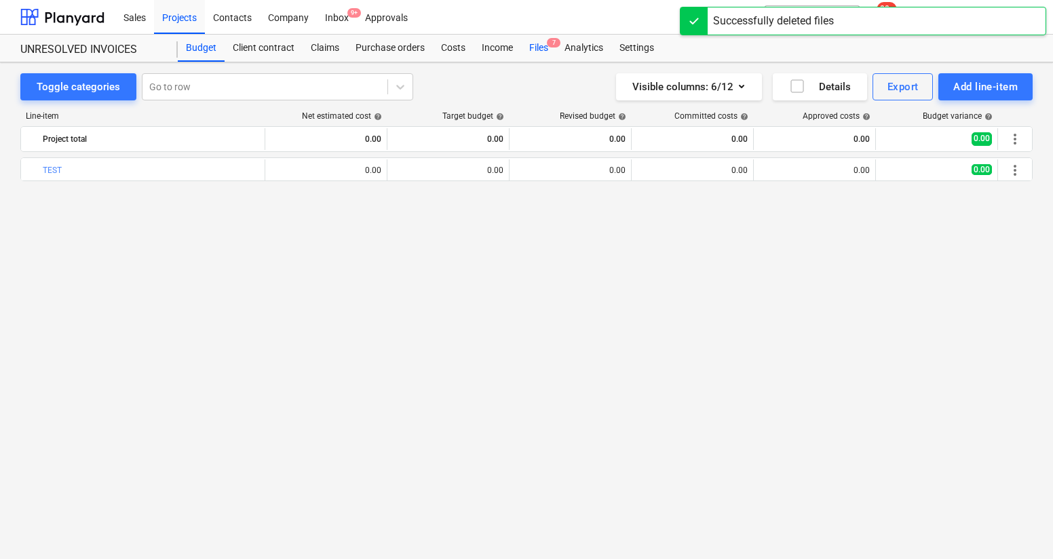
click at [544, 46] on div "Files 7" at bounding box center [538, 48] width 35 height 27
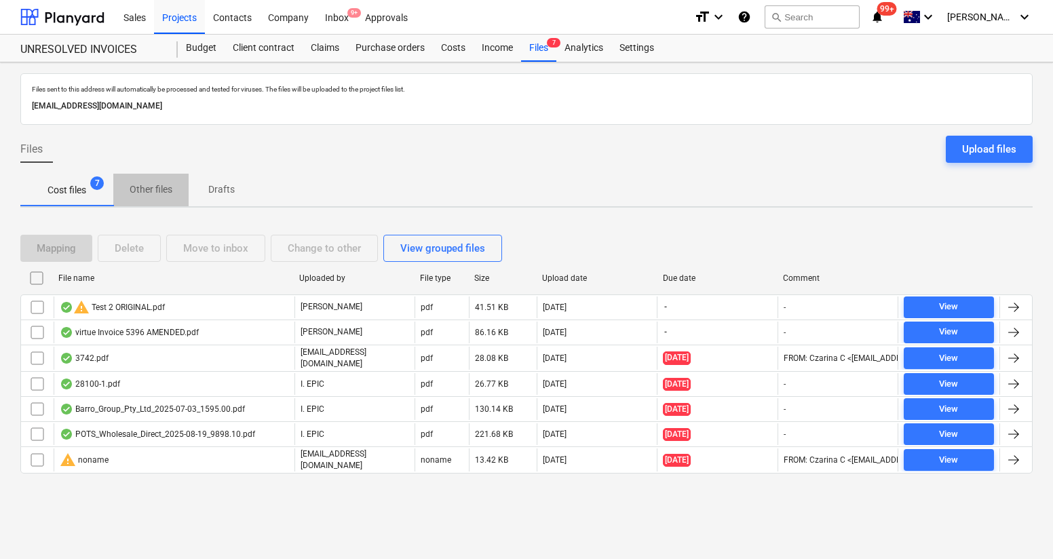
click at [145, 176] on button "Other files" at bounding box center [150, 190] width 75 height 33
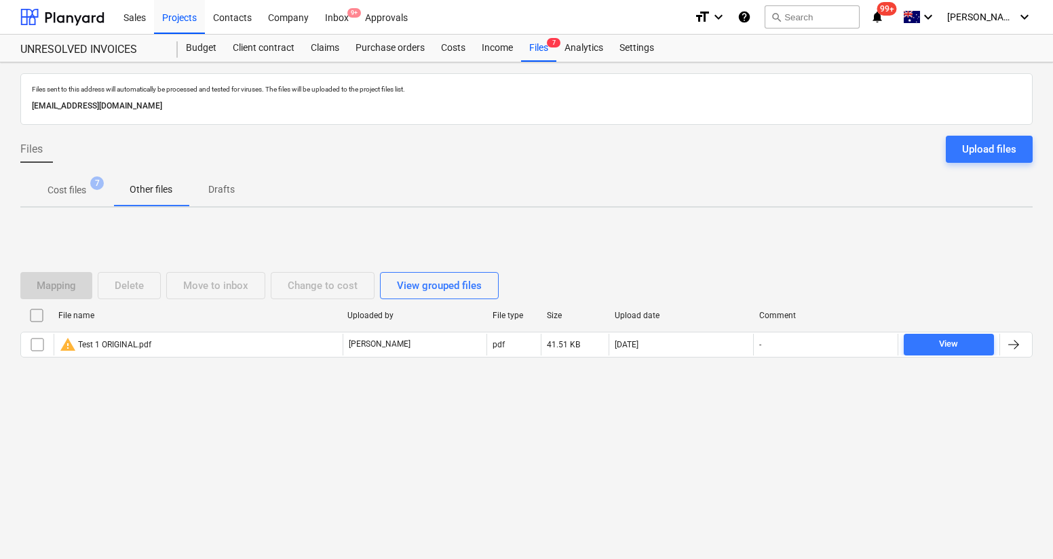
click at [34, 350] on input "checkbox" at bounding box center [37, 345] width 22 height 22
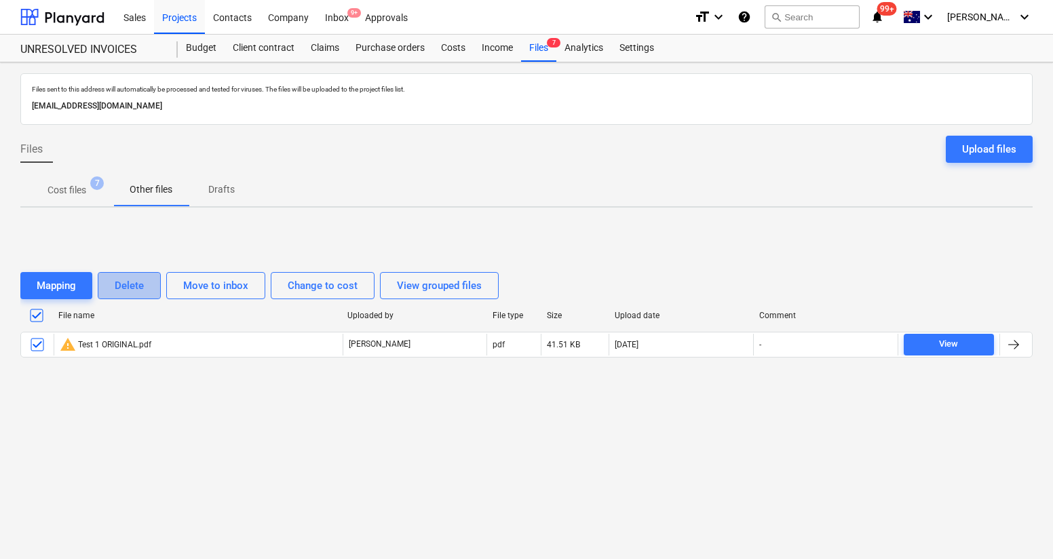
click at [138, 290] on div "Delete" at bounding box center [129, 286] width 29 height 18
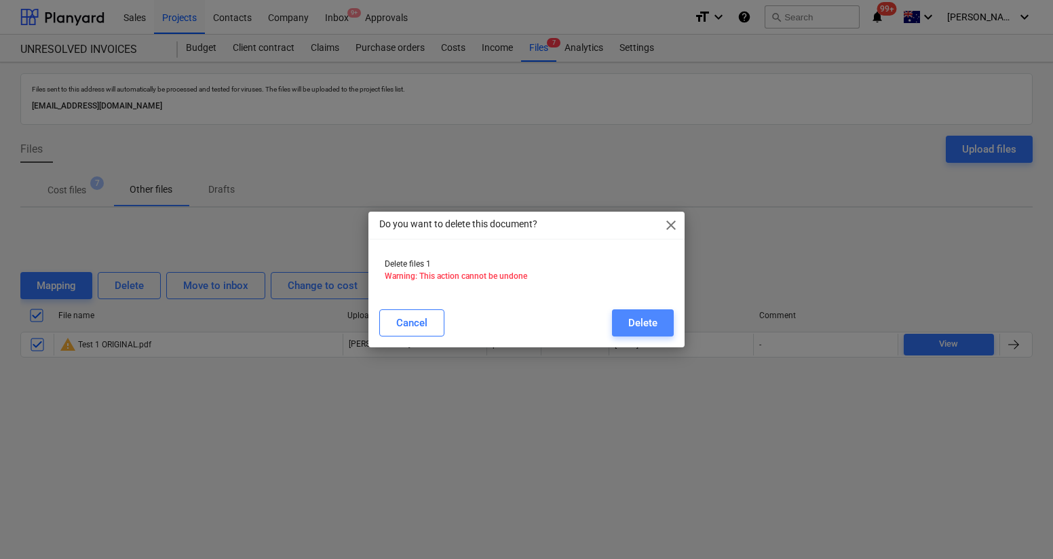
click at [635, 328] on div "Delete" at bounding box center [642, 323] width 29 height 18
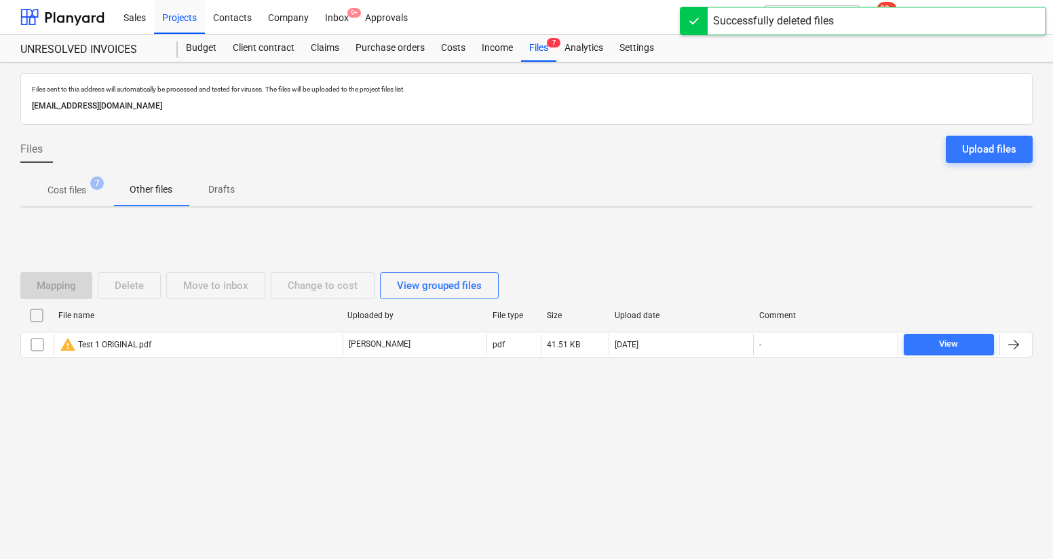
click at [67, 191] on p "Cost files" at bounding box center [67, 190] width 39 height 14
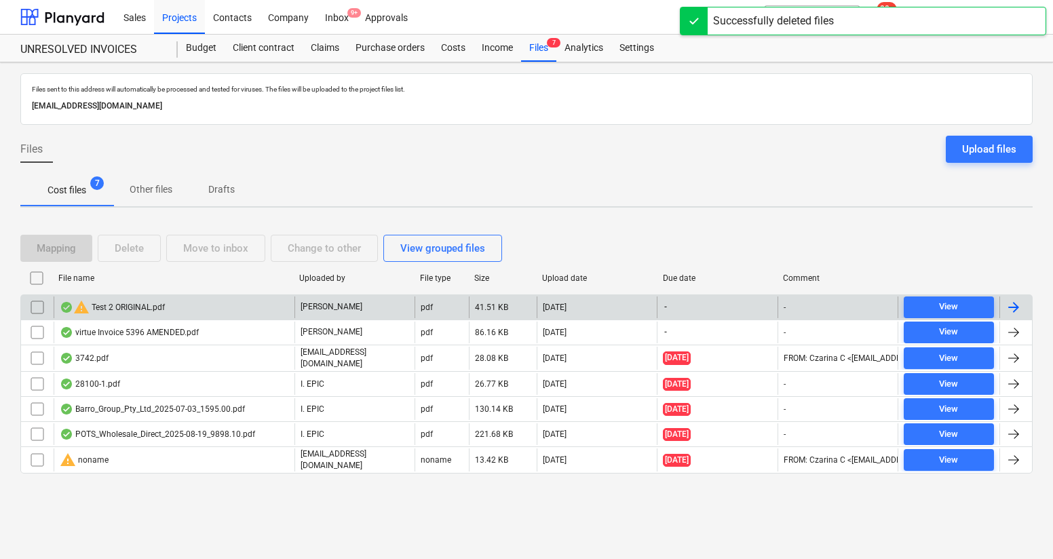
click at [162, 305] on div "warning Test 2 ORIGINAL.pdf" at bounding box center [174, 308] width 241 height 22
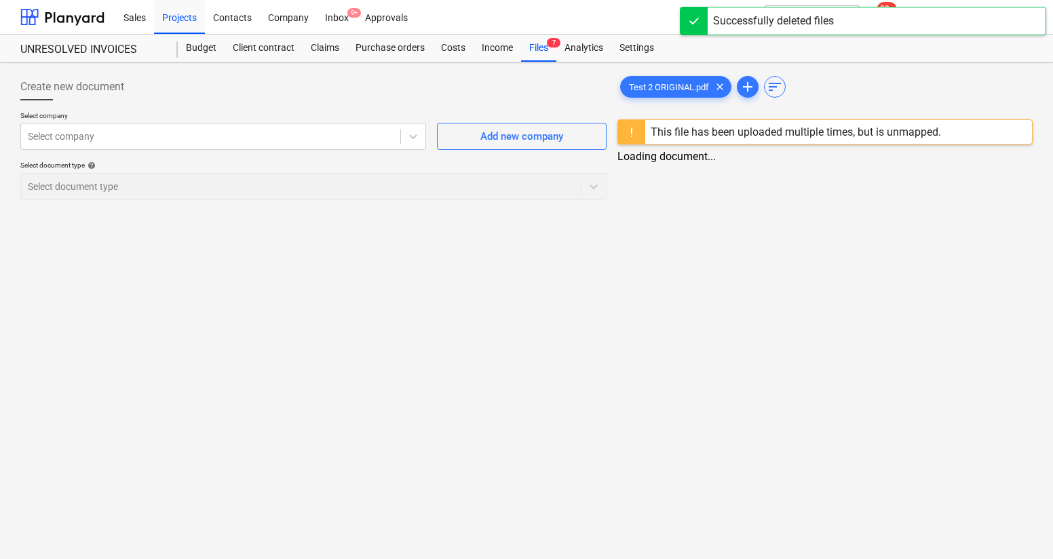
click at [696, 137] on div "This file has been uploaded multiple times, but is unmapped." at bounding box center [796, 132] width 290 height 13
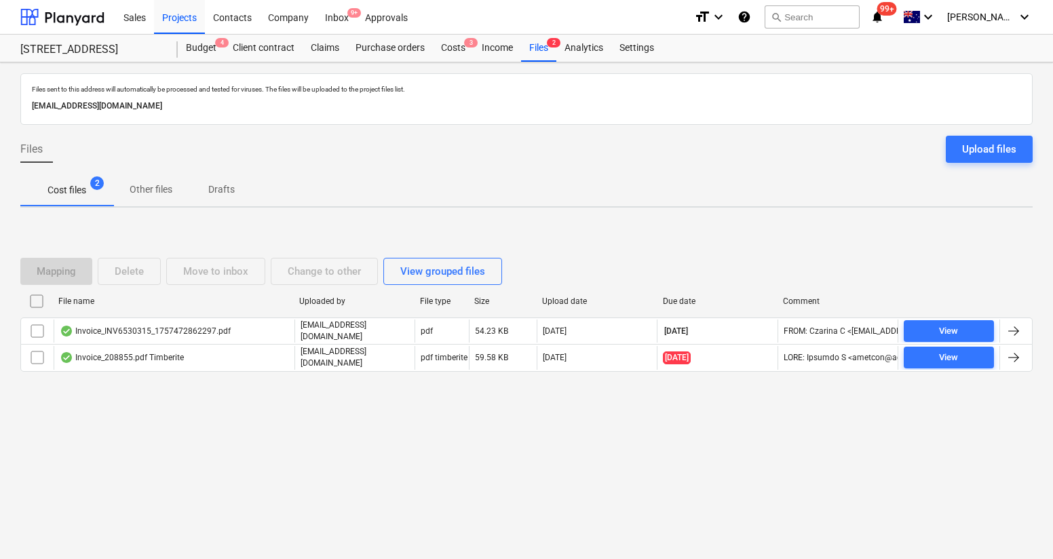
click at [266, 209] on div "Files sent to this address will automatically be processed and tested for virus…" at bounding box center [526, 310] width 1053 height 497
click at [130, 195] on p "Other files" at bounding box center [151, 190] width 43 height 14
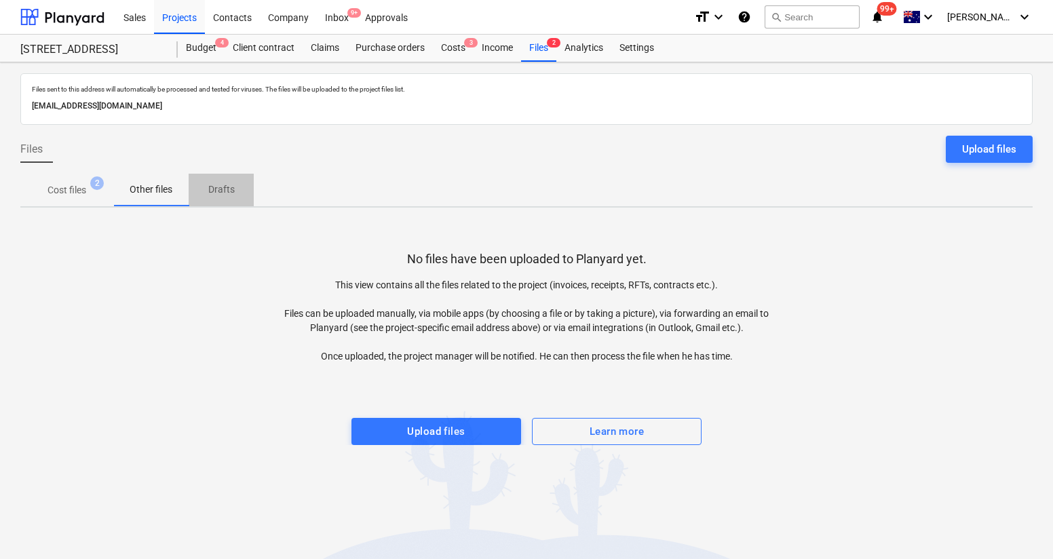
click at [225, 193] on p "Drafts" at bounding box center [221, 190] width 33 height 14
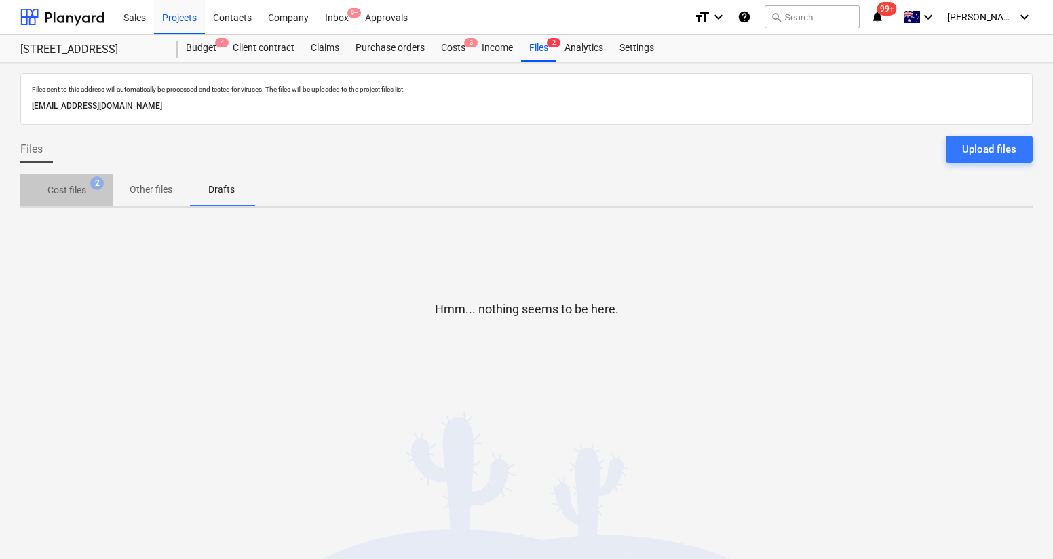
click at [69, 196] on p "Cost files" at bounding box center [67, 190] width 39 height 14
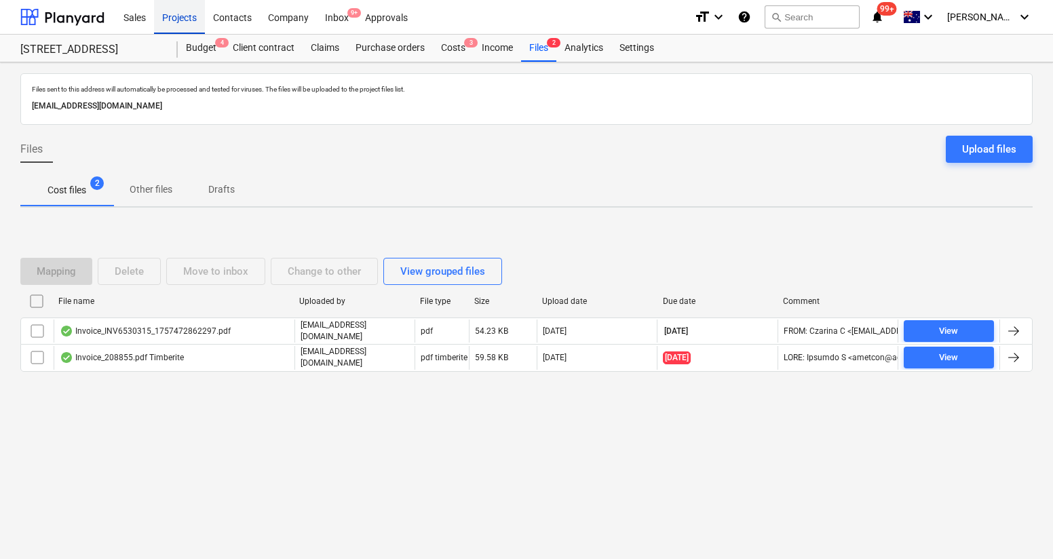
click at [198, 20] on div "Projects" at bounding box center [179, 16] width 51 height 35
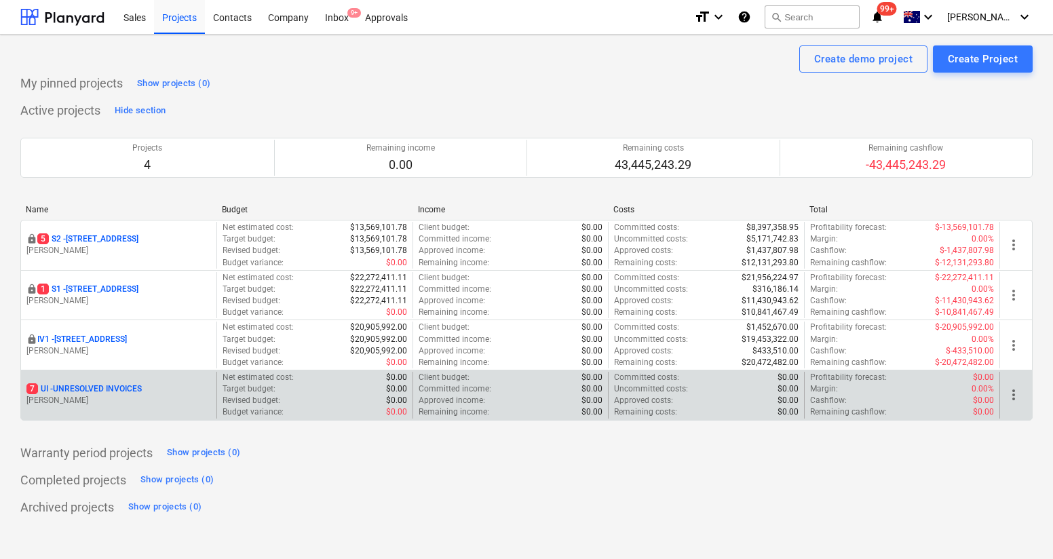
click at [104, 381] on div "7 UI - UNRESOLVED INVOICES [PERSON_NAME]" at bounding box center [118, 395] width 195 height 47
click at [105, 387] on p "7 UI - UNRESOLVED INVOICES" at bounding box center [83, 389] width 115 height 12
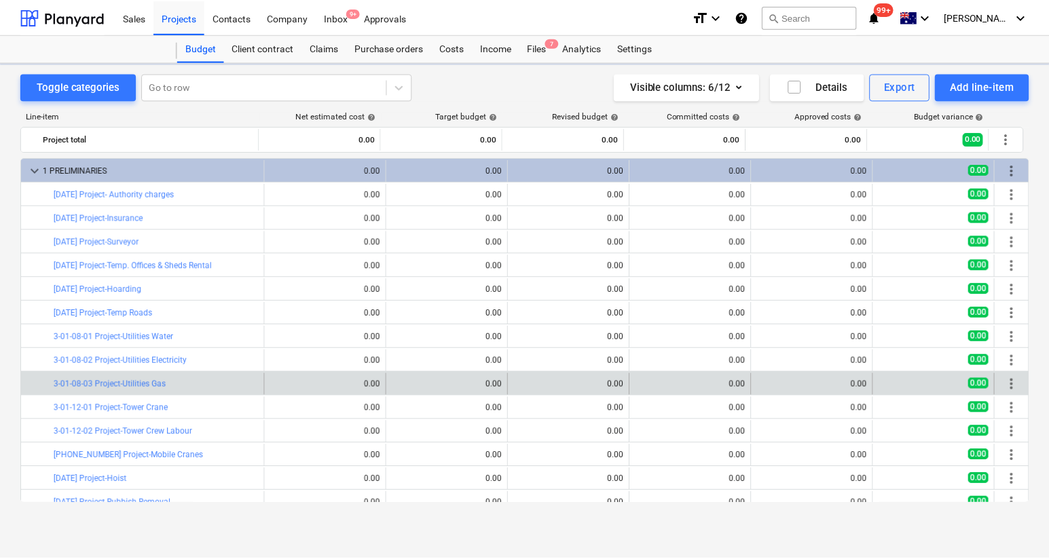
scroll to position [146, 0]
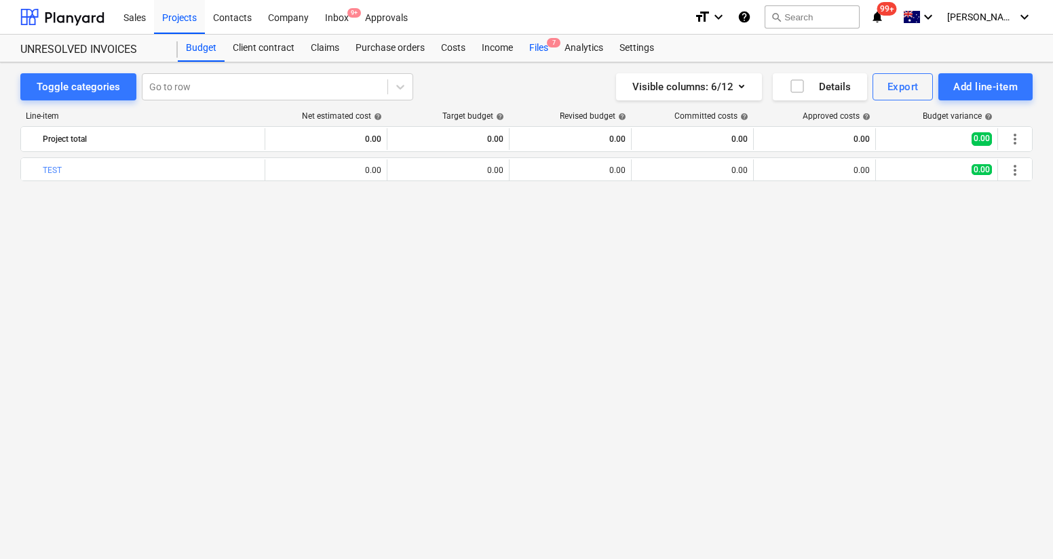
click at [548, 54] on div "Files 7" at bounding box center [538, 48] width 35 height 27
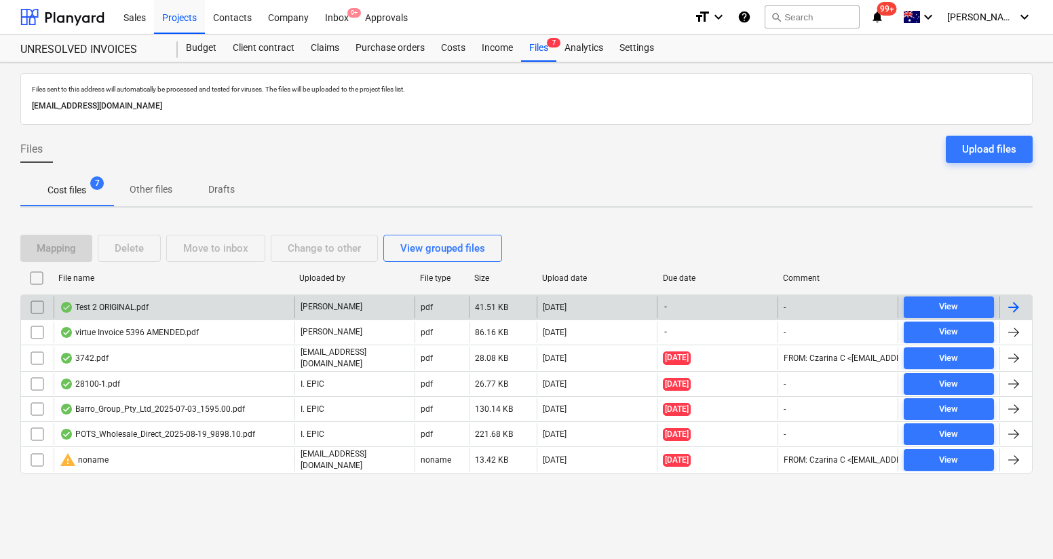
click at [257, 303] on div "Test 2 ORIGINAL.pdf" at bounding box center [174, 308] width 241 height 22
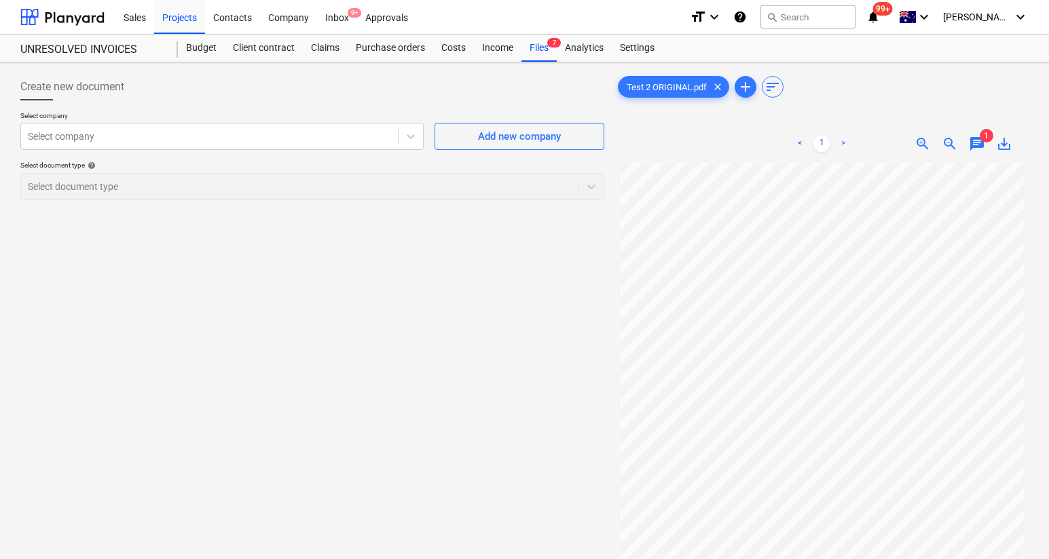
click at [972, 144] on span "chat" at bounding box center [976, 144] width 16 height 16
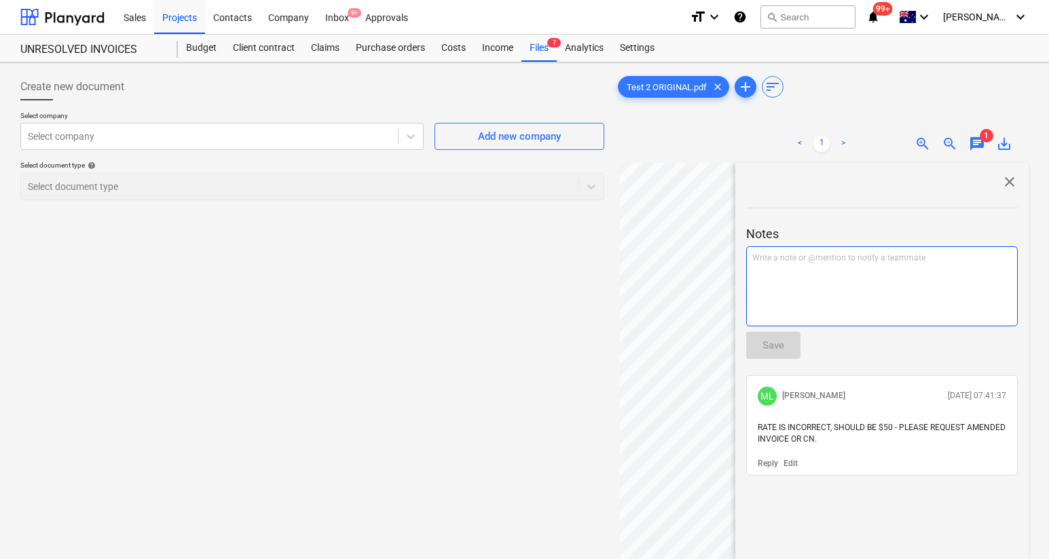
click at [899, 263] on p "Write a note or @mention to notify a teammate [PERSON_NAME]" at bounding box center [881, 258] width 259 height 12
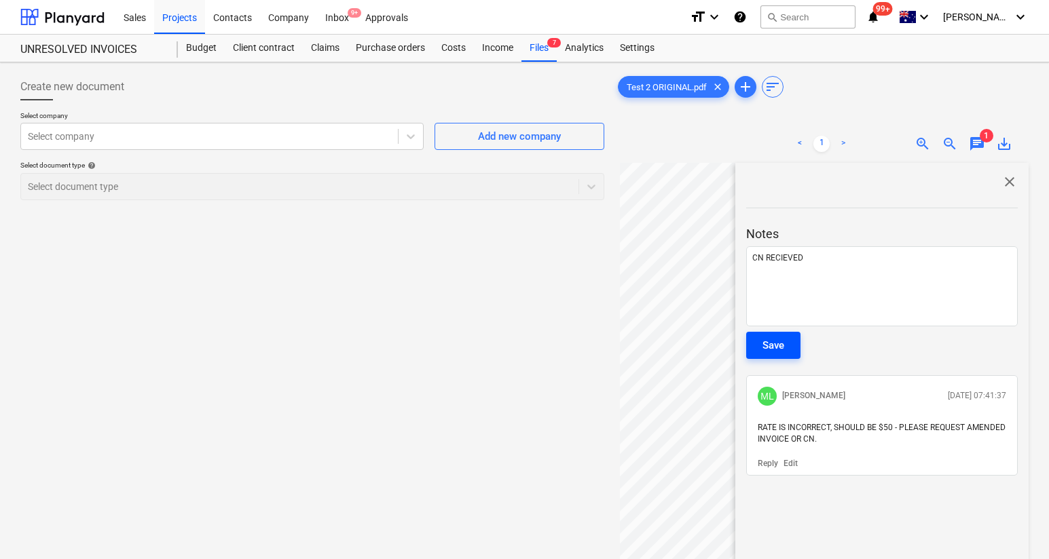
click at [791, 347] on button "Save" at bounding box center [773, 345] width 54 height 27
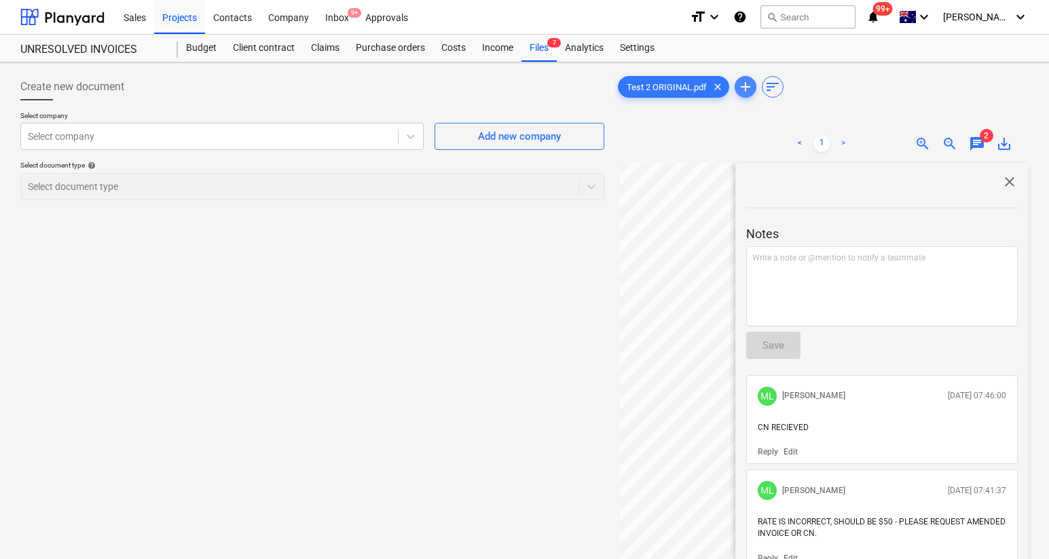
click at [743, 89] on span "add" at bounding box center [745, 87] width 16 height 16
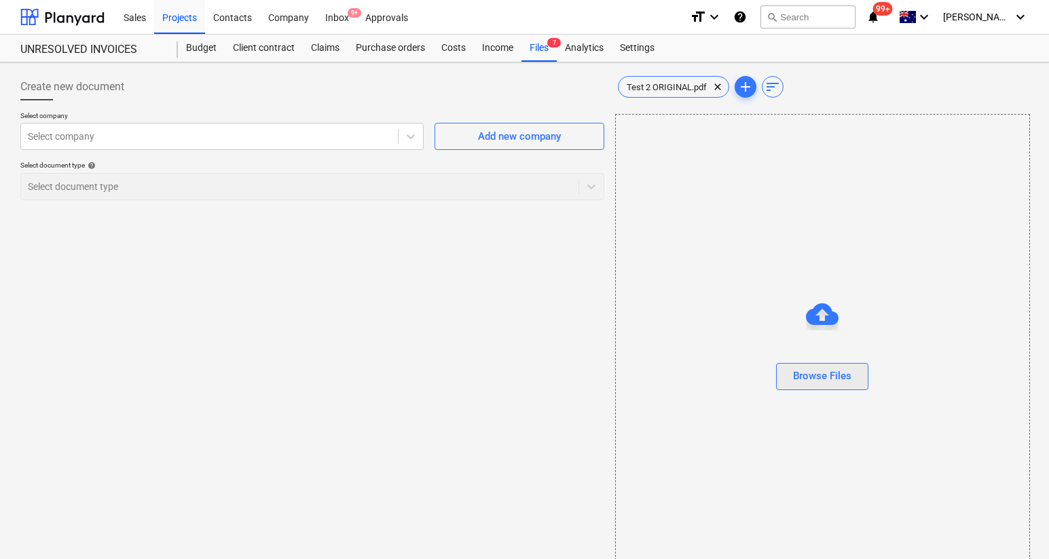
click at [844, 371] on div "Browse Files" at bounding box center [822, 376] width 58 height 18
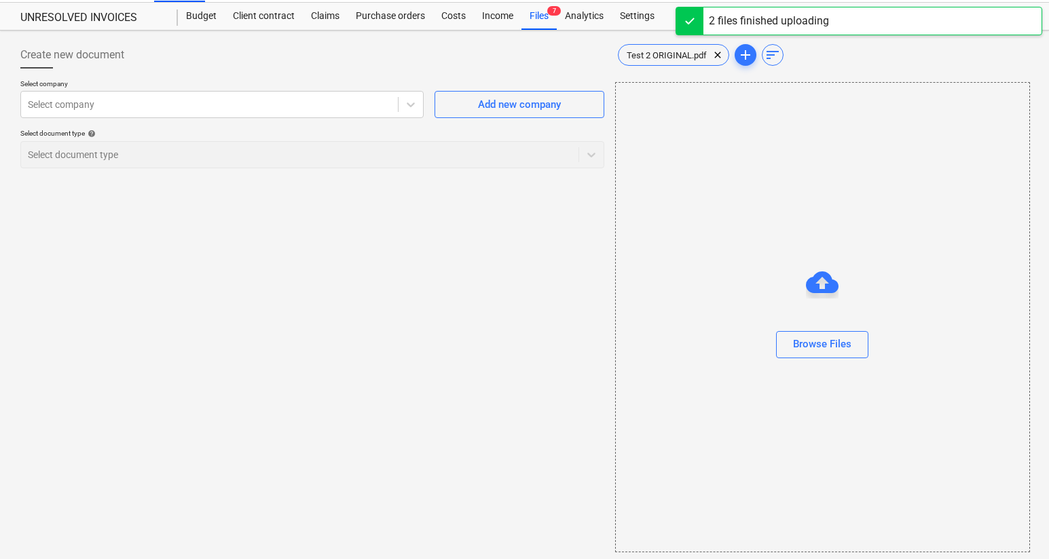
scroll to position [36, 0]
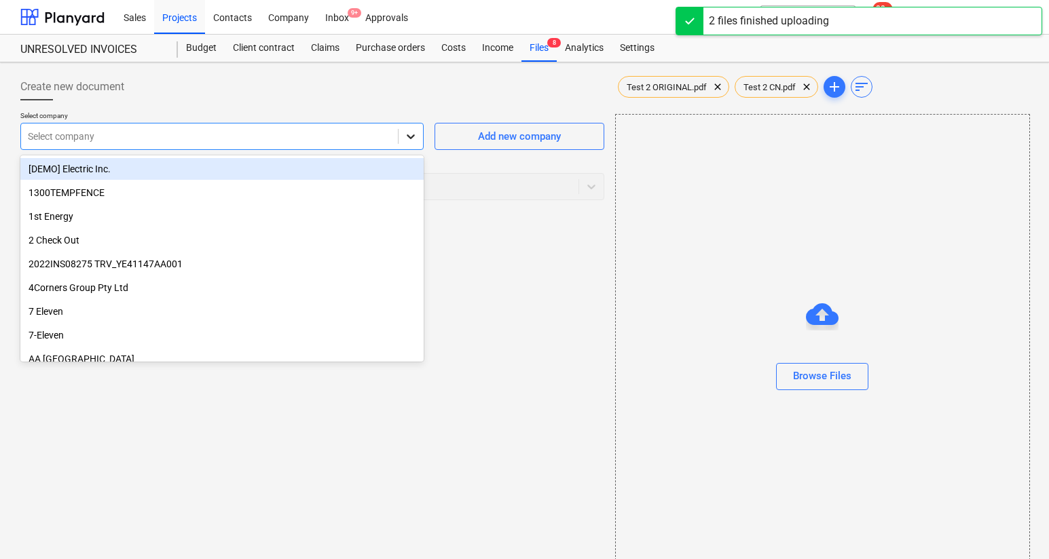
click at [412, 131] on icon at bounding box center [411, 137] width 14 height 14
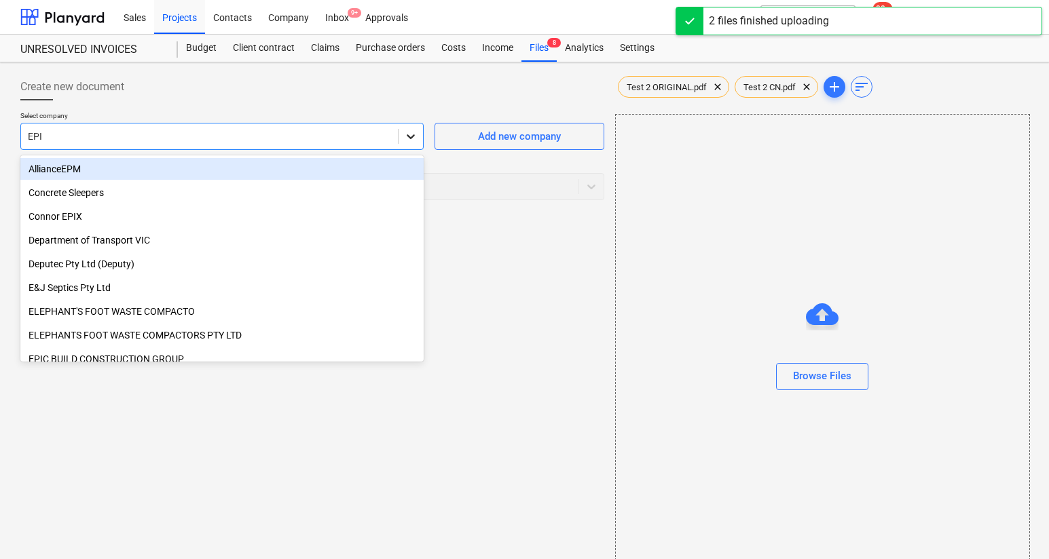
type input "EPIC"
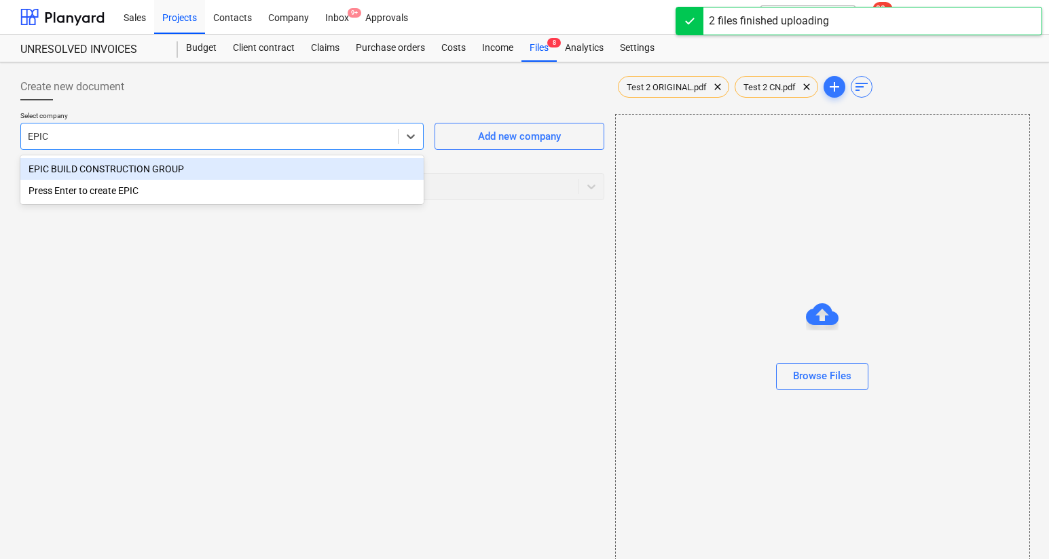
click at [327, 170] on div "EPIC BUILD CONSTRUCTION GROUP" at bounding box center [221, 169] width 403 height 22
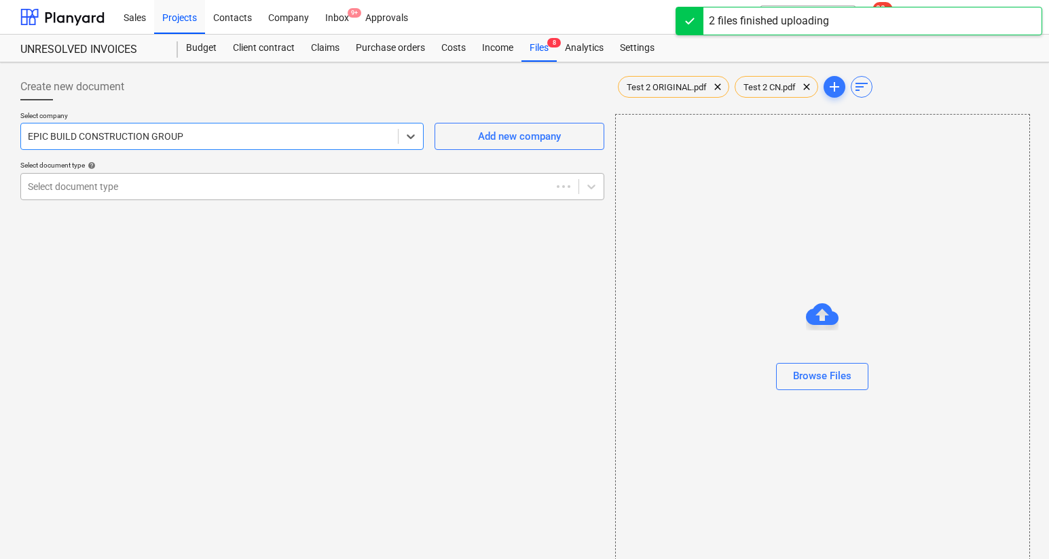
click at [333, 183] on div at bounding box center [286, 187] width 516 height 14
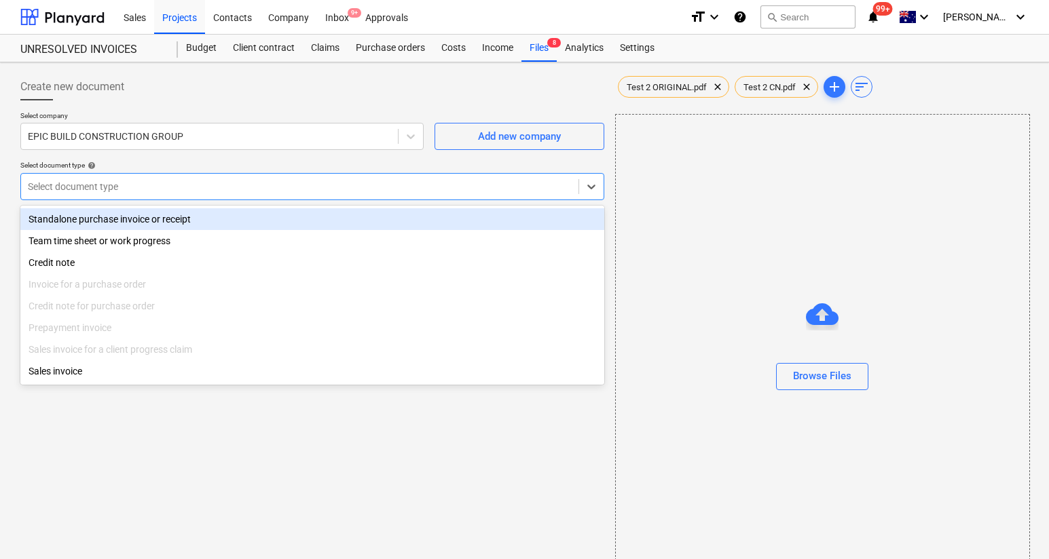
click at [331, 215] on div "Standalone purchase invoice or receipt" at bounding box center [312, 219] width 584 height 22
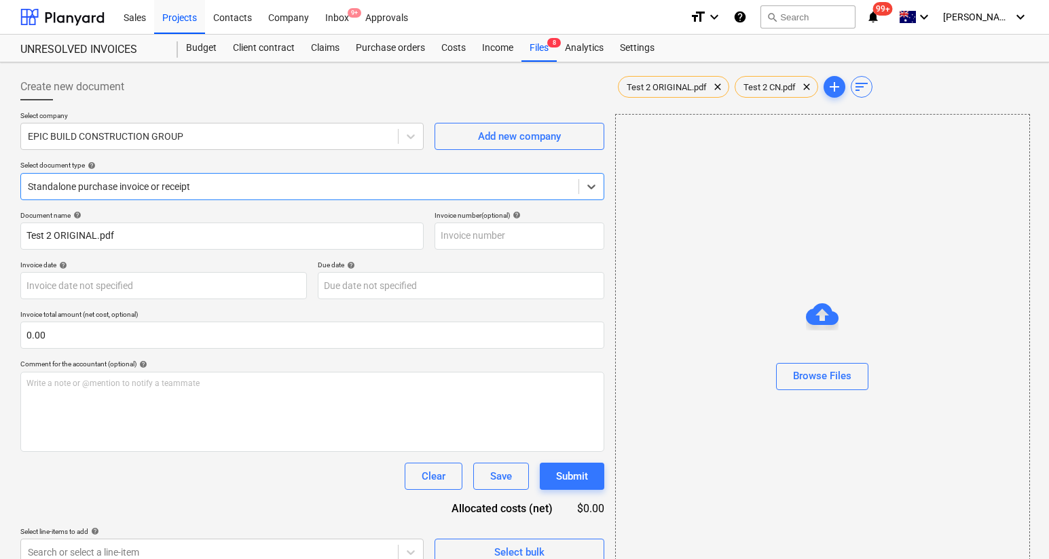
click at [326, 192] on div at bounding box center [300, 187] width 544 height 14
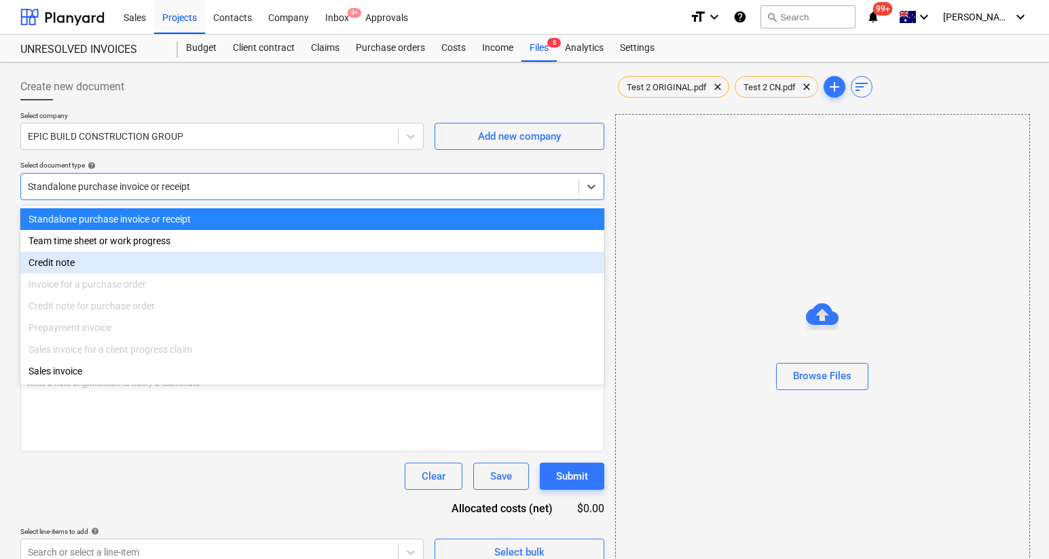
click at [321, 259] on div "Credit note" at bounding box center [312, 263] width 584 height 22
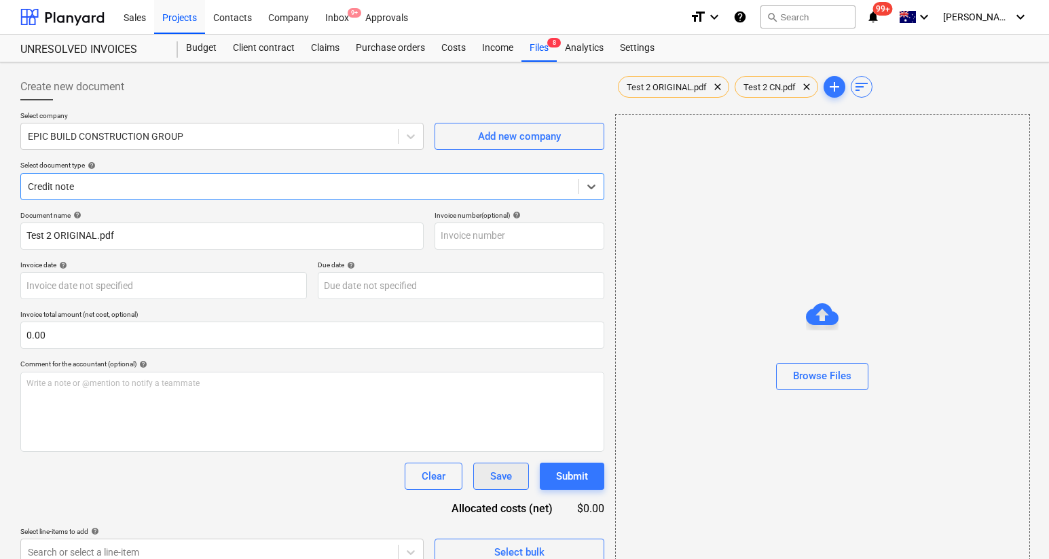
click at [503, 475] on div "Save" at bounding box center [501, 477] width 22 height 18
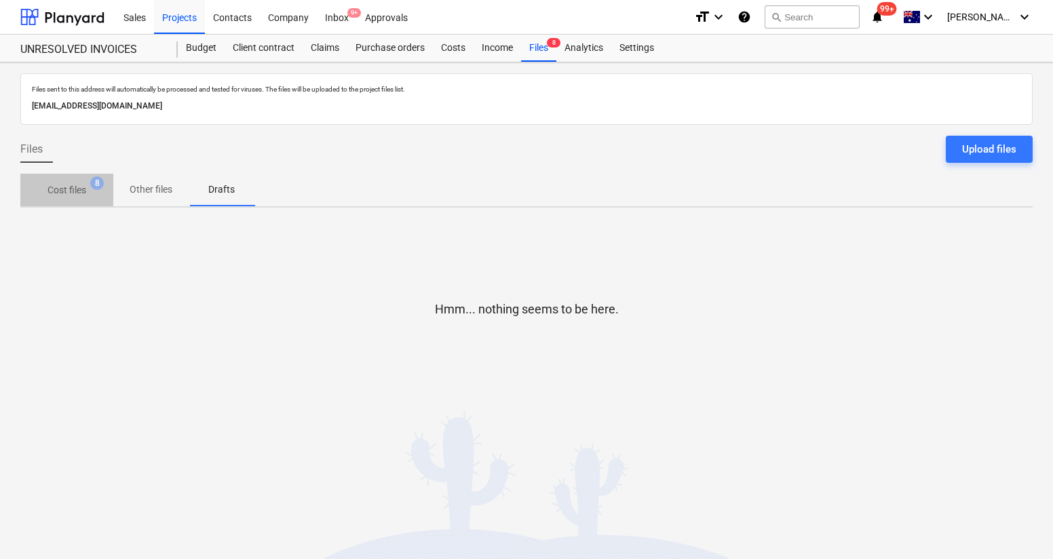
click at [81, 202] on button "Cost files 8" at bounding box center [66, 190] width 93 height 33
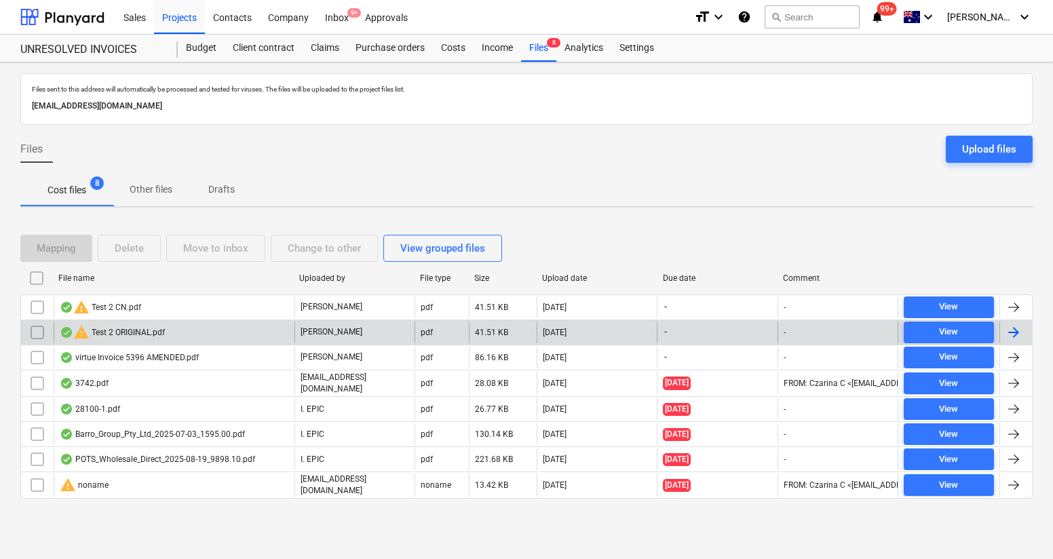
click at [40, 328] on input "checkbox" at bounding box center [37, 333] width 22 height 22
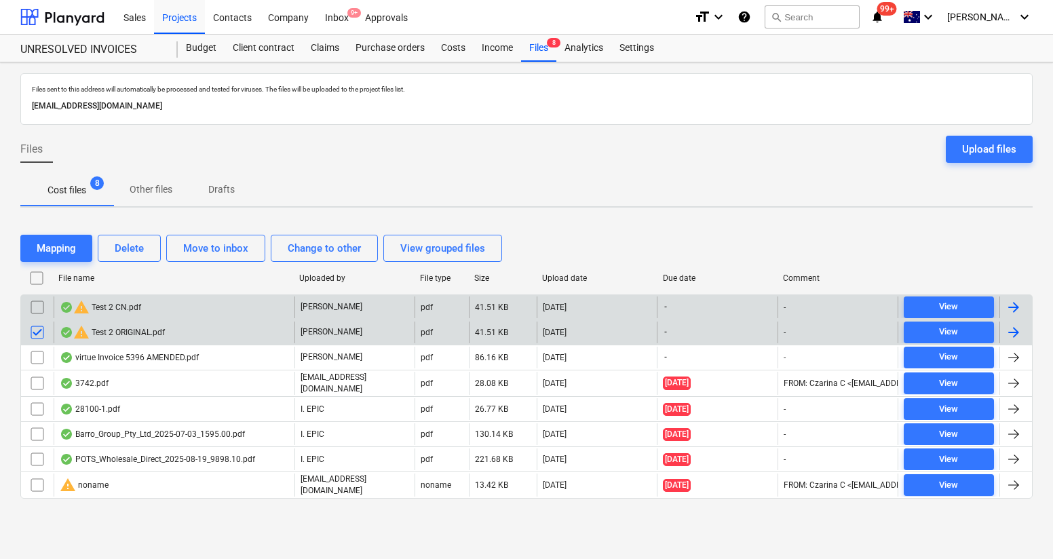
click at [35, 308] on input "checkbox" at bounding box center [37, 308] width 22 height 22
click at [118, 311] on div "warning Test 2 CN.pdf" at bounding box center [100, 307] width 81 height 16
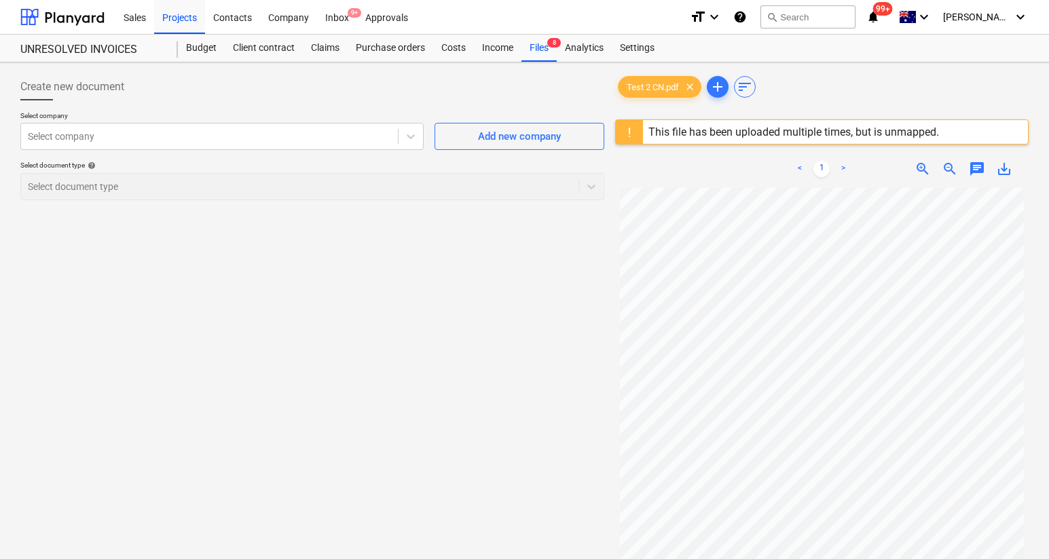
click at [981, 170] on span "chat" at bounding box center [976, 169] width 16 height 16
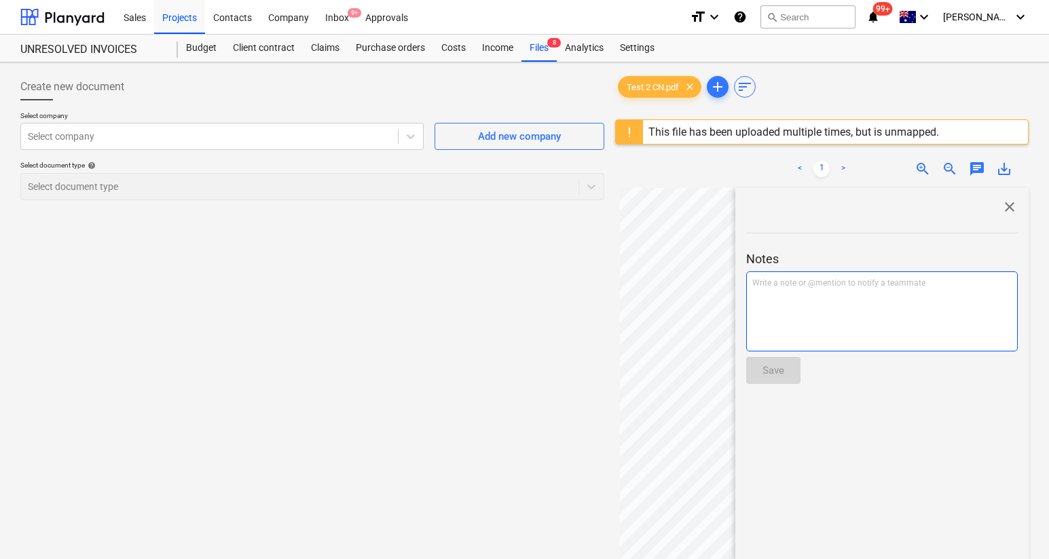
click at [952, 283] on p "Write a note or @mention to notify a teammate [PERSON_NAME]" at bounding box center [881, 284] width 259 height 12
click at [846, 296] on div "CN FOR" at bounding box center [881, 311] width 271 height 80
click at [768, 383] on button "Save" at bounding box center [773, 370] width 54 height 27
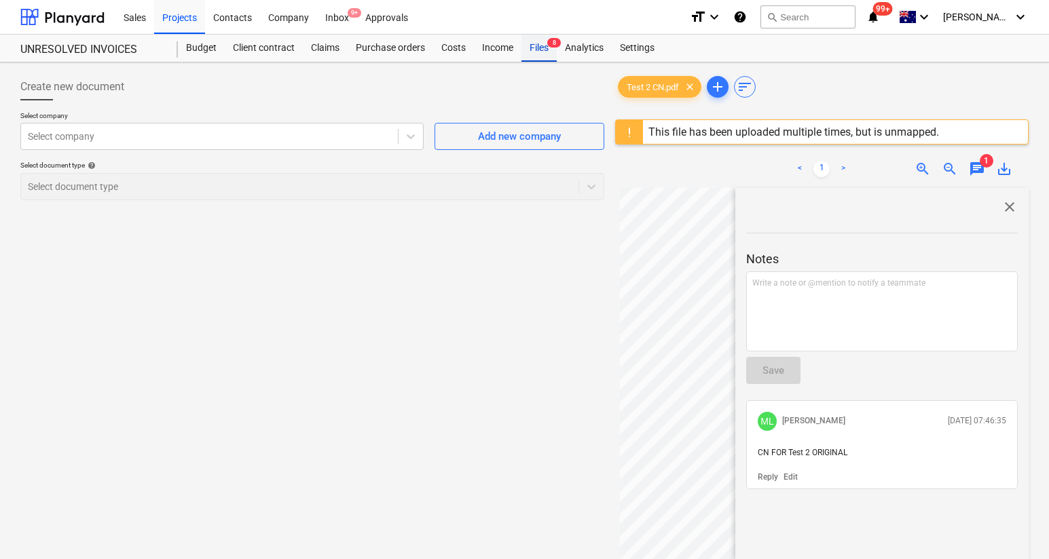
click at [540, 54] on div "Files 8" at bounding box center [538, 48] width 35 height 27
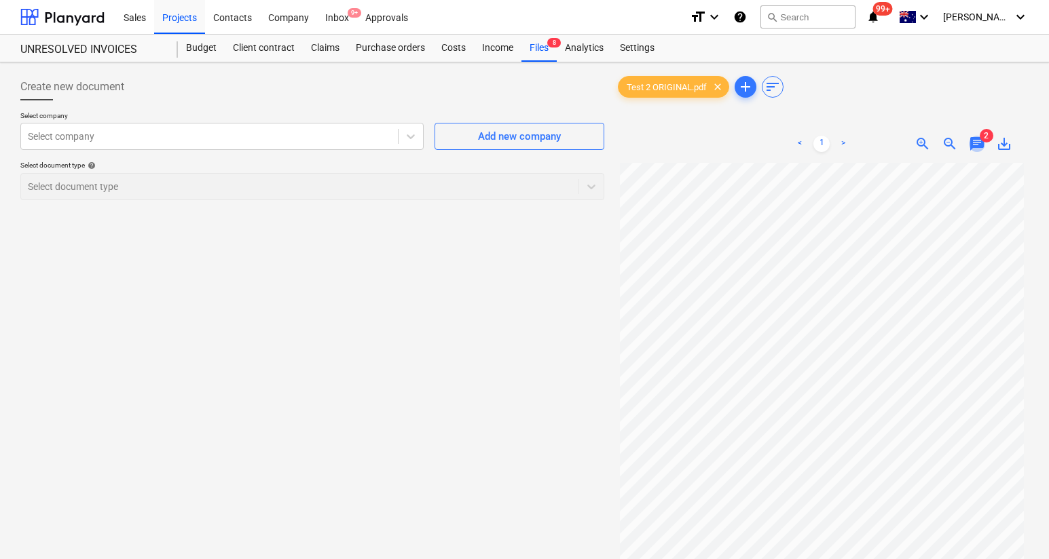
click at [981, 145] on span "chat" at bounding box center [976, 144] width 16 height 16
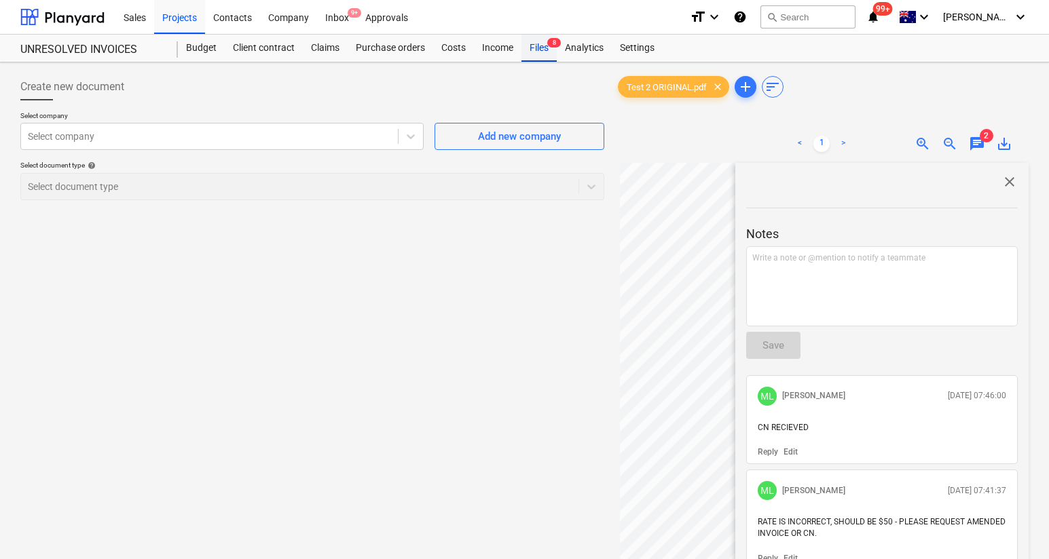
click at [538, 52] on div "Files 8" at bounding box center [538, 48] width 35 height 27
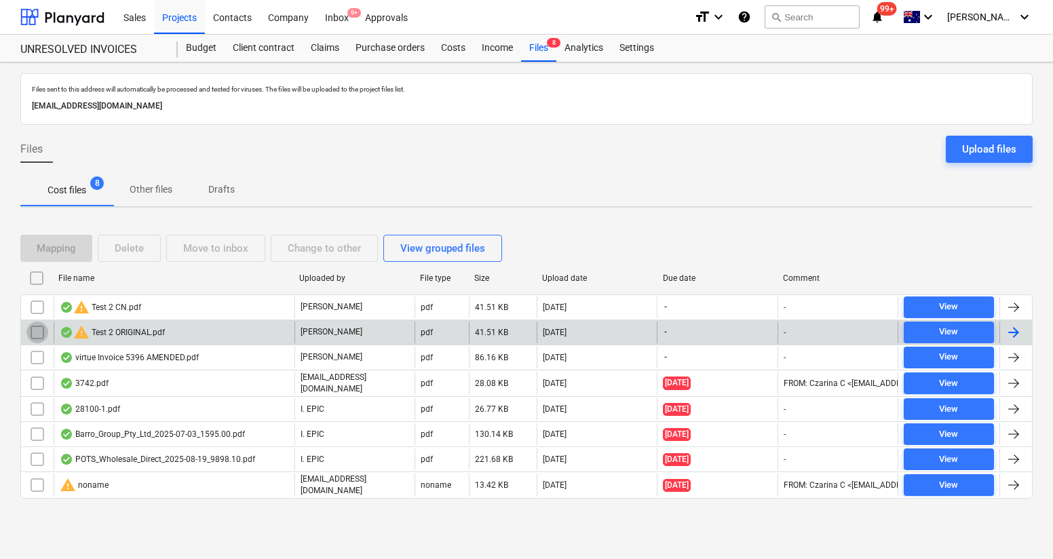
click at [45, 332] on input "checkbox" at bounding box center [37, 333] width 22 height 22
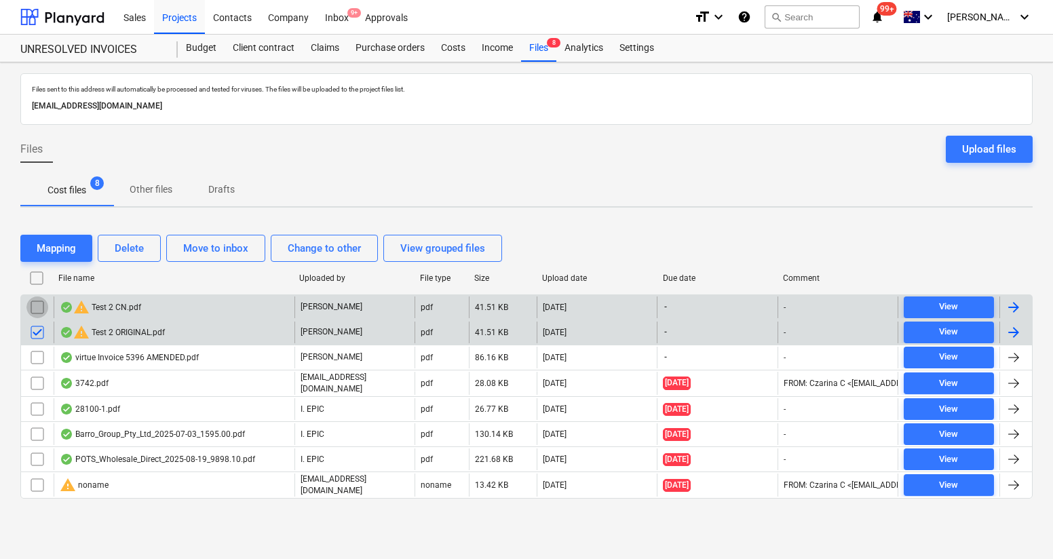
click at [31, 302] on input "checkbox" at bounding box center [37, 308] width 22 height 22
click at [238, 247] on div "Move to inbox" at bounding box center [215, 249] width 65 height 18
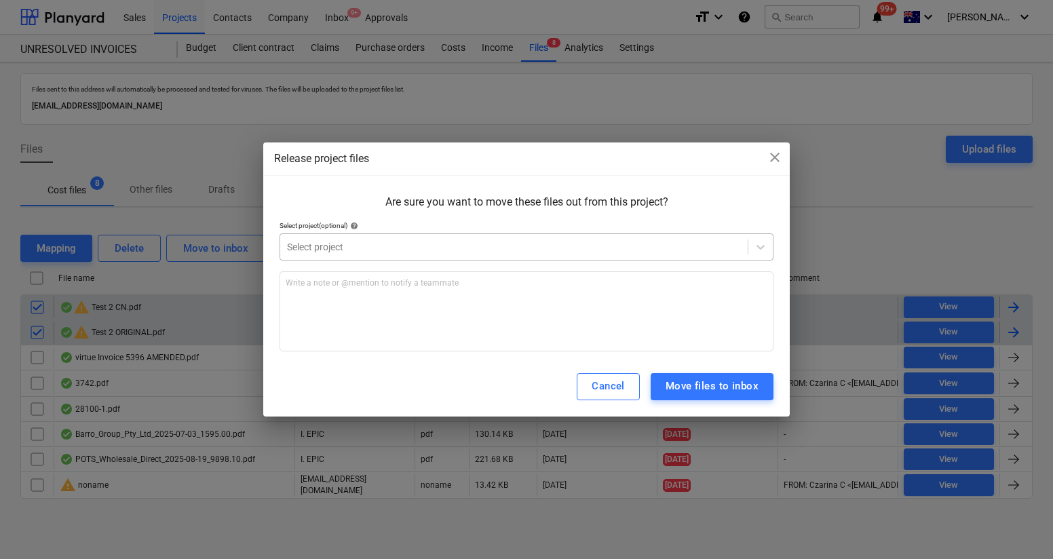
click at [345, 250] on div at bounding box center [514, 247] width 454 height 14
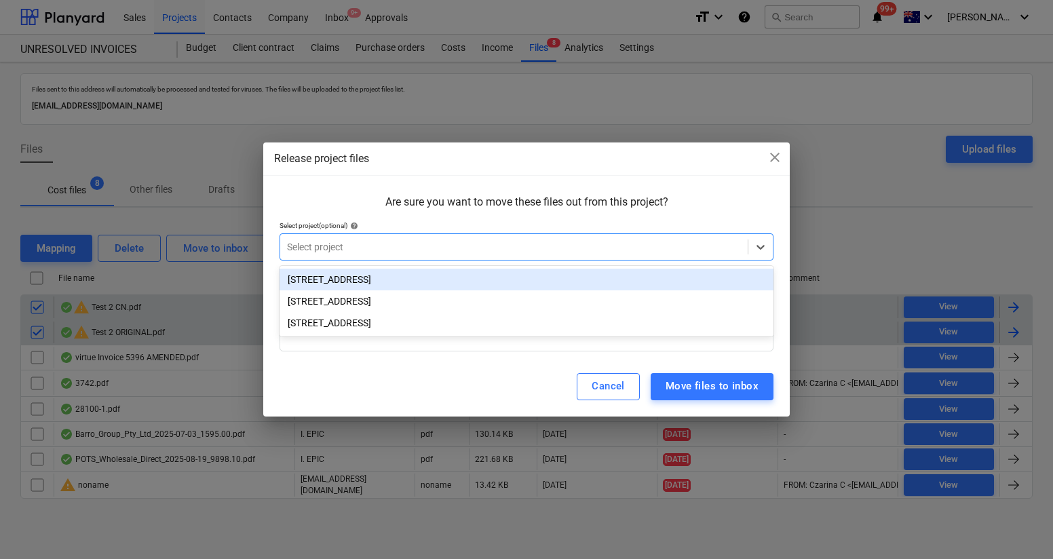
click at [364, 285] on div "[STREET_ADDRESS]" at bounding box center [527, 280] width 494 height 22
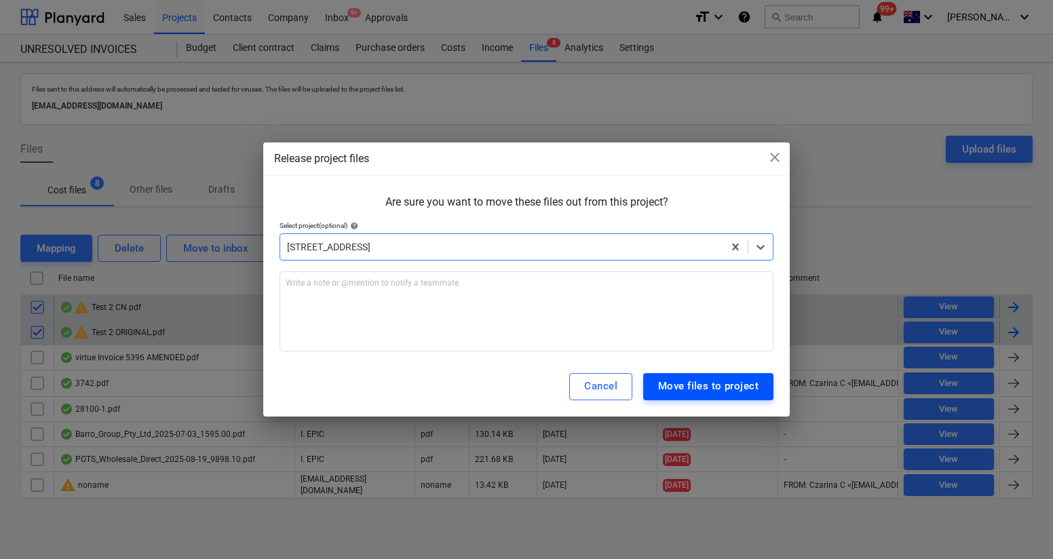
click at [726, 395] on div "Move files to project" at bounding box center [708, 386] width 100 height 18
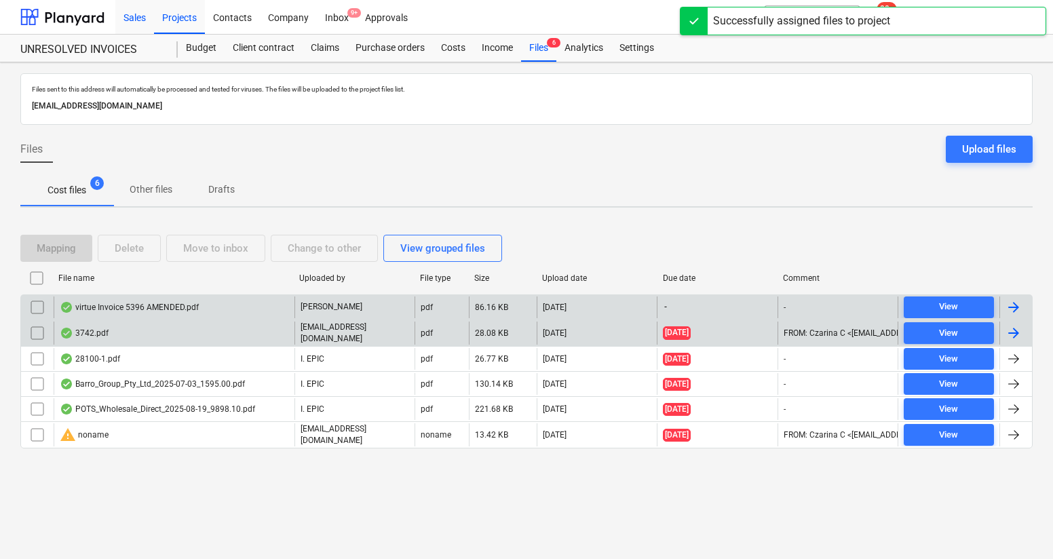
click at [153, 18] on div "Sales" at bounding box center [134, 16] width 39 height 35
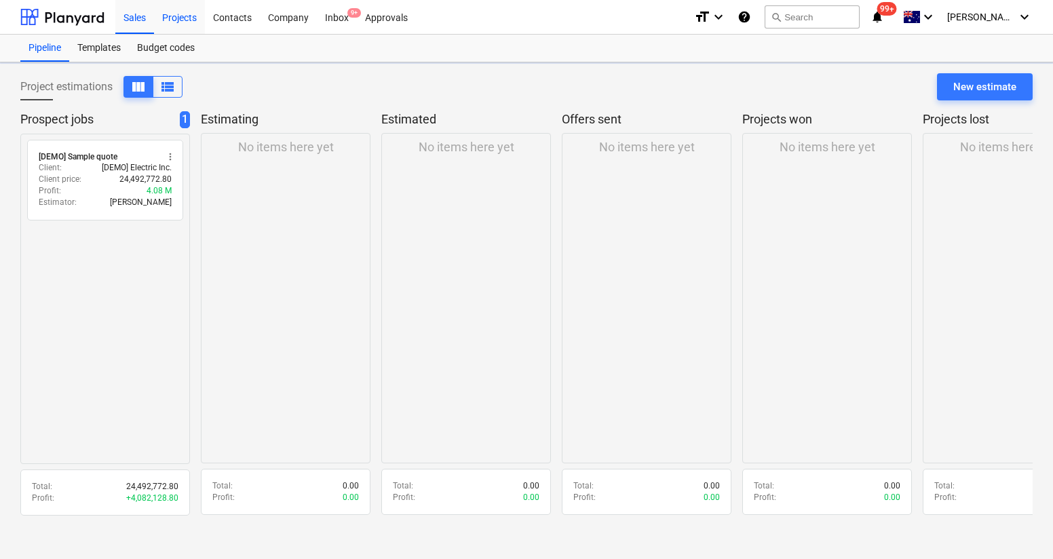
click at [185, 18] on div "Projects" at bounding box center [179, 16] width 51 height 35
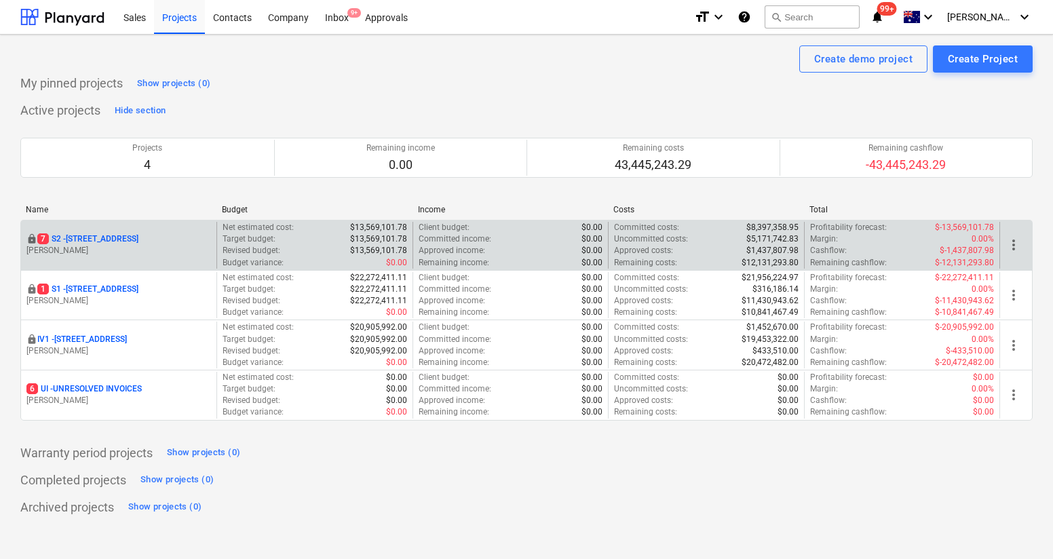
click at [107, 240] on p "[STREET_ADDRESS]" at bounding box center [87, 239] width 101 height 12
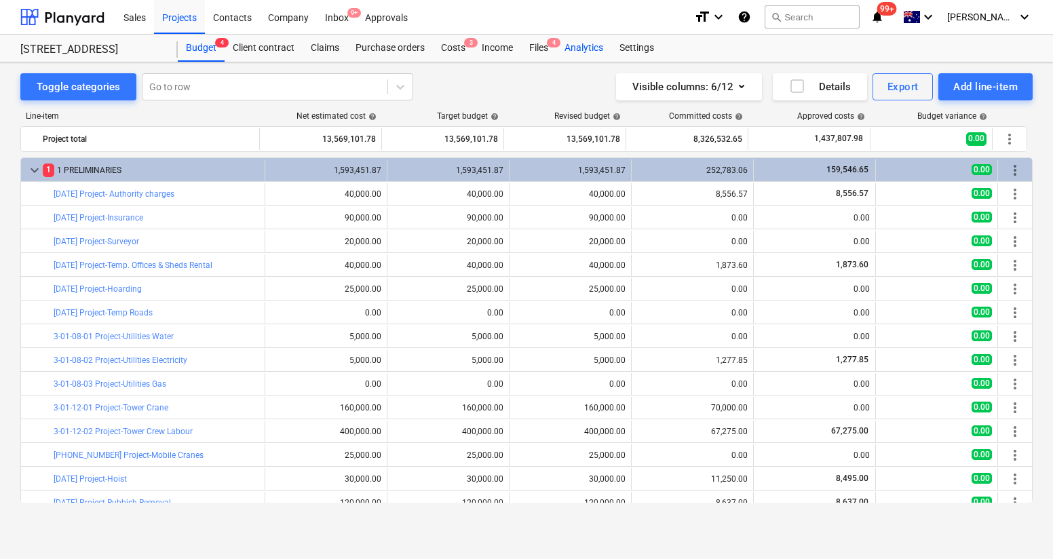
scroll to position [146, 0]
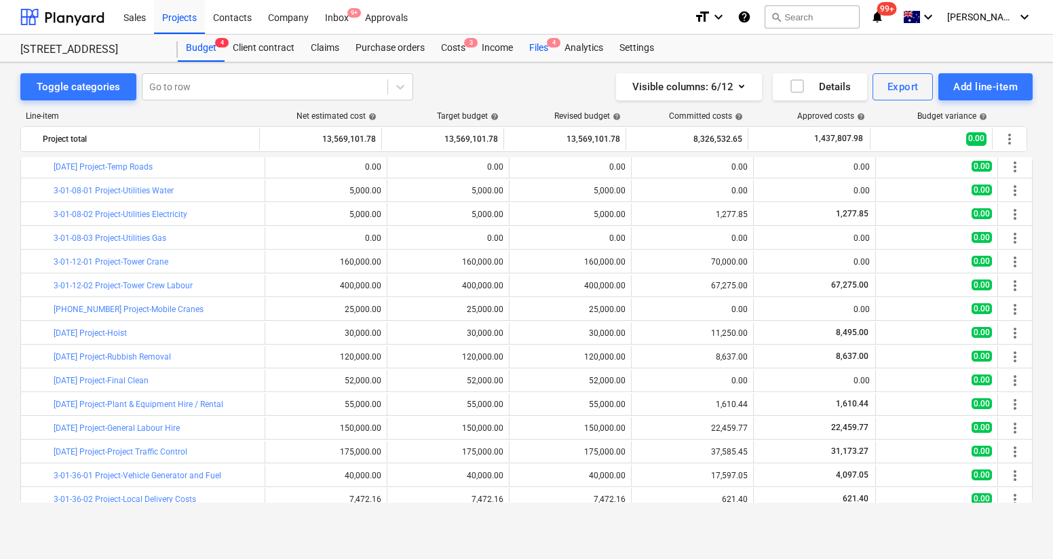
click at [536, 50] on div "Files 4" at bounding box center [538, 48] width 35 height 27
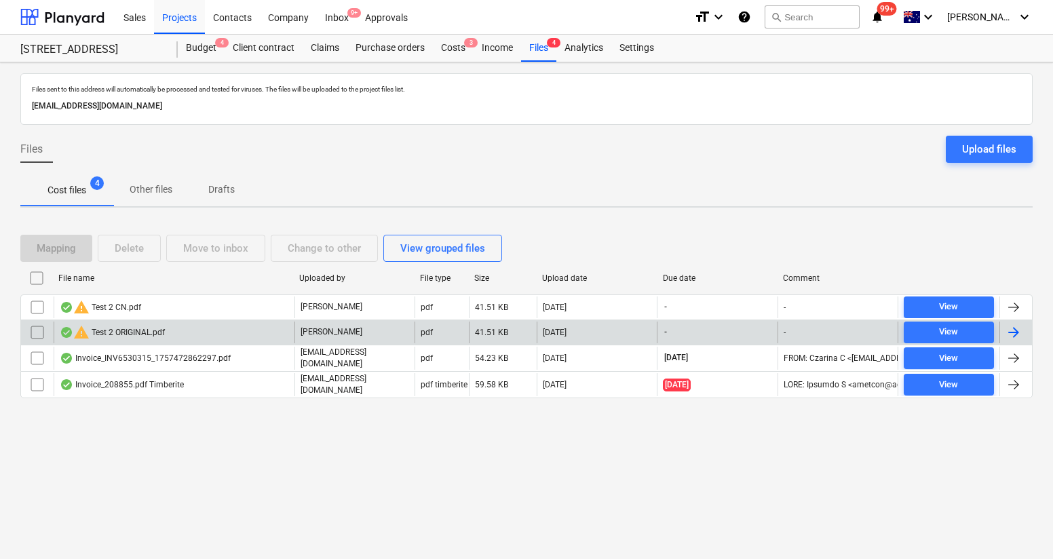
click at [40, 336] on input "checkbox" at bounding box center [37, 333] width 22 height 22
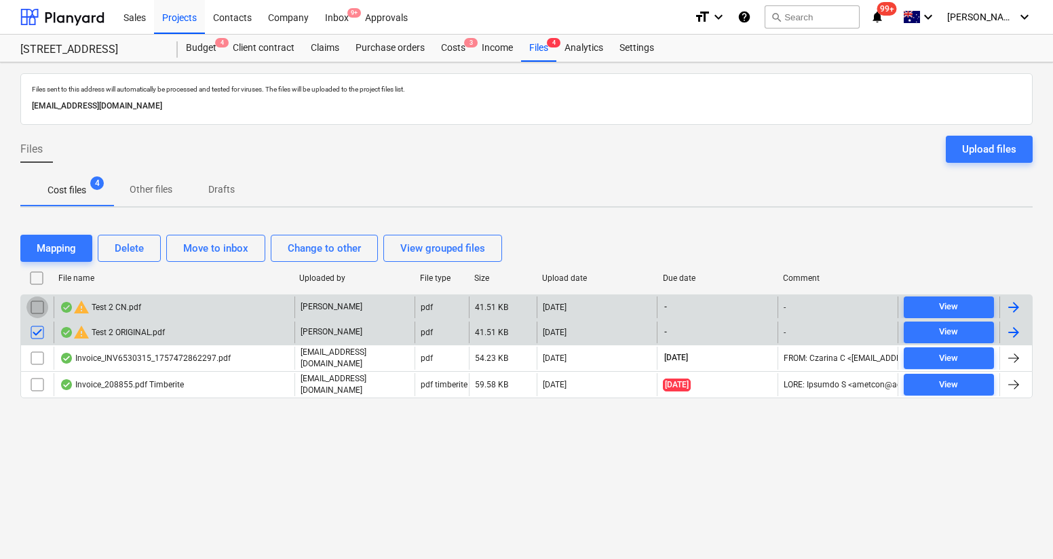
click at [39, 309] on input "checkbox" at bounding box center [37, 308] width 22 height 22
click at [137, 253] on div "Delete" at bounding box center [129, 249] width 29 height 18
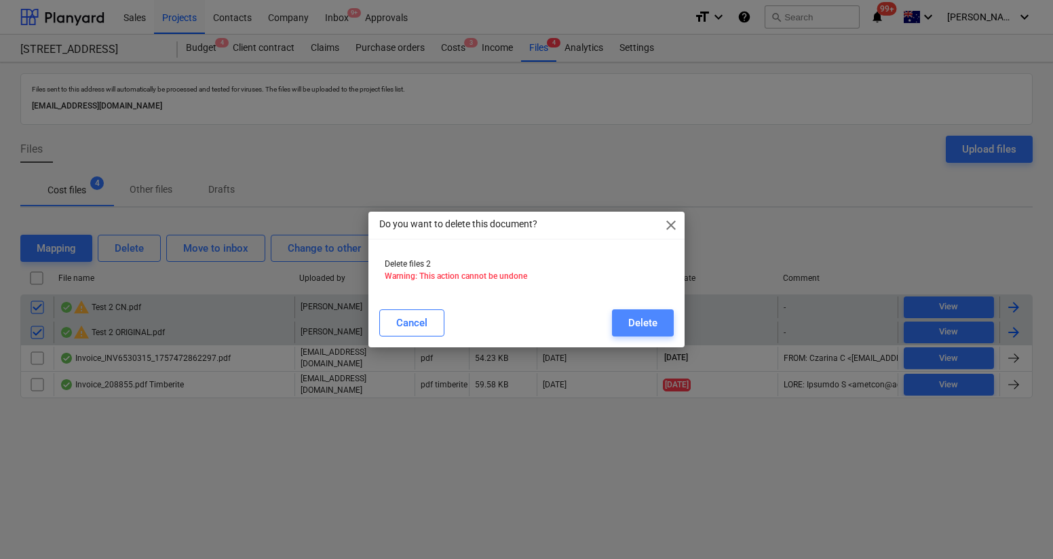
click at [625, 325] on button "Delete" at bounding box center [643, 322] width 62 height 27
